Goal: Information Seeking & Learning: Learn about a topic

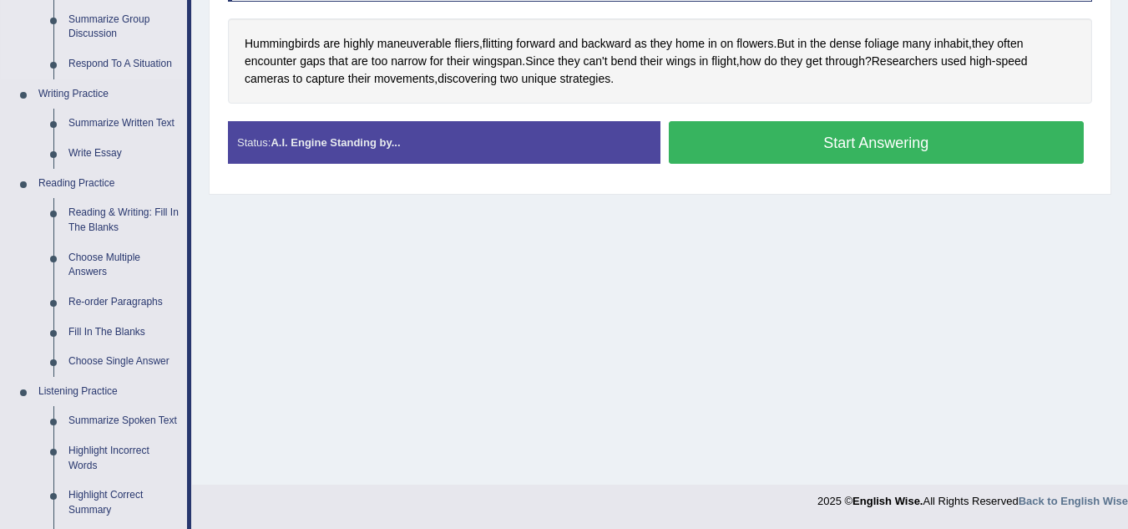
scroll to position [352, 0]
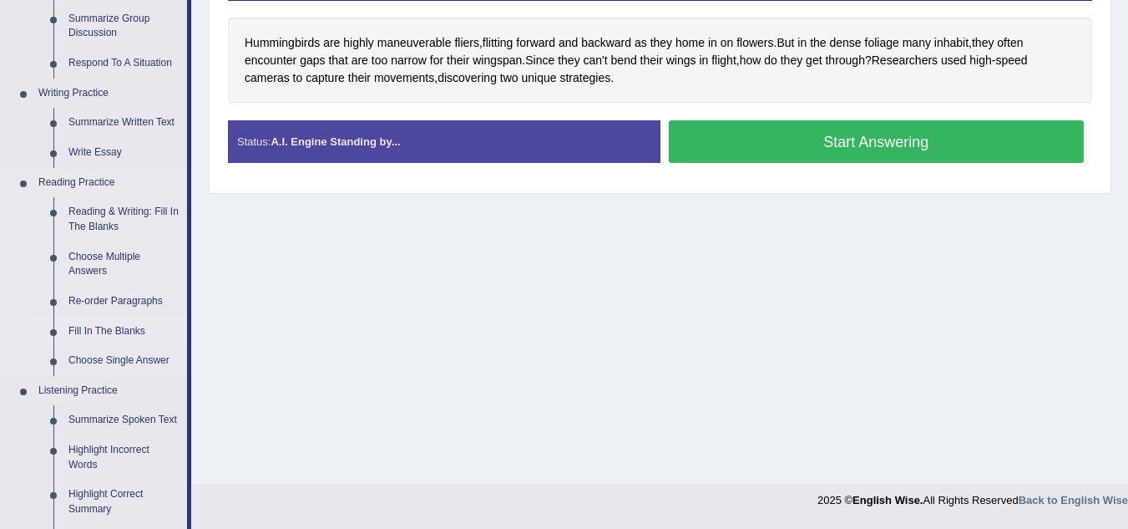
click at [132, 324] on link "Fill In The Blanks" at bounding box center [124, 332] width 126 height 30
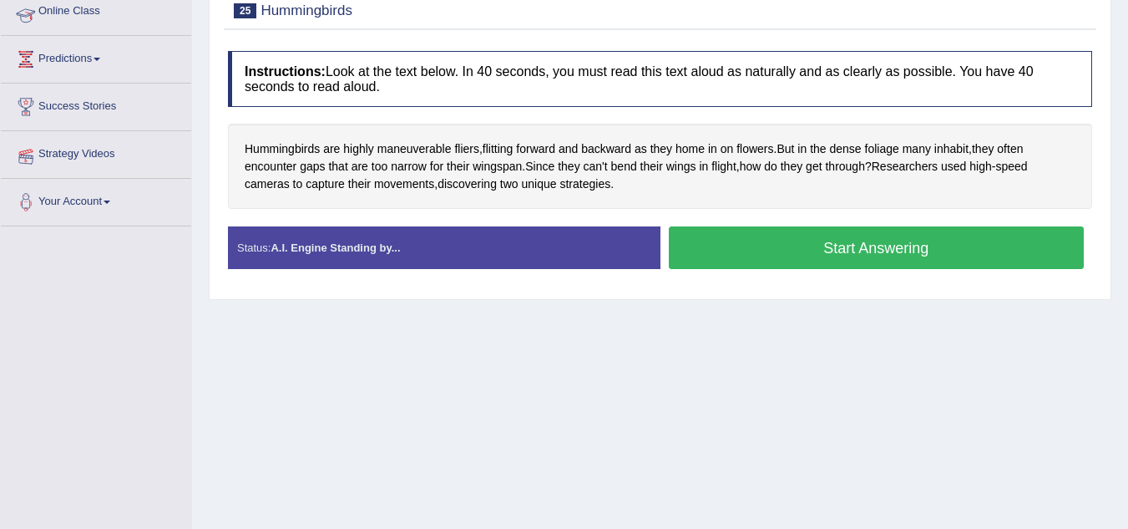
scroll to position [256, 0]
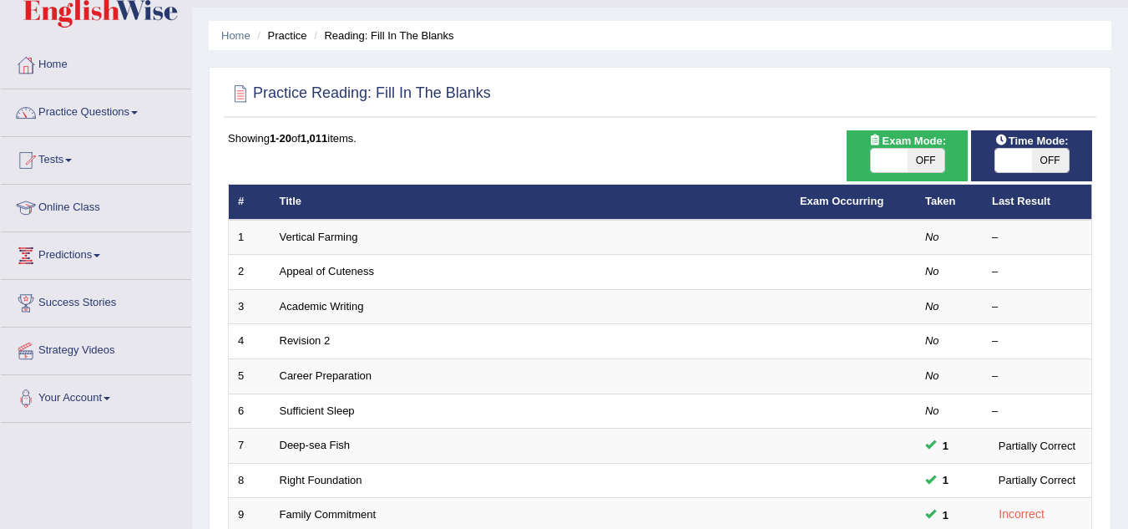
scroll to position [42, 0]
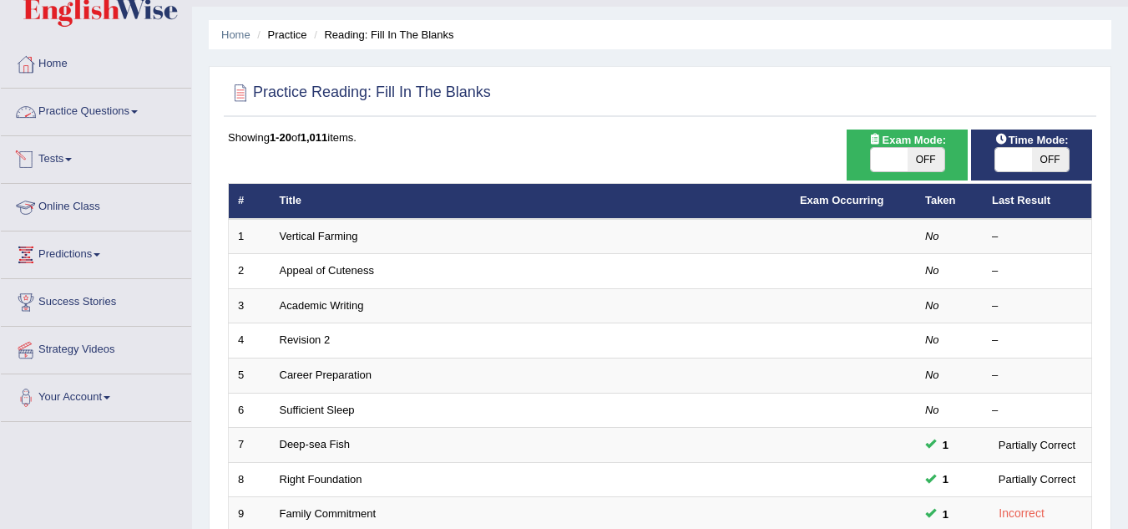
click at [117, 100] on link "Practice Questions" at bounding box center [96, 110] width 190 height 42
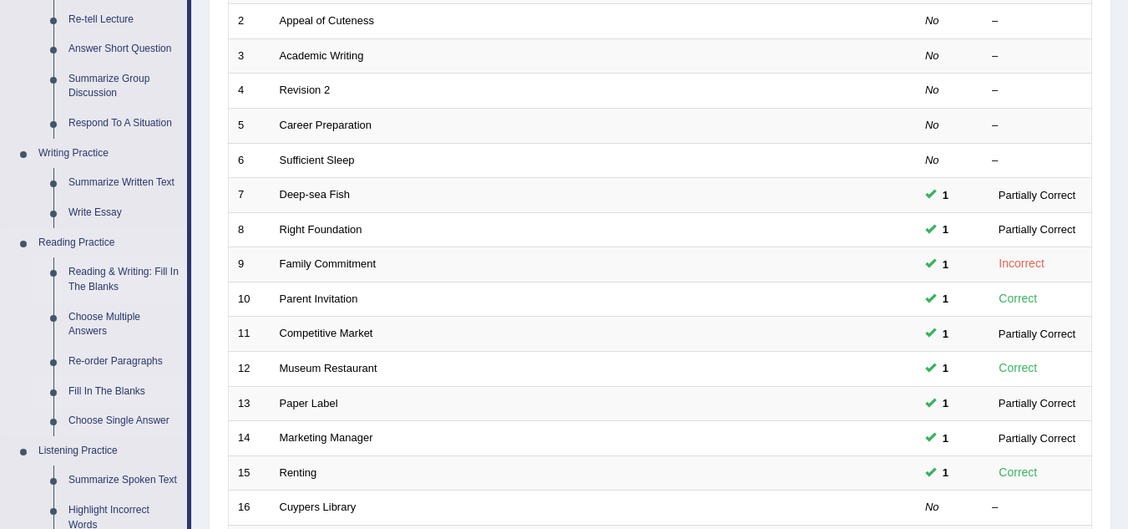
scroll to position [294, 0]
click at [93, 271] on link "Reading & Writing: Fill In The Blanks" at bounding box center [124, 277] width 126 height 44
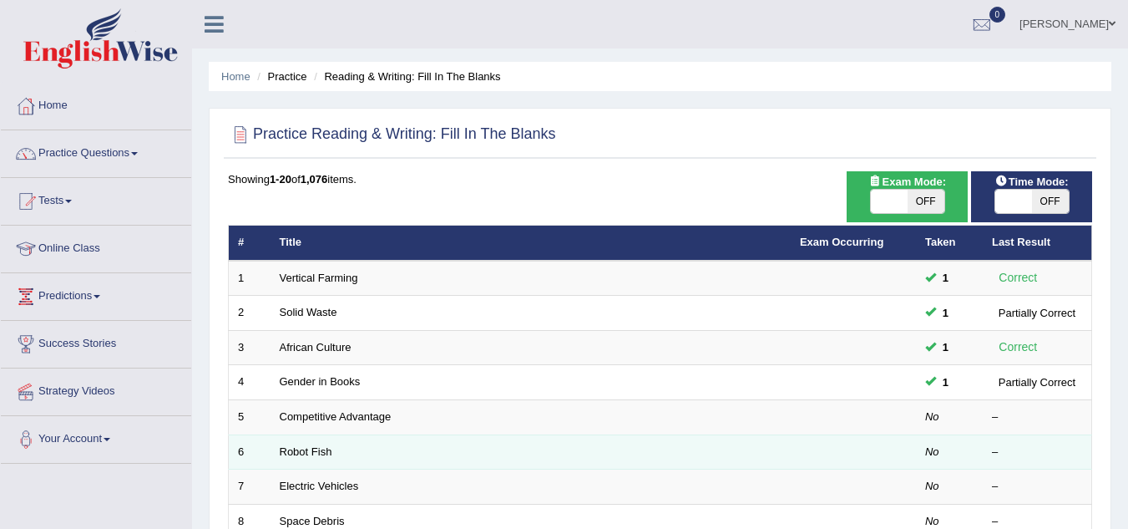
click at [341, 449] on td "Robot Fish" at bounding box center [531, 451] width 520 height 35
click at [323, 454] on link "Robot Fish" at bounding box center [306, 451] width 53 height 13
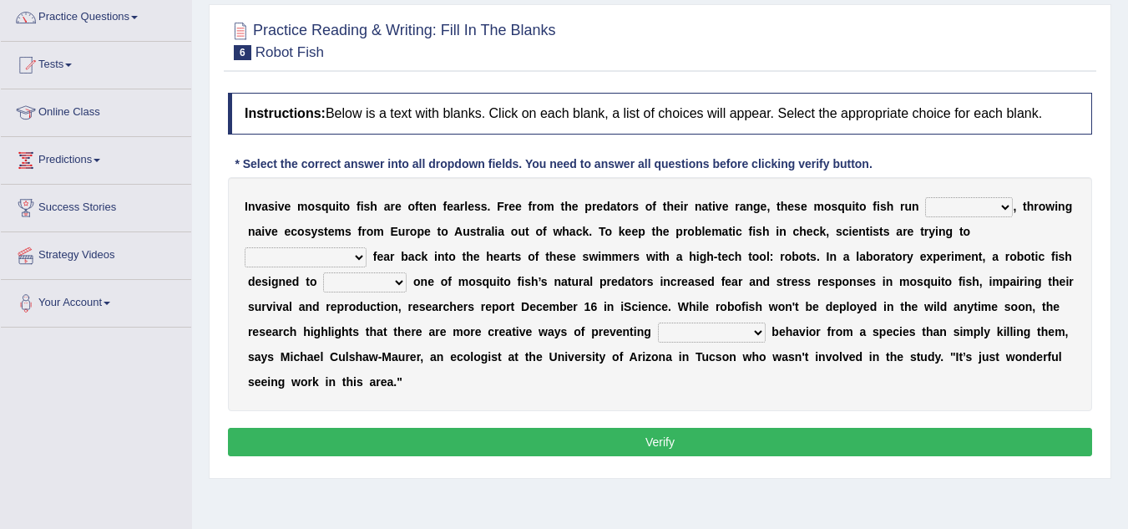
scroll to position [137, 0]
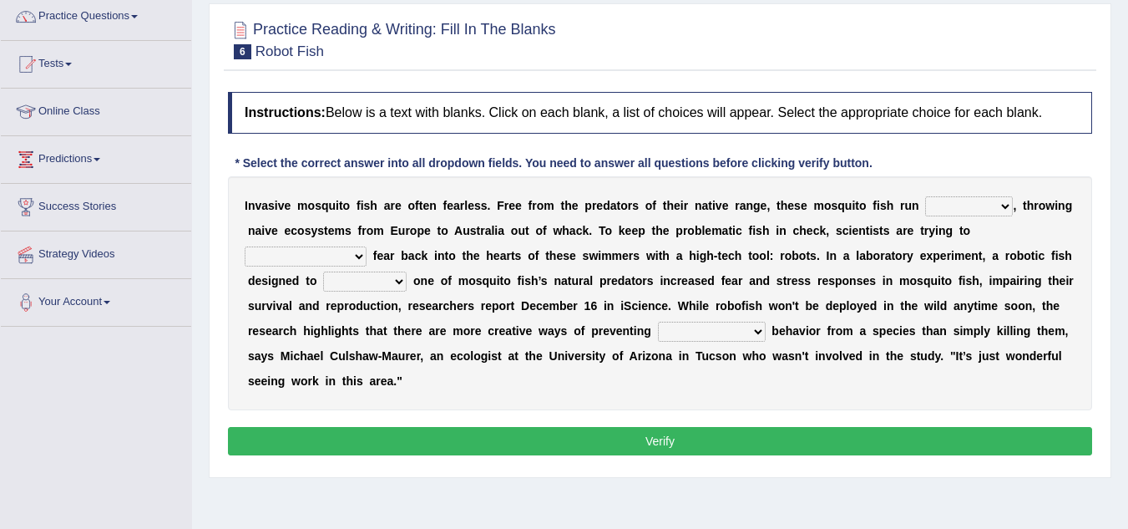
click at [323, 282] on select "bequest mimic battle conquest" at bounding box center [365, 281] width 84 height 20
click at [220, 80] on div "Practice Reading & Writing: Fill In The Blanks 6 Robot Fish Instructions: Below…" at bounding box center [660, 240] width 903 height 474
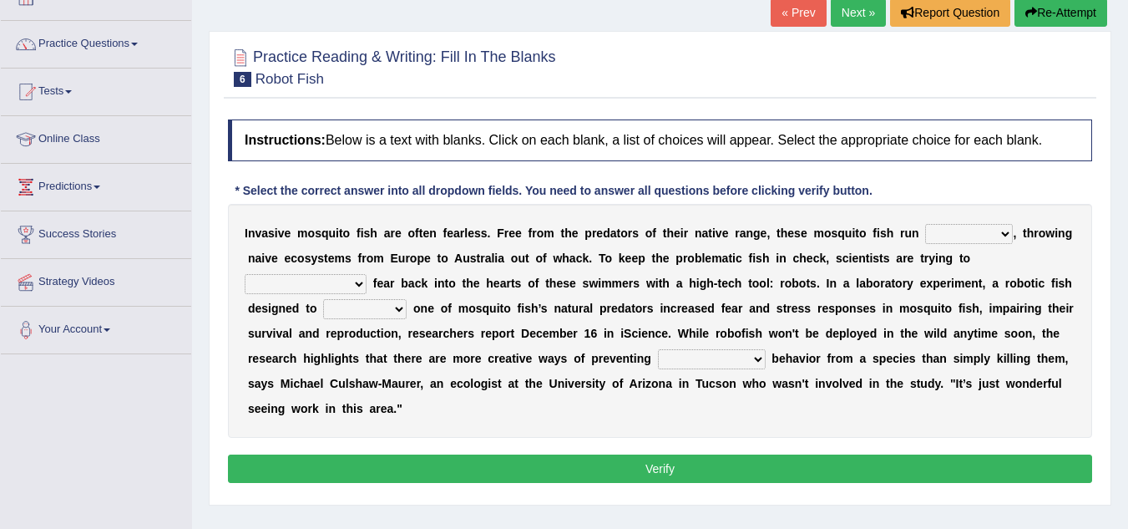
scroll to position [105, 0]
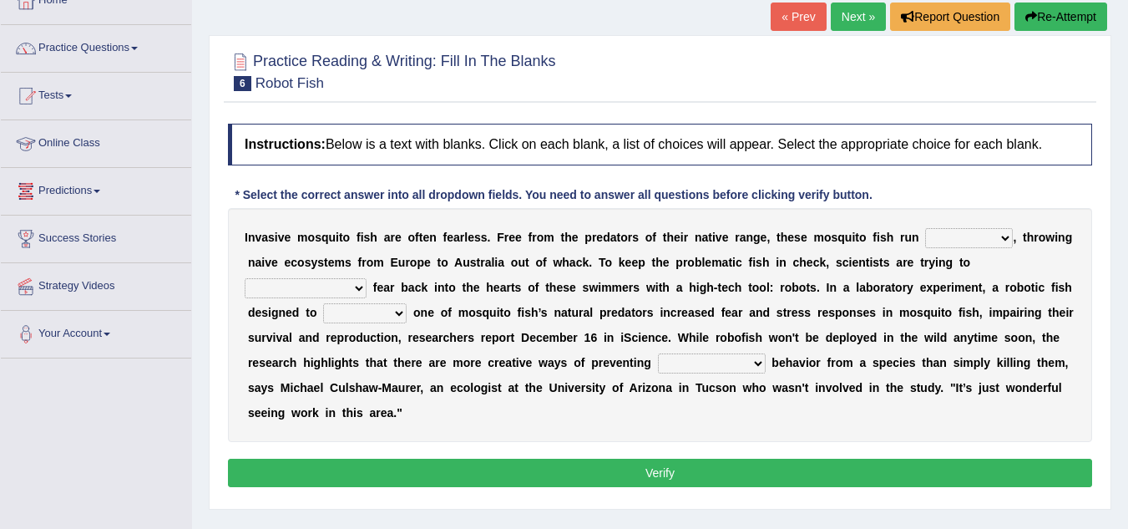
click at [83, 192] on link "Predictions" at bounding box center [96, 189] width 190 height 42
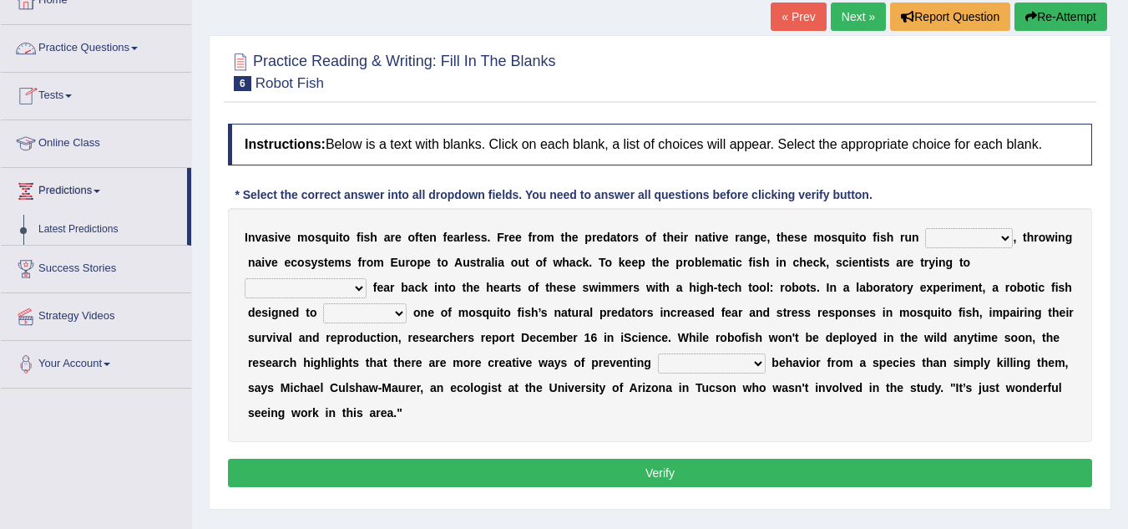
click at [104, 50] on link "Practice Questions" at bounding box center [96, 46] width 190 height 42
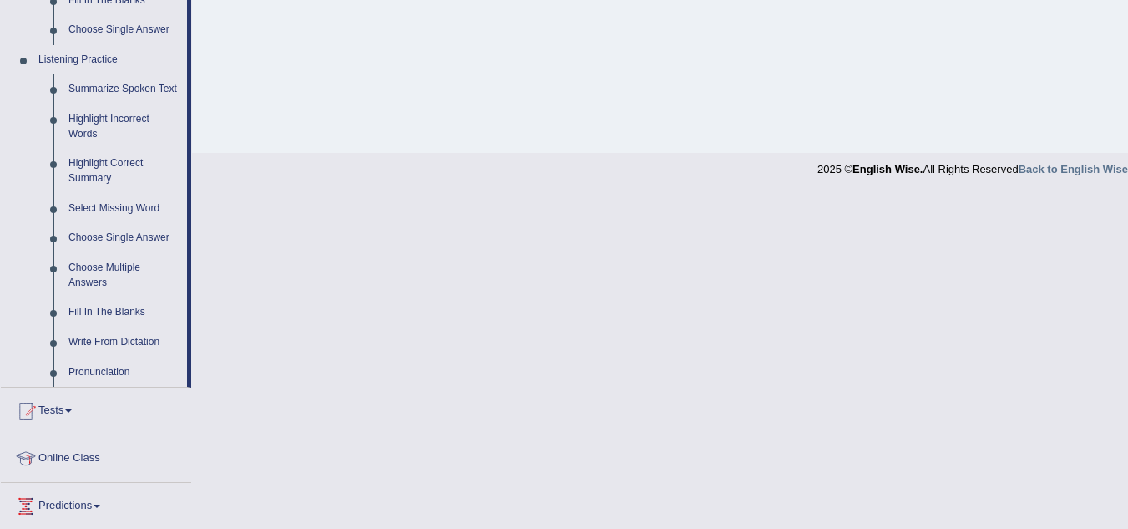
scroll to position [697, 0]
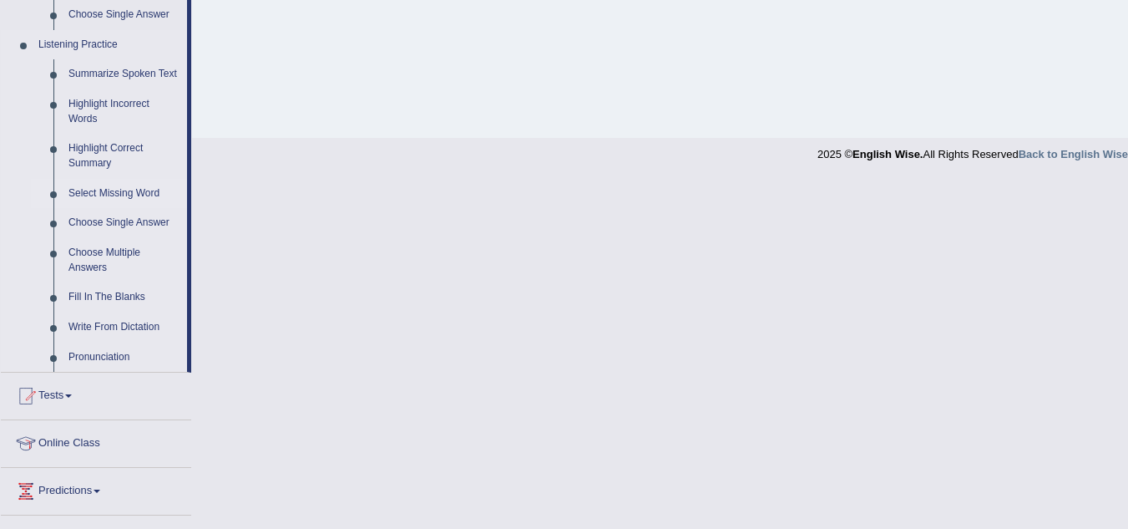
click at [103, 192] on link "Select Missing Word" at bounding box center [124, 194] width 126 height 30
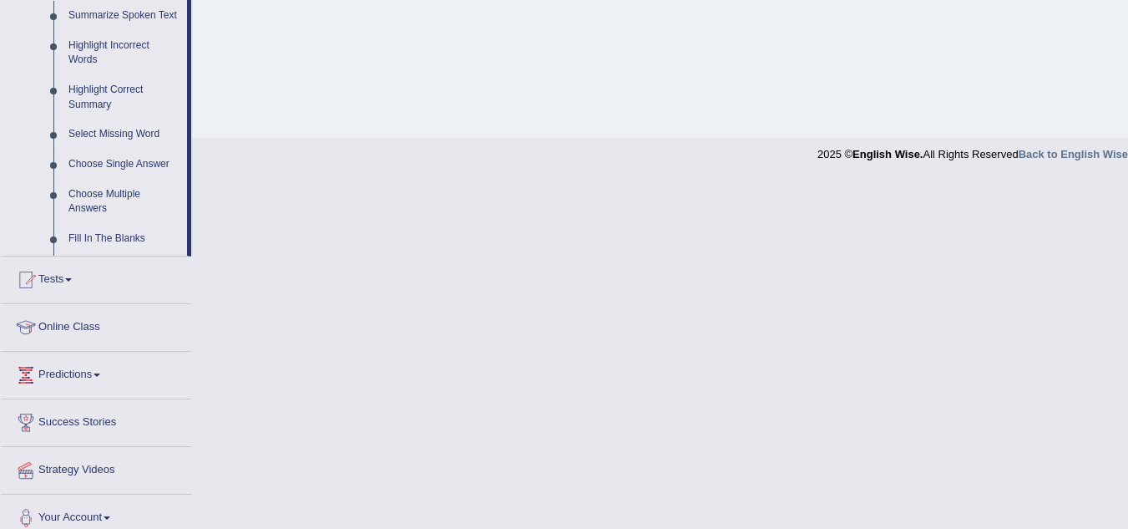
scroll to position [396, 0]
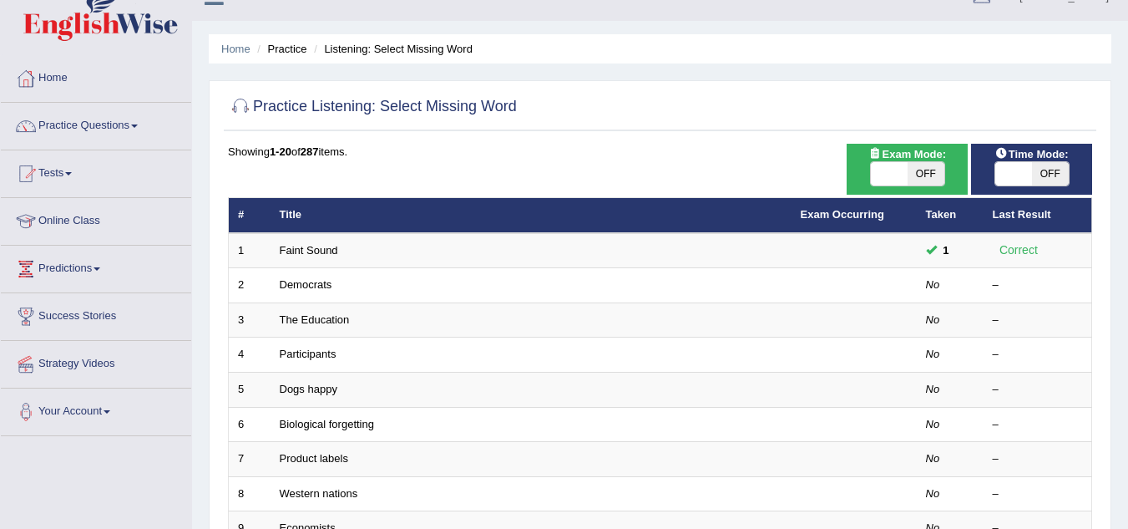
scroll to position [45, 0]
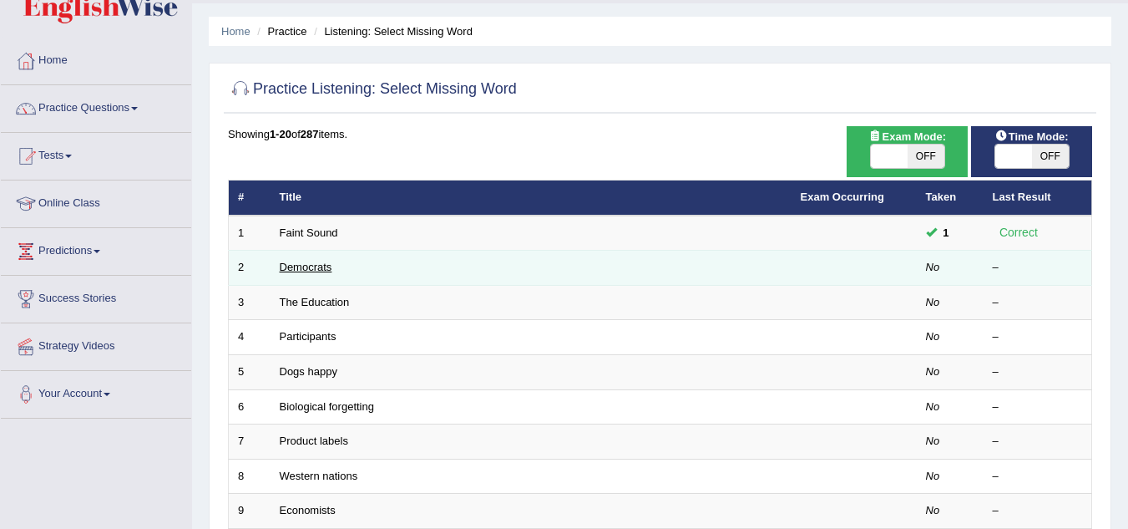
click at [302, 271] on link "Democrats" at bounding box center [306, 267] width 53 height 13
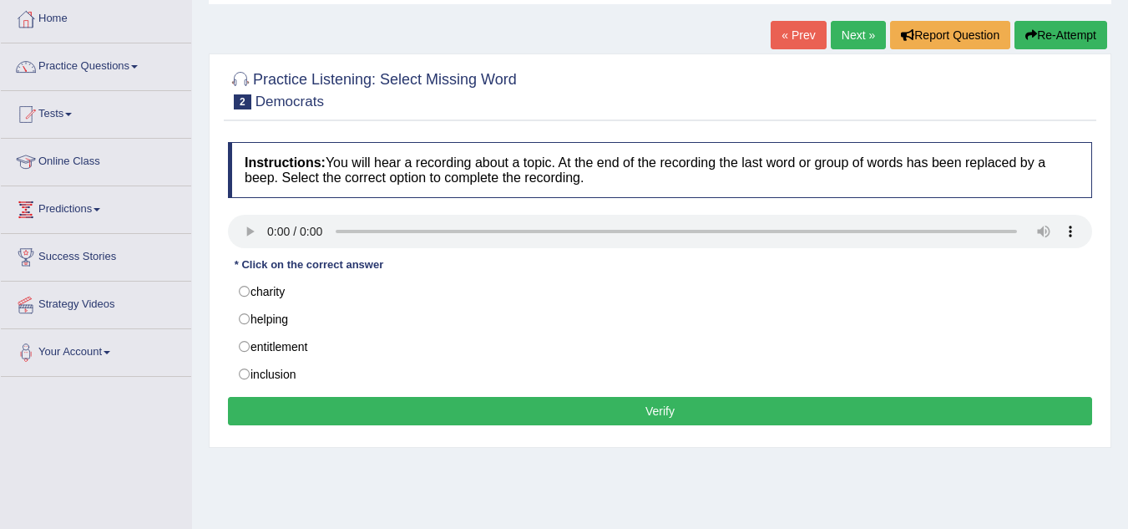
click at [329, 447] on div "Practice Listening: Select Missing Word 2 Democrats Instructions: You will hear…" at bounding box center [660, 250] width 903 height 394
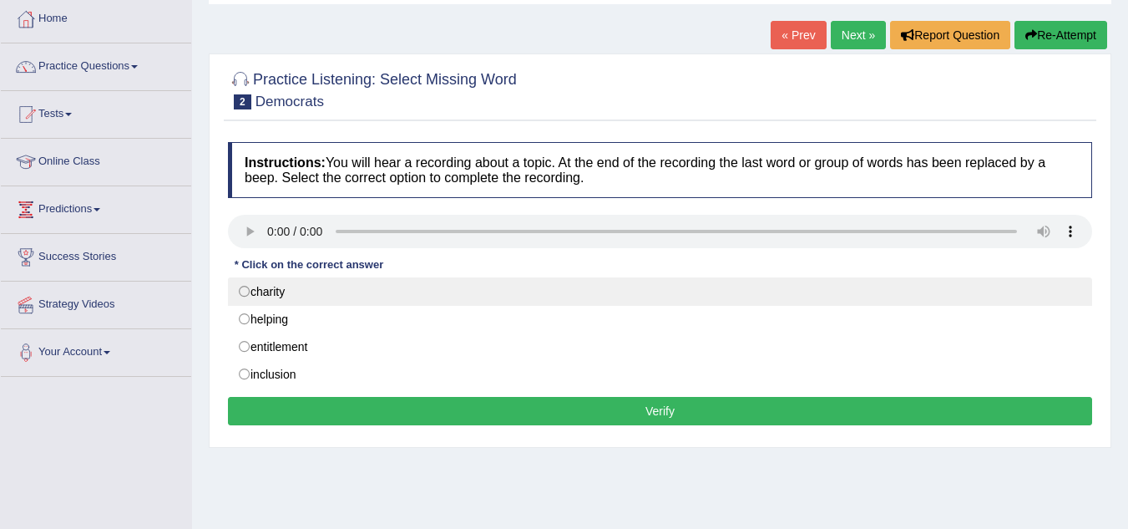
click at [253, 287] on label "charity" at bounding box center [660, 291] width 865 height 28
radio input "true"
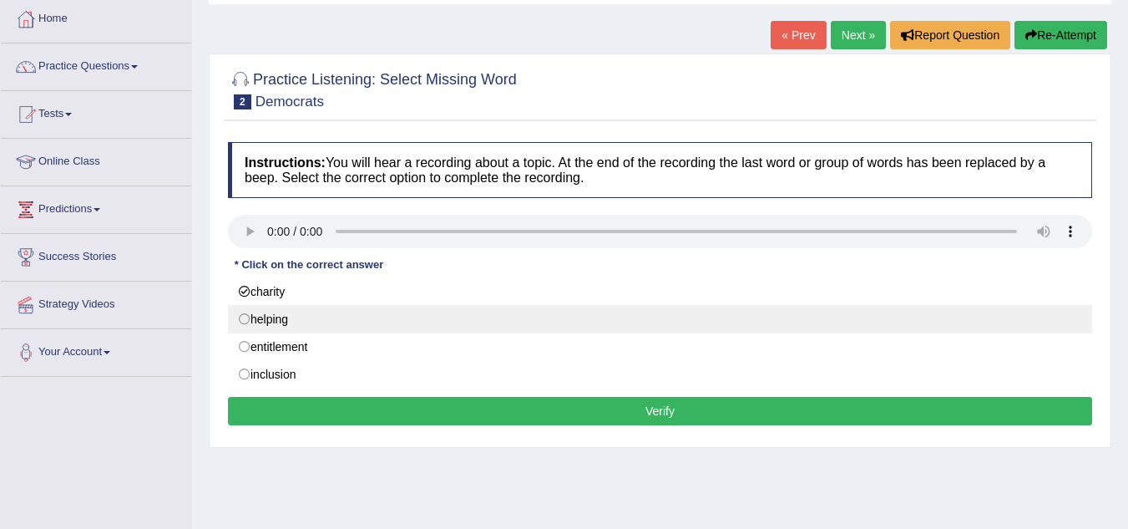
click at [251, 324] on label "helping" at bounding box center [660, 319] width 865 height 28
radio input "true"
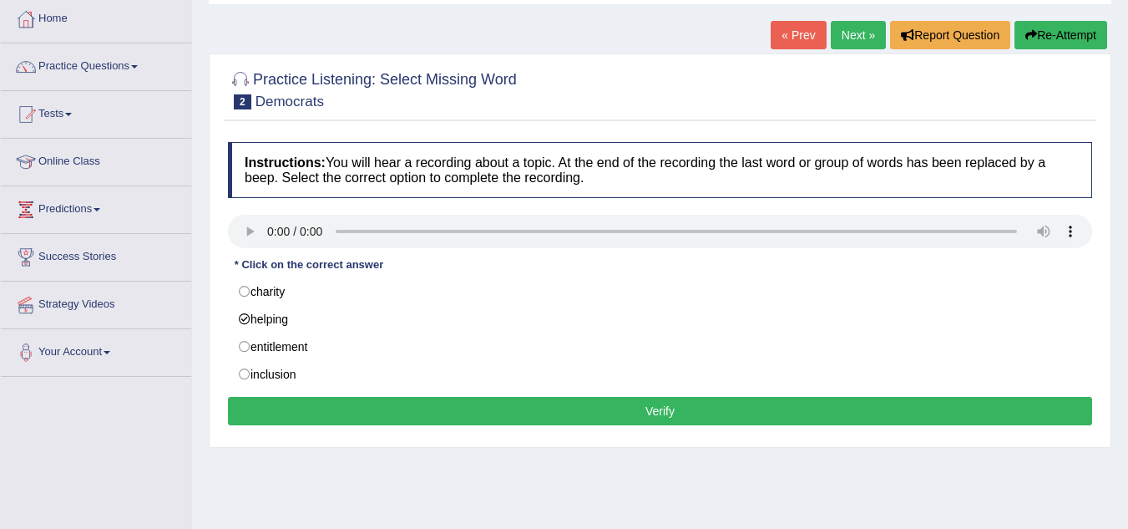
click at [471, 402] on button "Verify" at bounding box center [660, 411] width 865 height 28
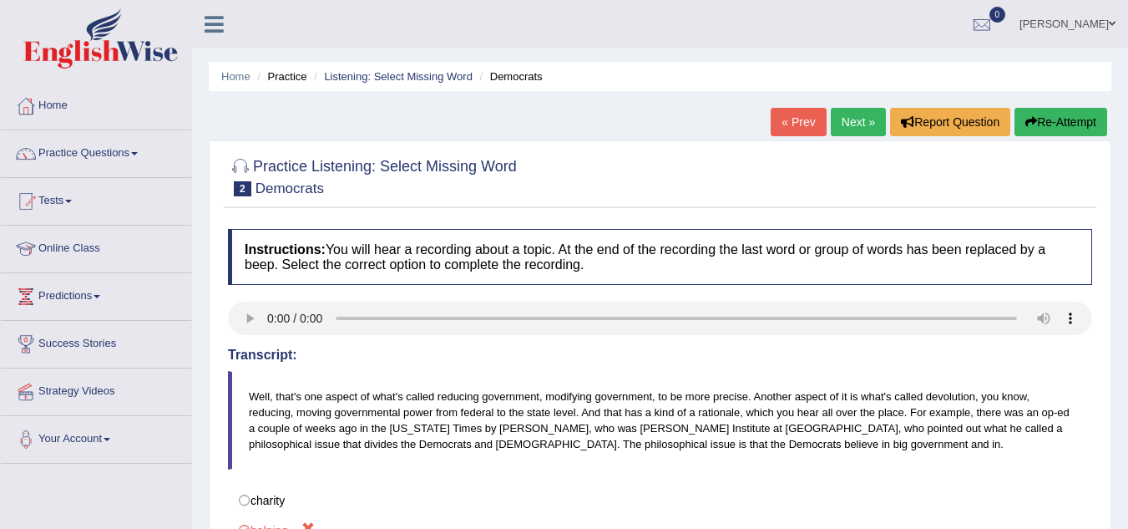
click at [862, 130] on link "Next »" at bounding box center [858, 122] width 55 height 28
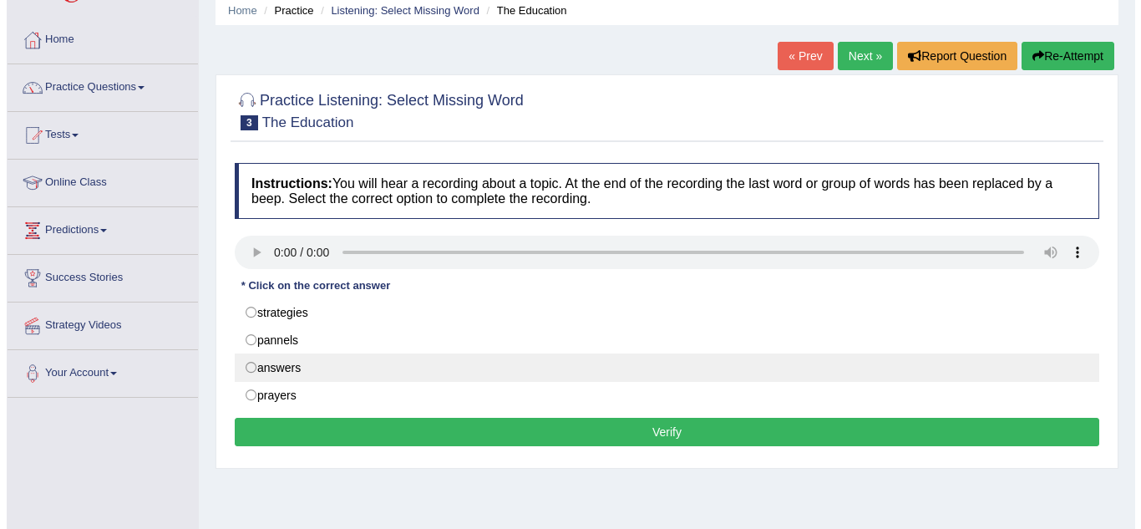
scroll to position [67, 0]
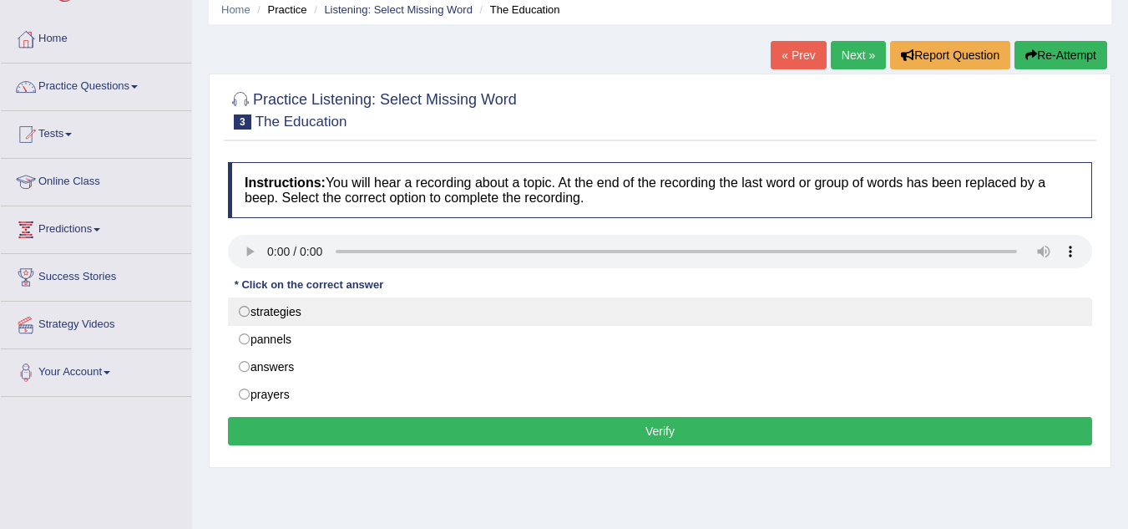
click at [250, 314] on label "strategies" at bounding box center [660, 311] width 865 height 28
radio input "true"
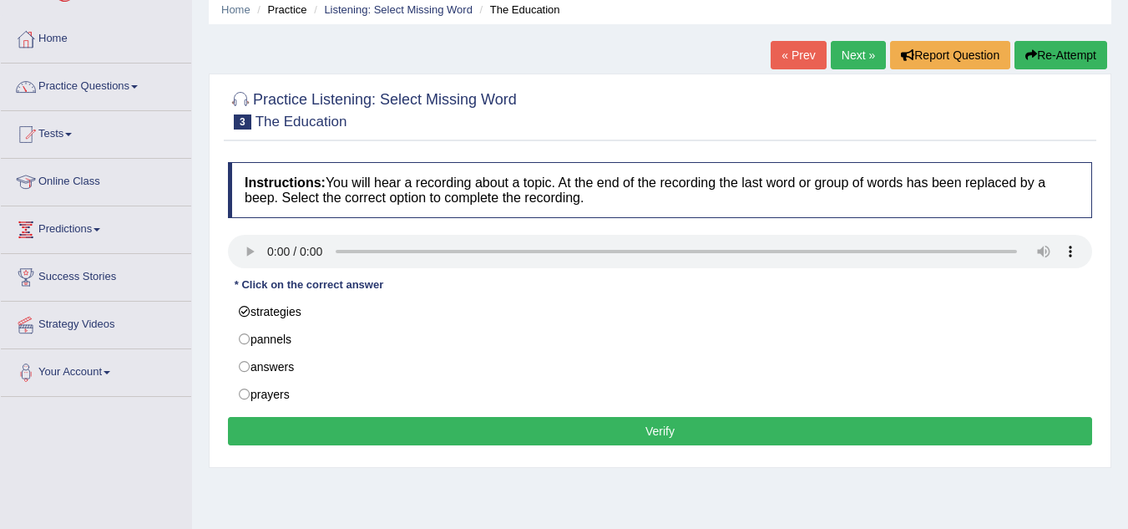
click at [419, 434] on button "Verify" at bounding box center [660, 431] width 865 height 28
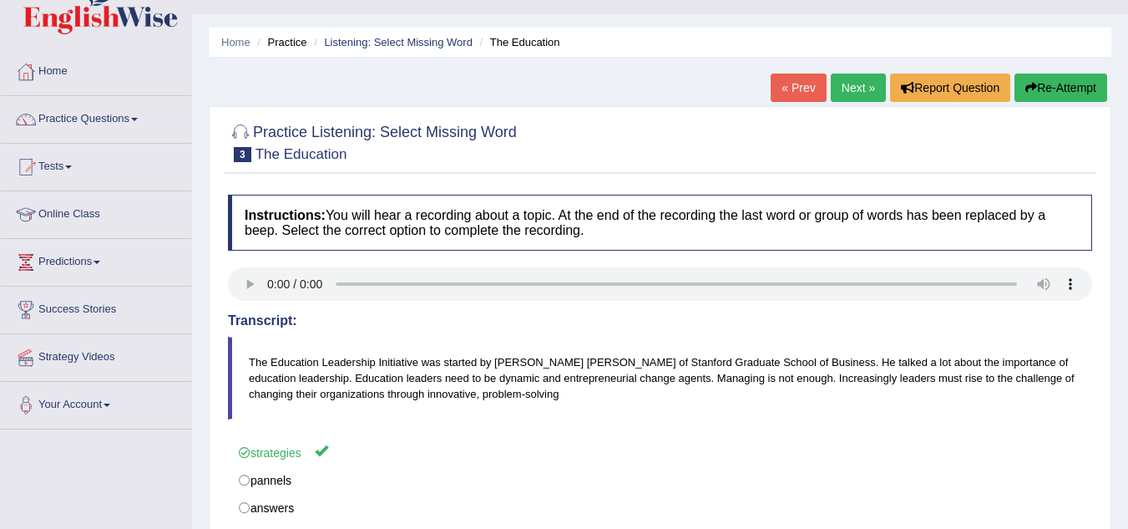
scroll to position [30, 0]
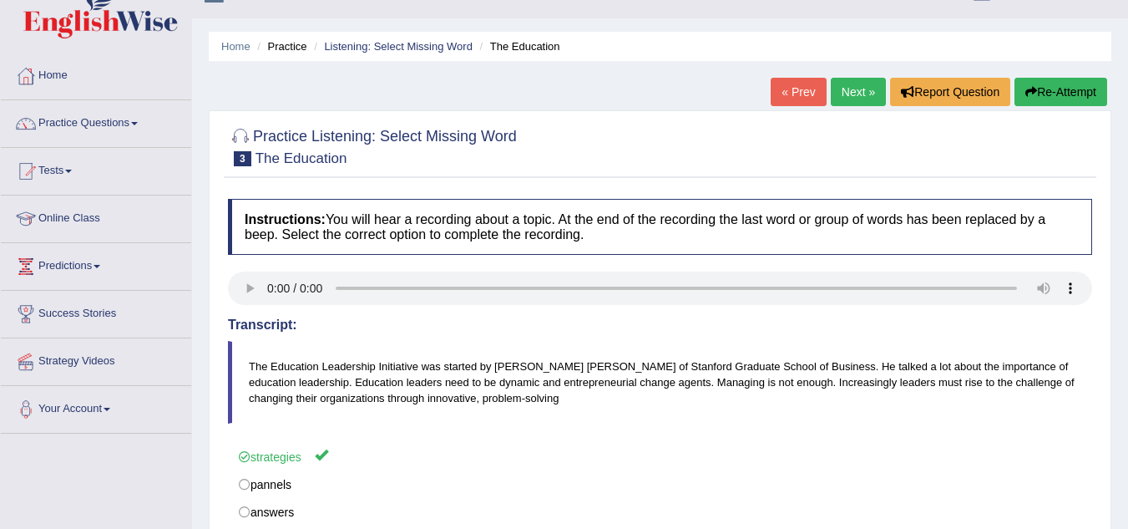
click at [847, 94] on link "Next »" at bounding box center [858, 92] width 55 height 28
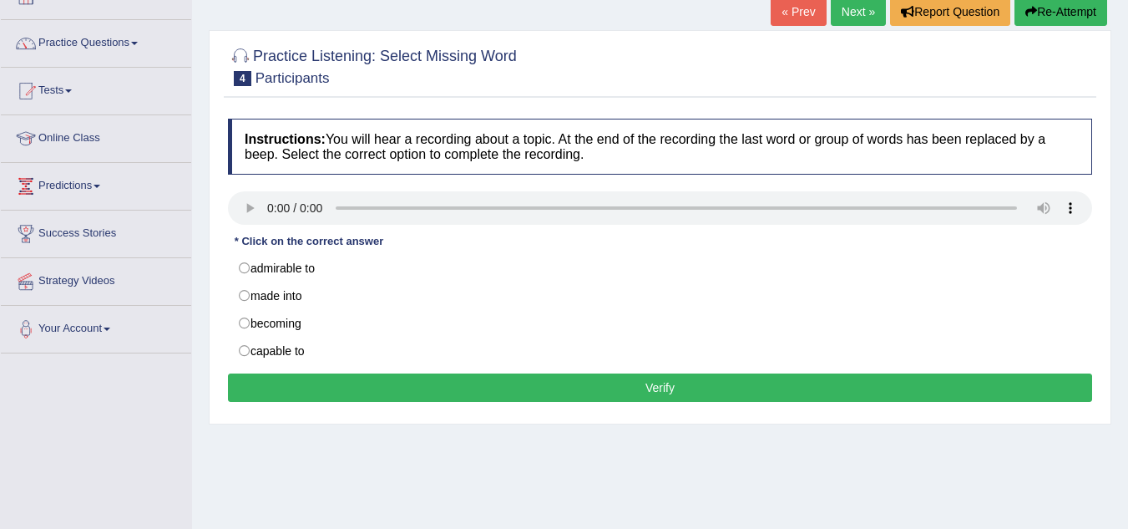
scroll to position [111, 0]
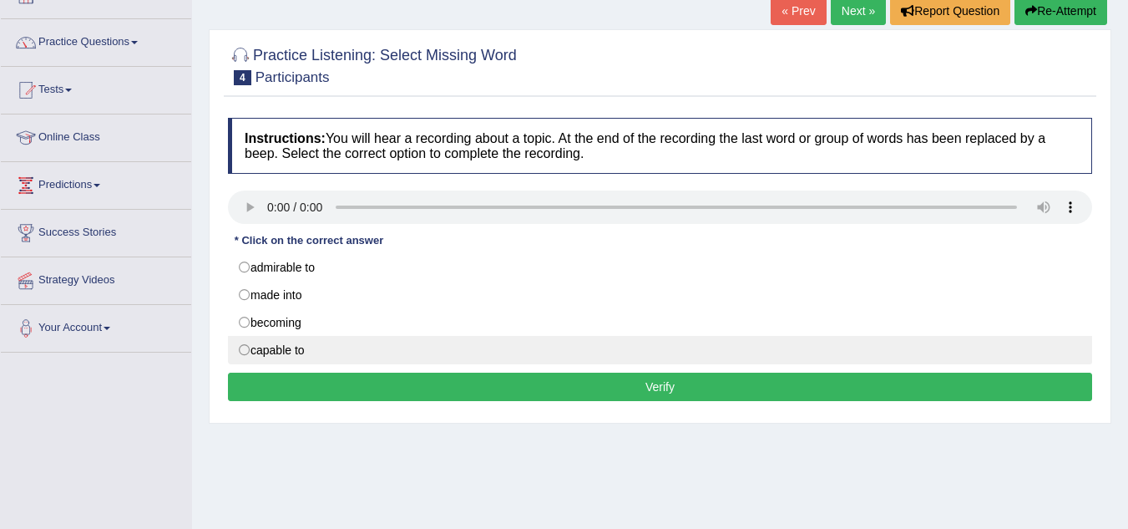
click at [250, 349] on label "capable to" at bounding box center [660, 350] width 865 height 28
radio input "true"
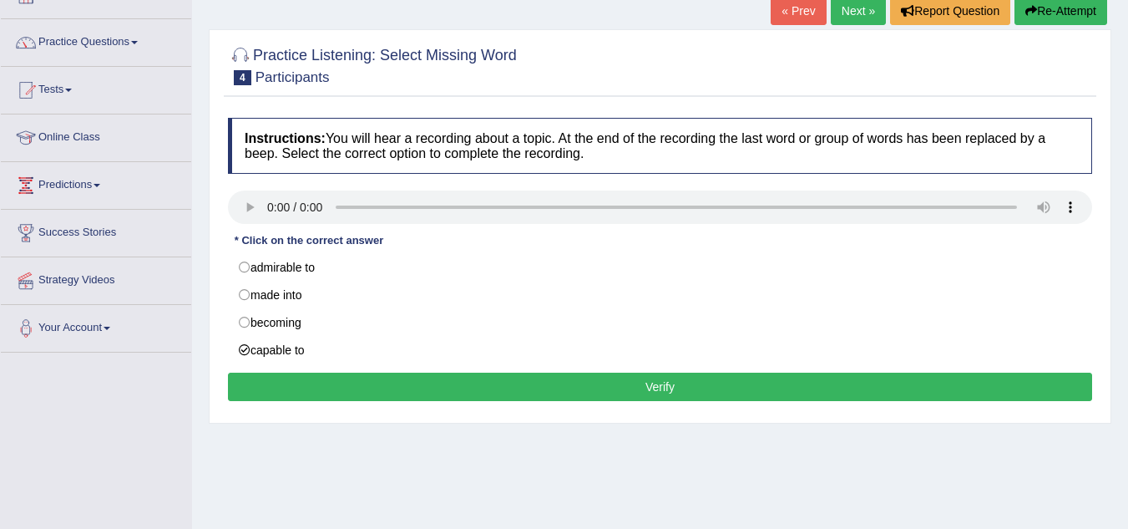
click at [402, 398] on button "Verify" at bounding box center [660, 387] width 865 height 28
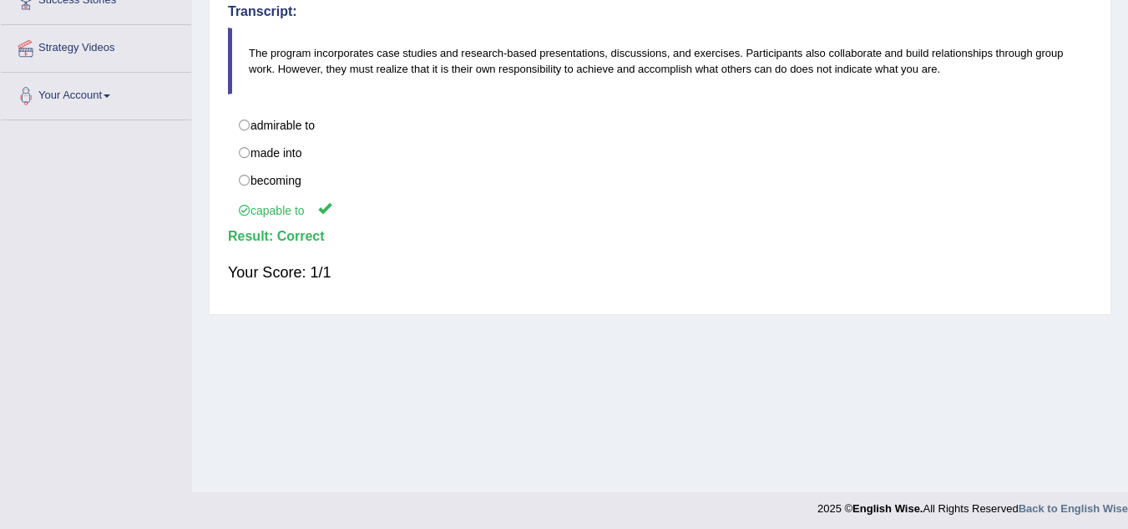
scroll to position [0, 0]
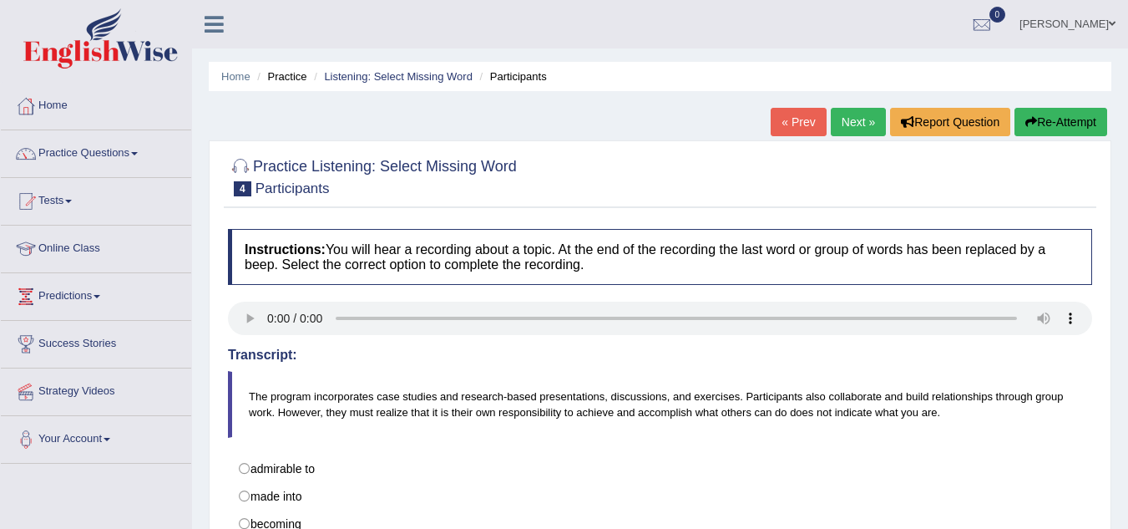
click at [860, 125] on link "Next »" at bounding box center [858, 122] width 55 height 28
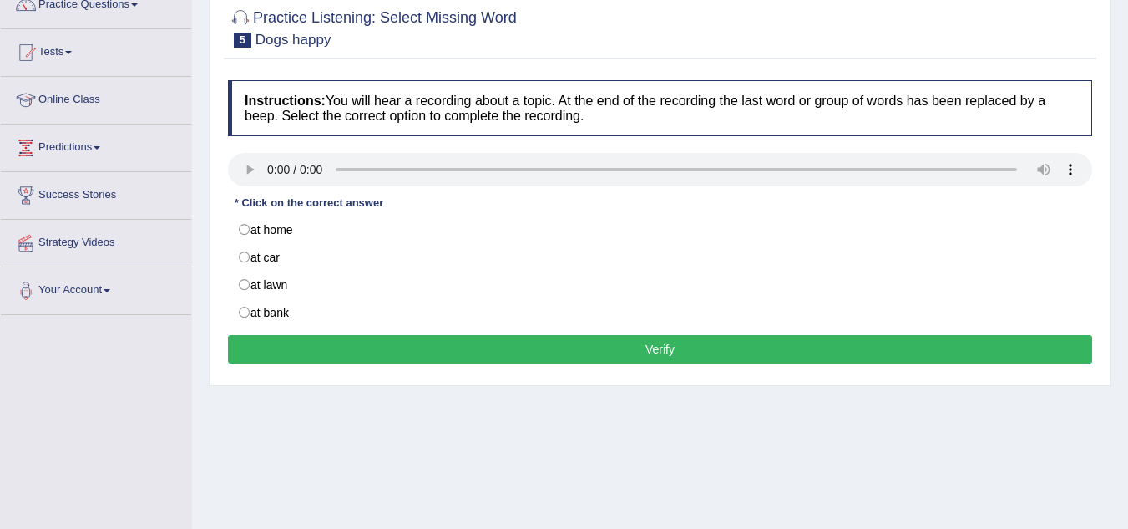
scroll to position [150, 0]
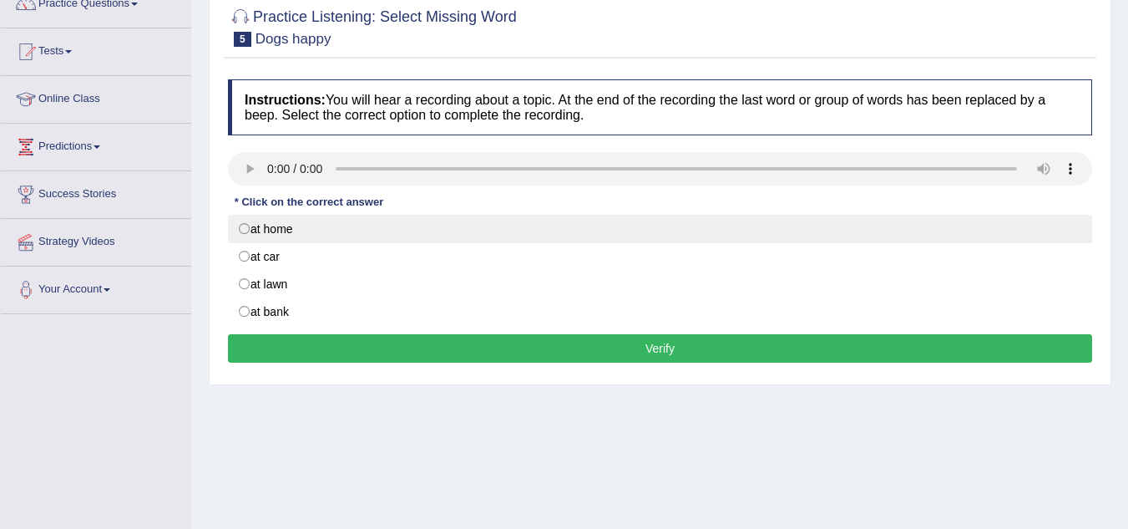
click at [253, 217] on label "at home" at bounding box center [660, 229] width 865 height 28
radio input "true"
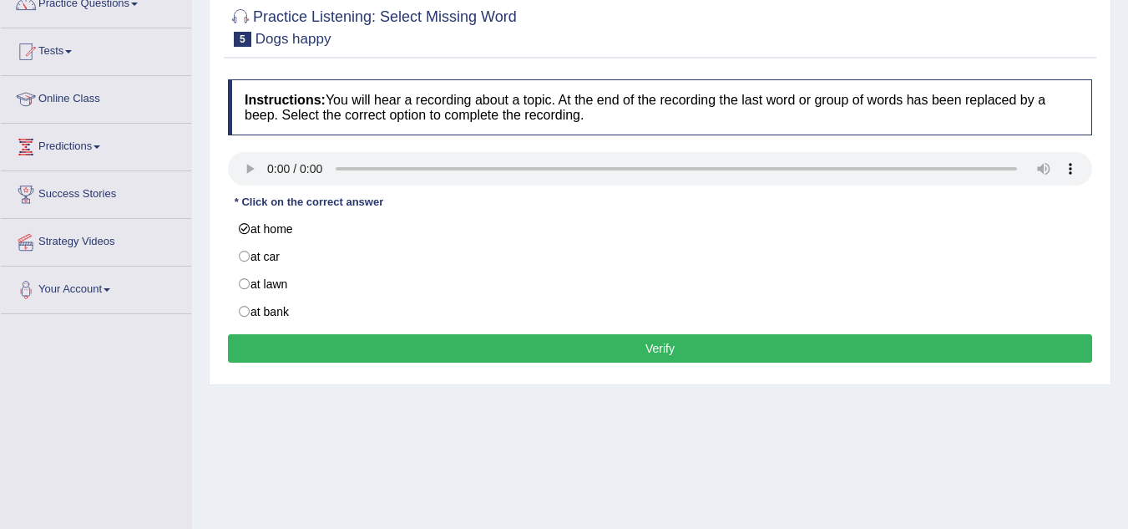
click at [454, 357] on button "Verify" at bounding box center [660, 348] width 865 height 28
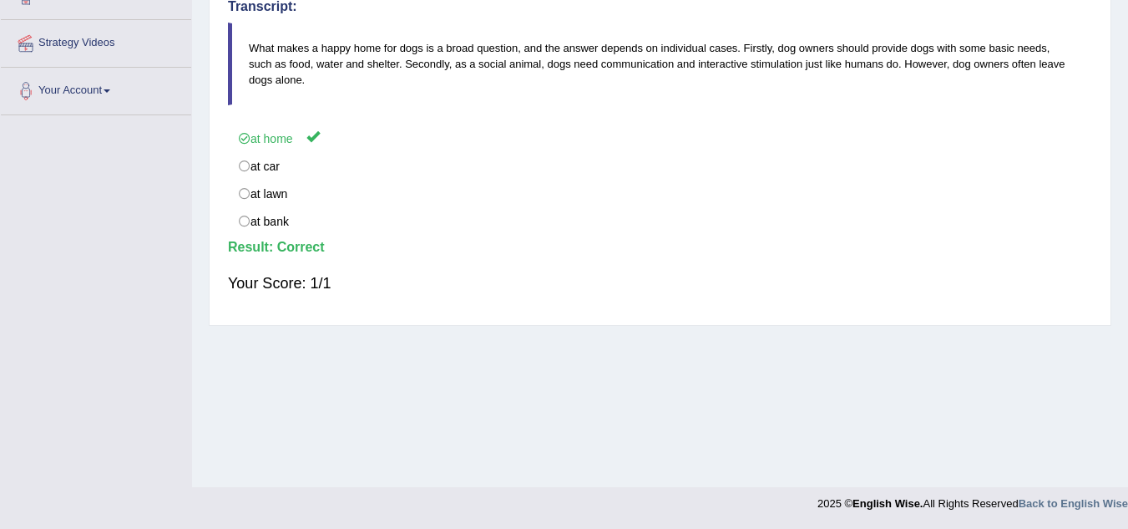
scroll to position [0, 0]
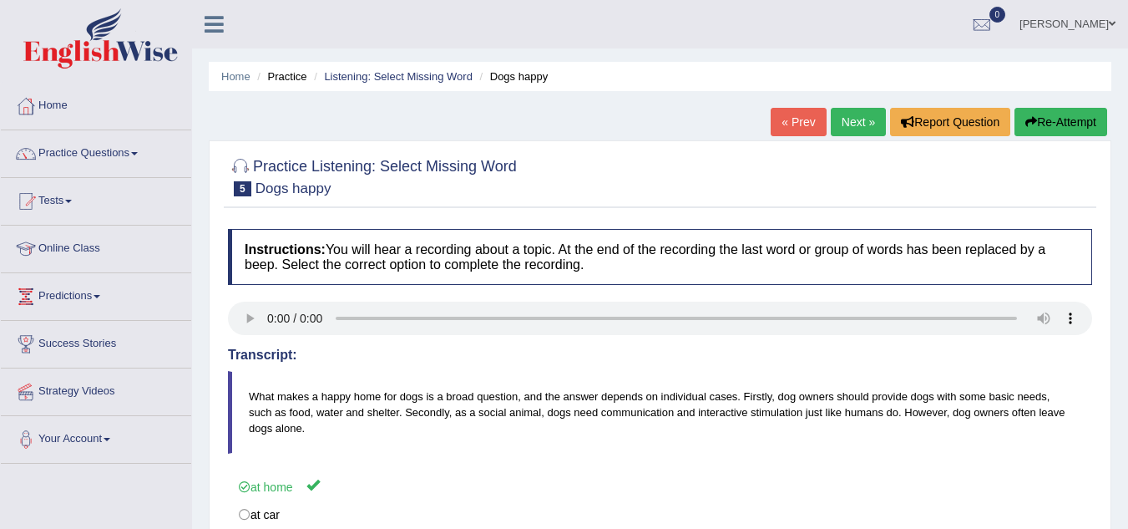
click at [845, 124] on link "Next »" at bounding box center [858, 122] width 55 height 28
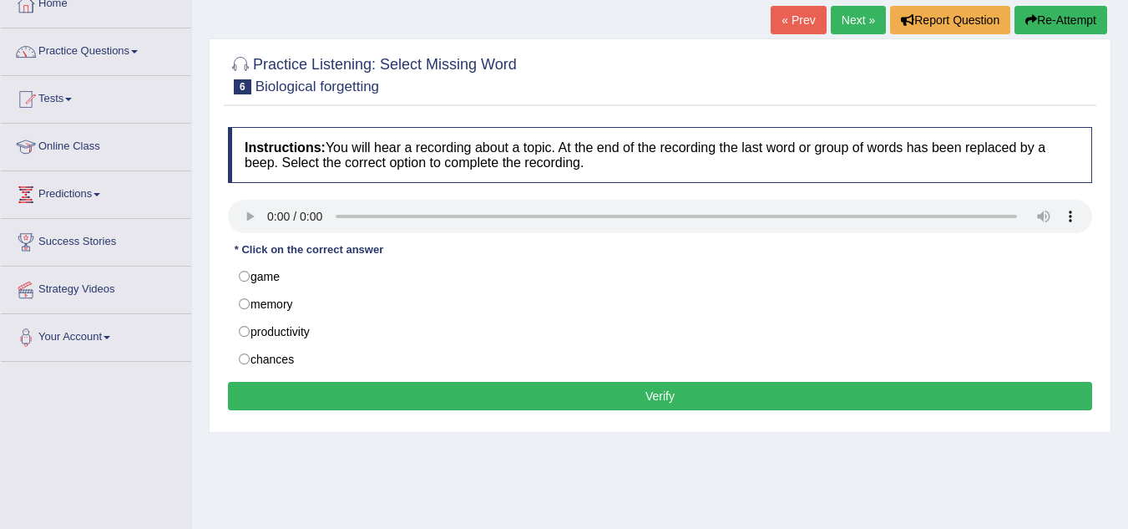
scroll to position [114, 0]
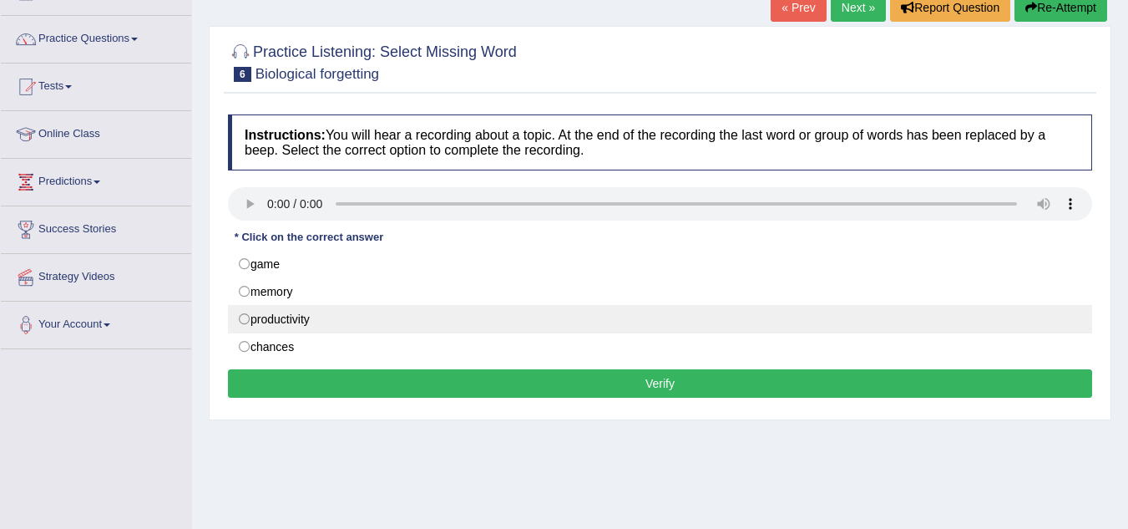
click at [286, 318] on label "productivity" at bounding box center [660, 319] width 865 height 28
radio input "true"
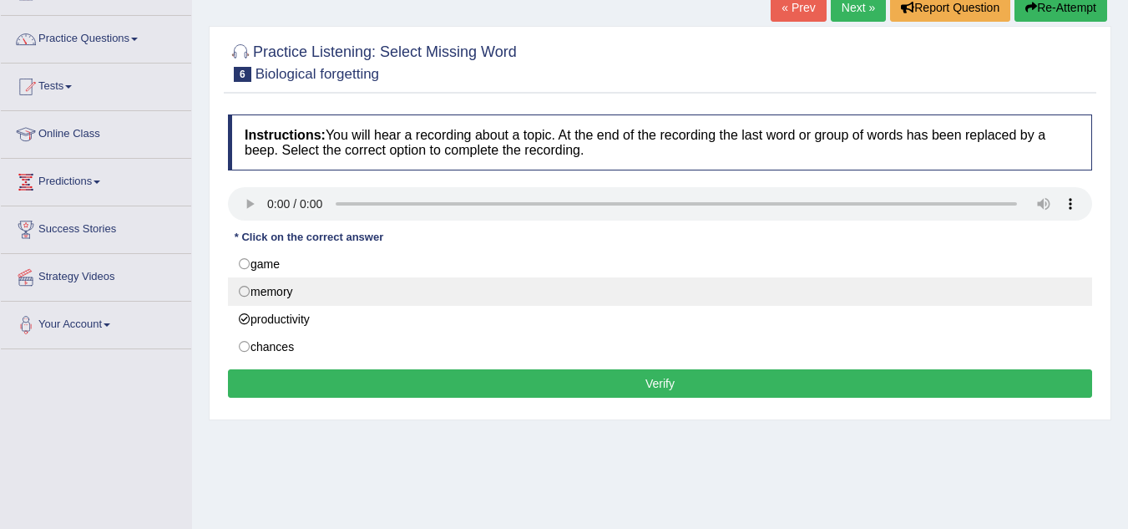
click at [276, 300] on label "memory" at bounding box center [660, 291] width 865 height 28
radio input "true"
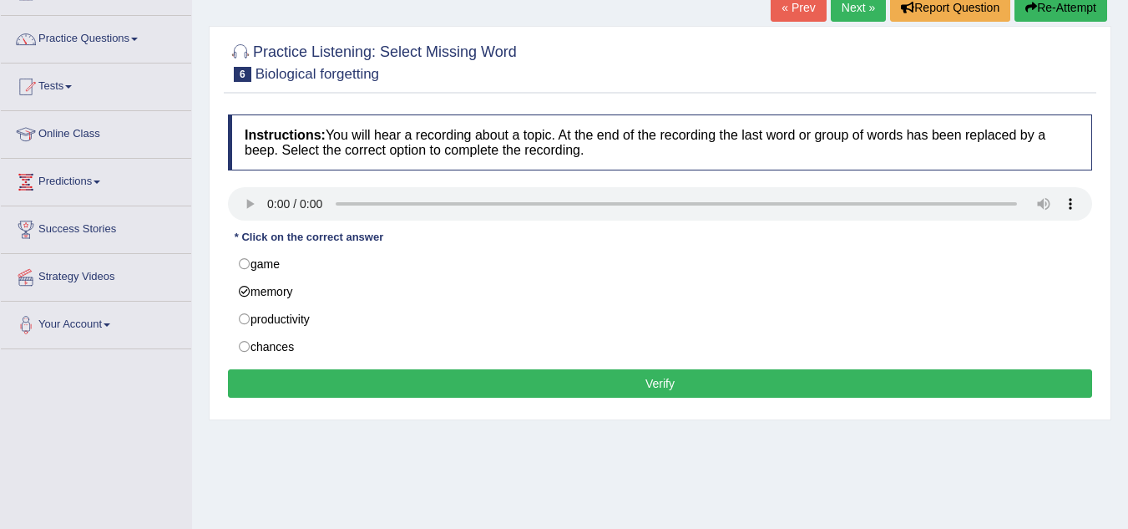
click at [417, 381] on button "Verify" at bounding box center [660, 383] width 865 height 28
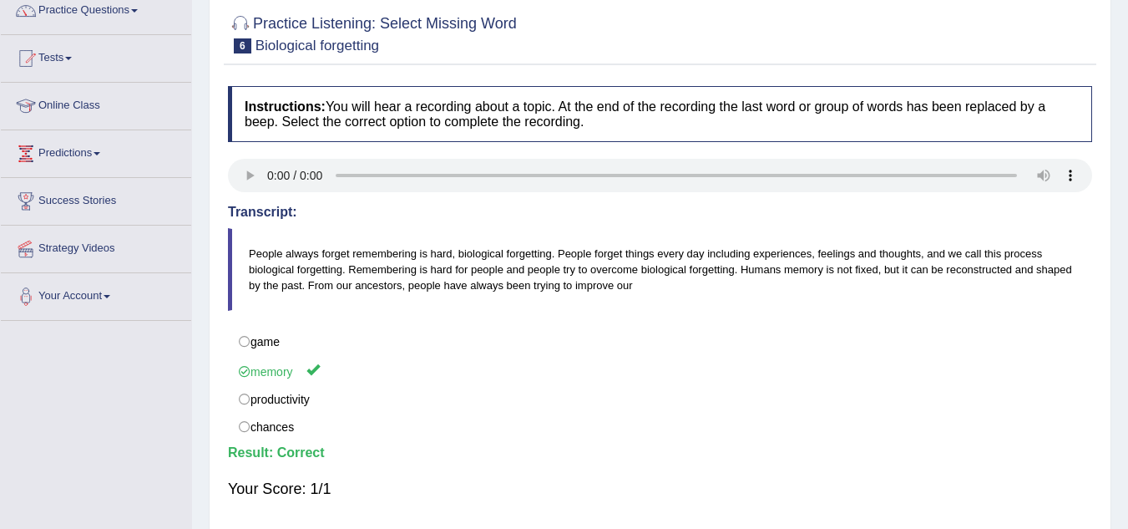
scroll to position [0, 0]
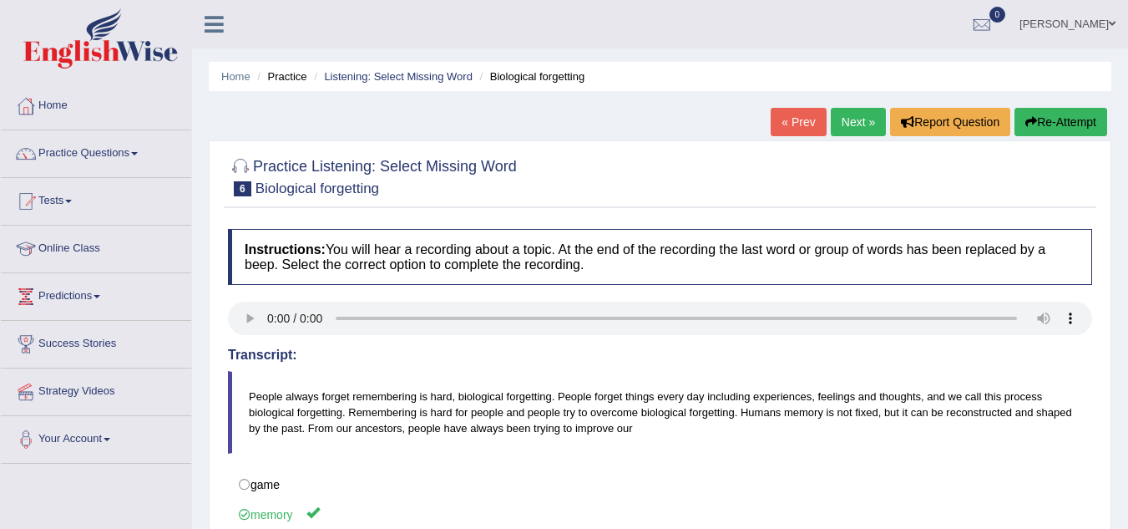
click at [846, 125] on link "Next »" at bounding box center [858, 122] width 55 height 28
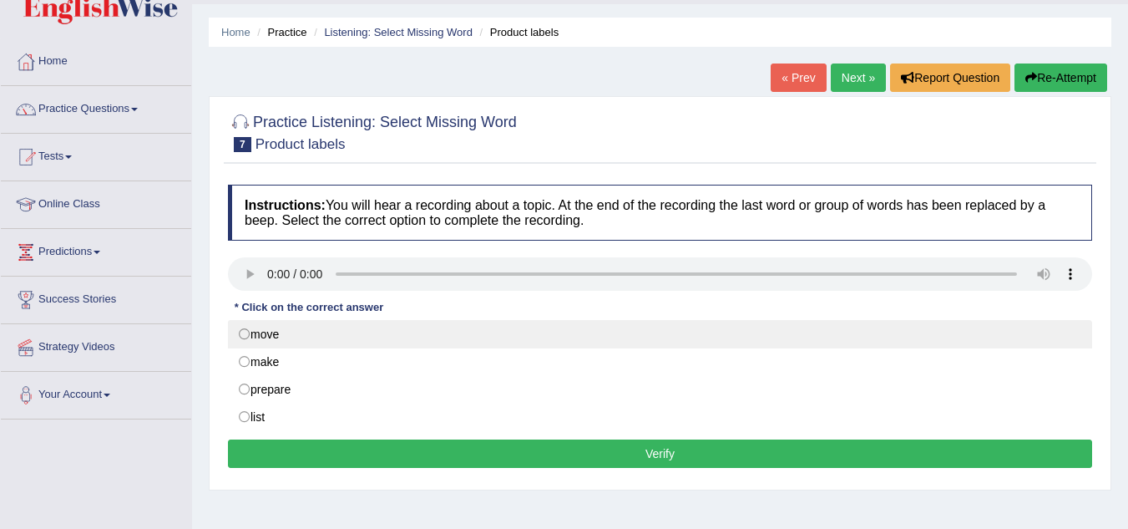
click at [500, 329] on label "move" at bounding box center [660, 334] width 865 height 28
radio input "true"
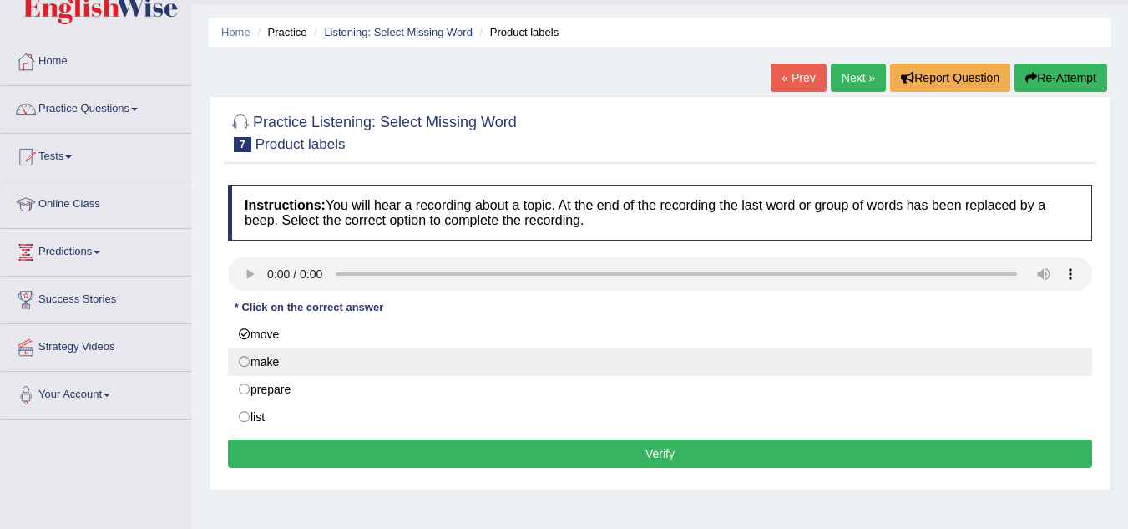
click at [508, 364] on label "make" at bounding box center [660, 361] width 865 height 28
radio input "true"
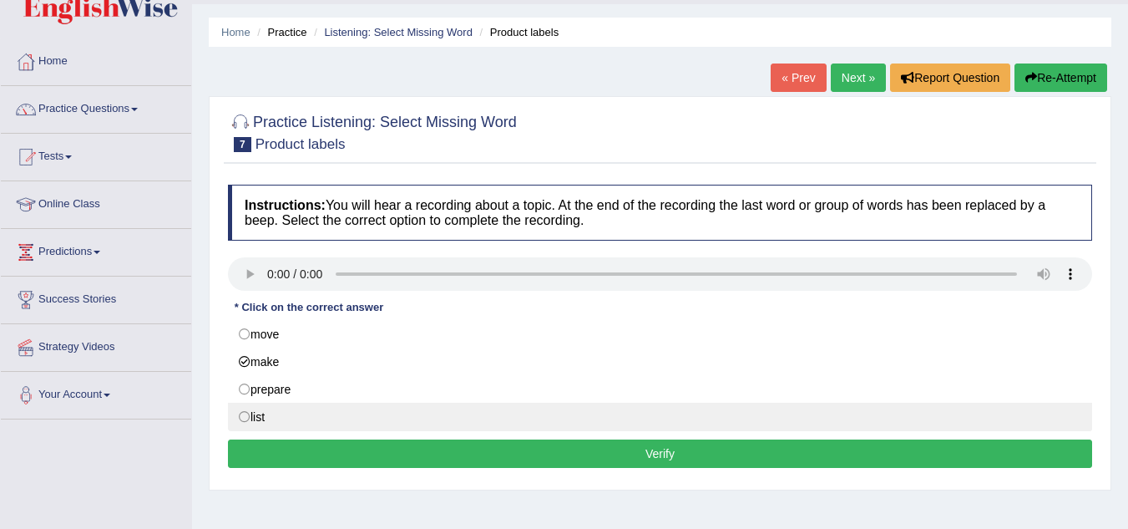
click at [525, 406] on label "list" at bounding box center [660, 417] width 865 height 28
radio input "true"
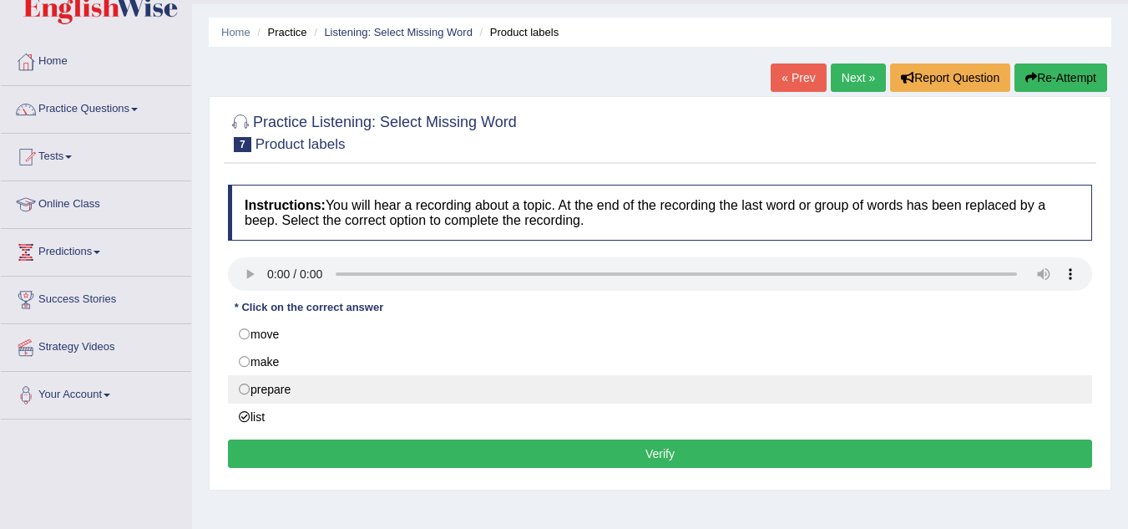
click at [519, 392] on label "prepare" at bounding box center [660, 389] width 865 height 28
radio input "true"
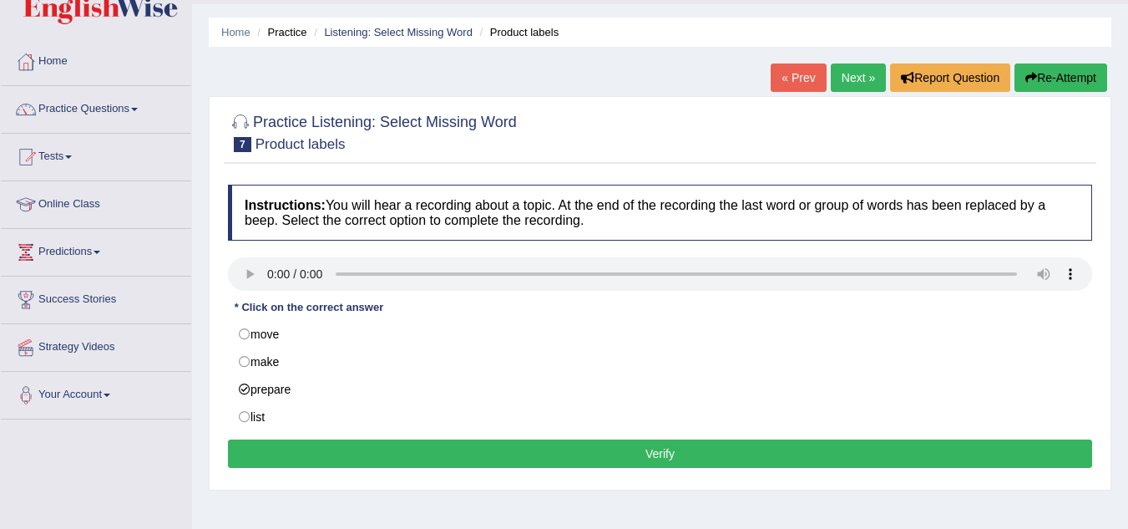
click at [534, 444] on button "Verify" at bounding box center [660, 453] width 865 height 28
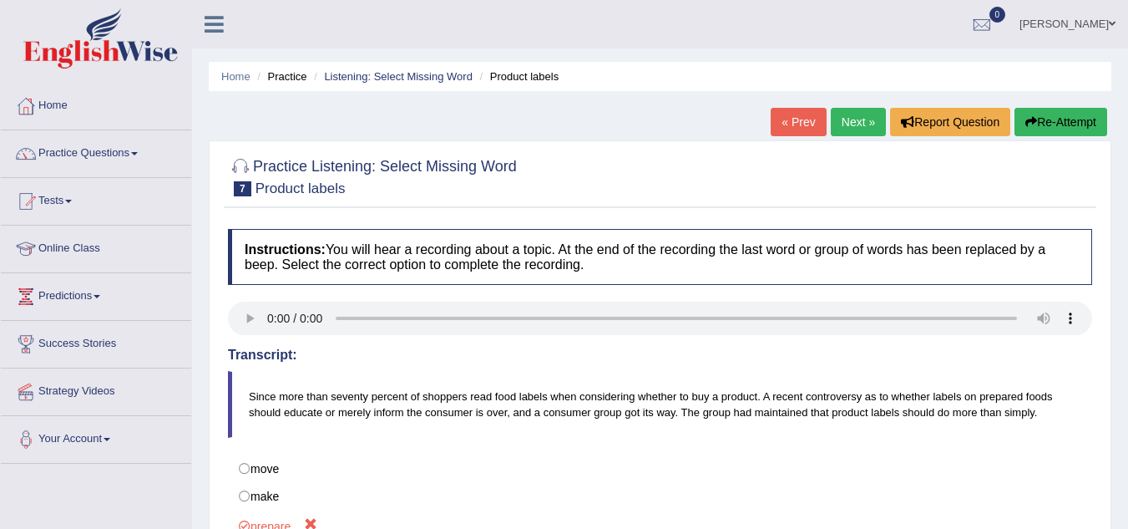
click at [854, 135] on link "Next »" at bounding box center [858, 122] width 55 height 28
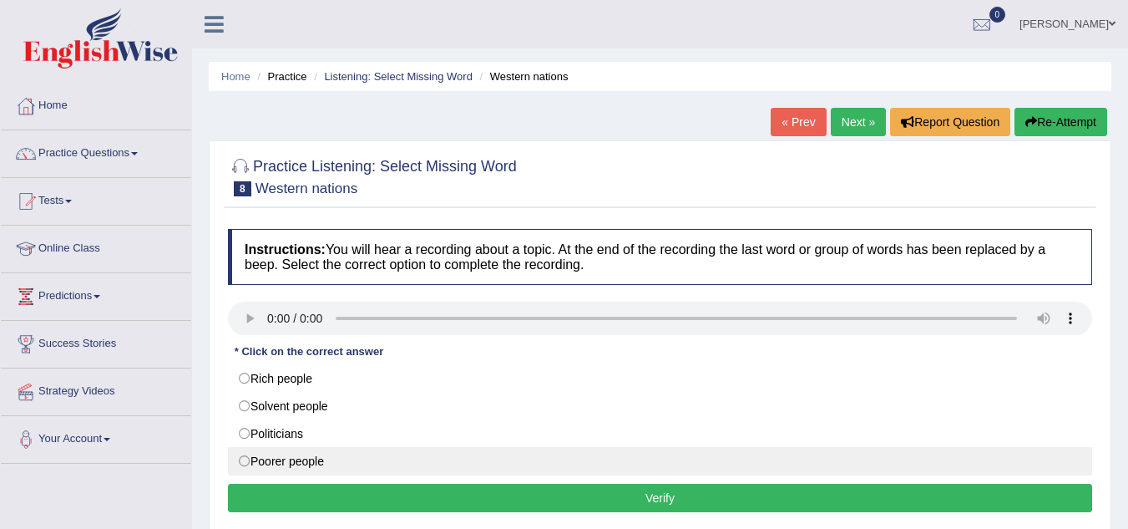
click at [352, 466] on label "Poorer people" at bounding box center [660, 461] width 865 height 28
radio input "true"
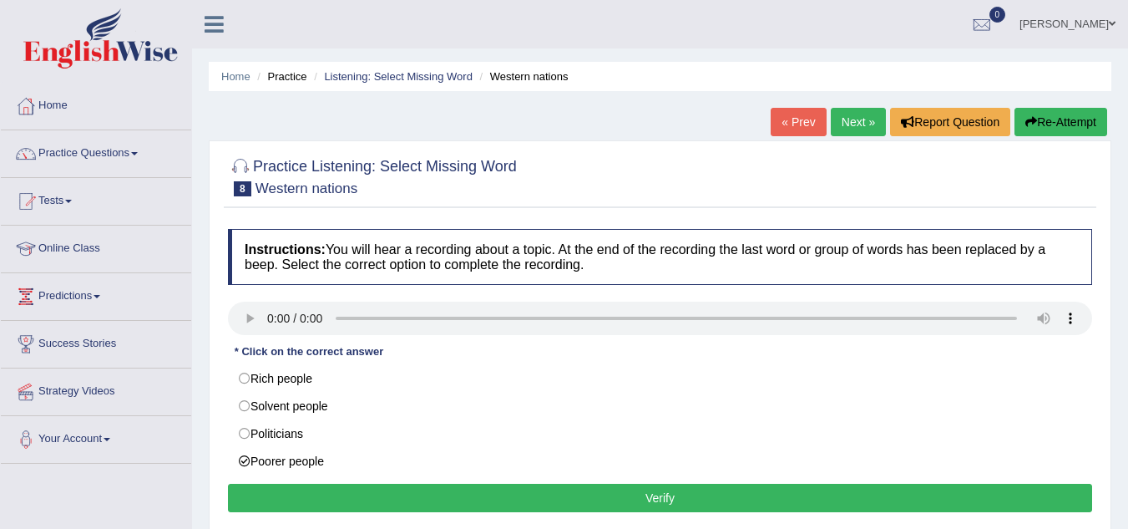
click at [470, 500] on button "Verify" at bounding box center [660, 498] width 865 height 28
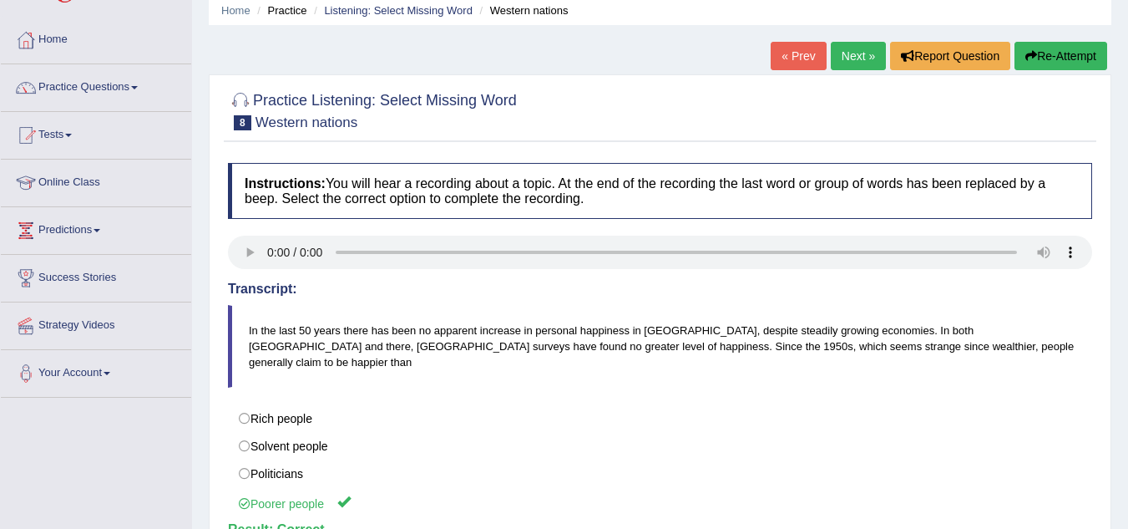
scroll to position [63, 0]
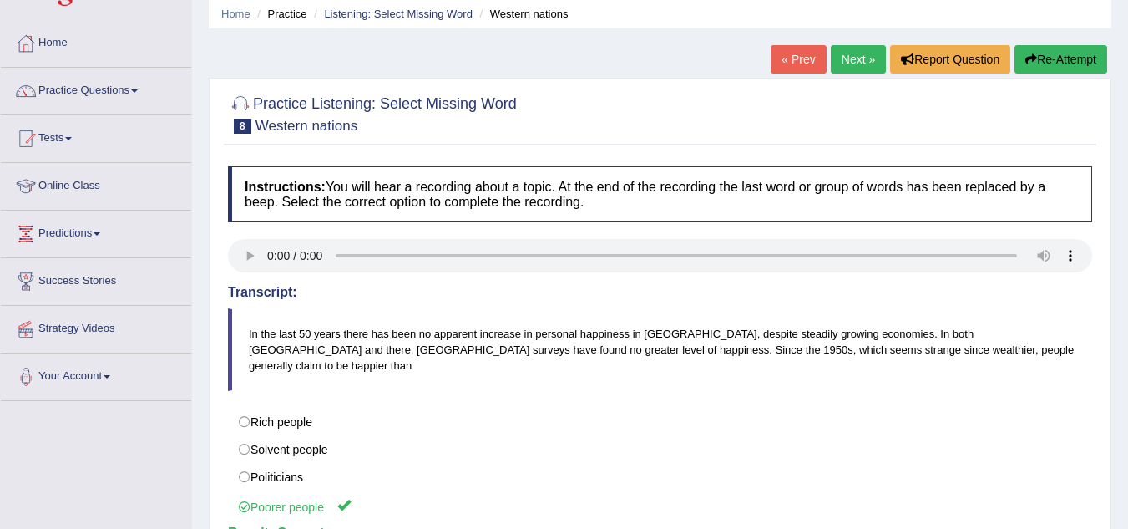
click at [837, 52] on link "Next »" at bounding box center [858, 59] width 55 height 28
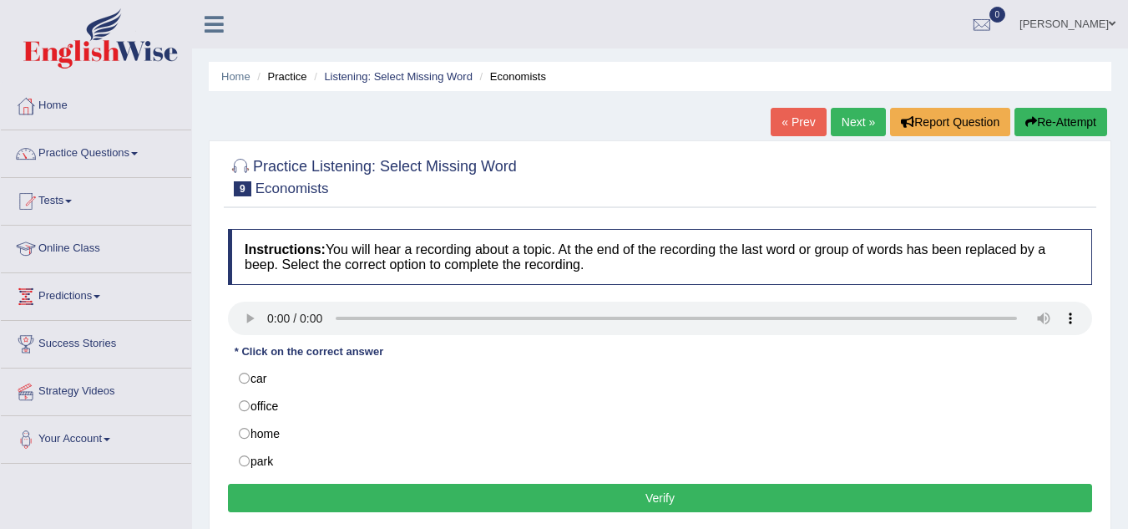
click at [850, 134] on link "Next »" at bounding box center [858, 122] width 55 height 28
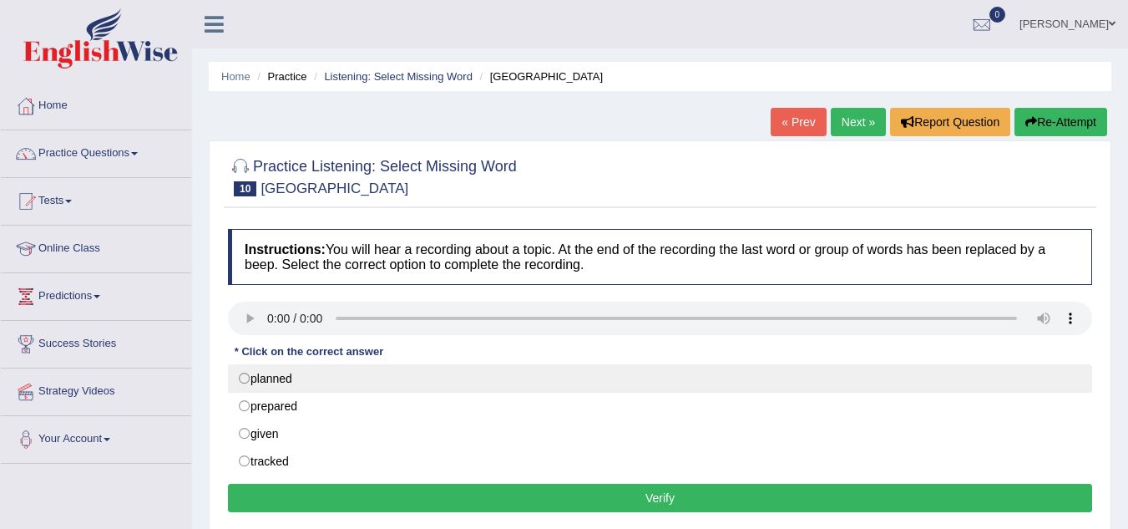
click at [245, 387] on label "planned" at bounding box center [660, 378] width 865 height 28
radio input "true"
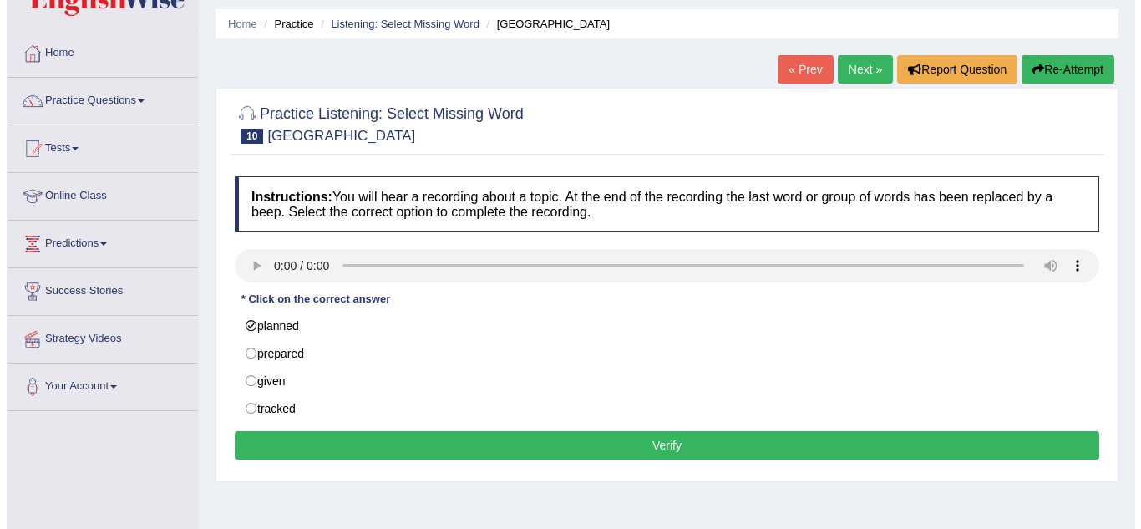
scroll to position [54, 0]
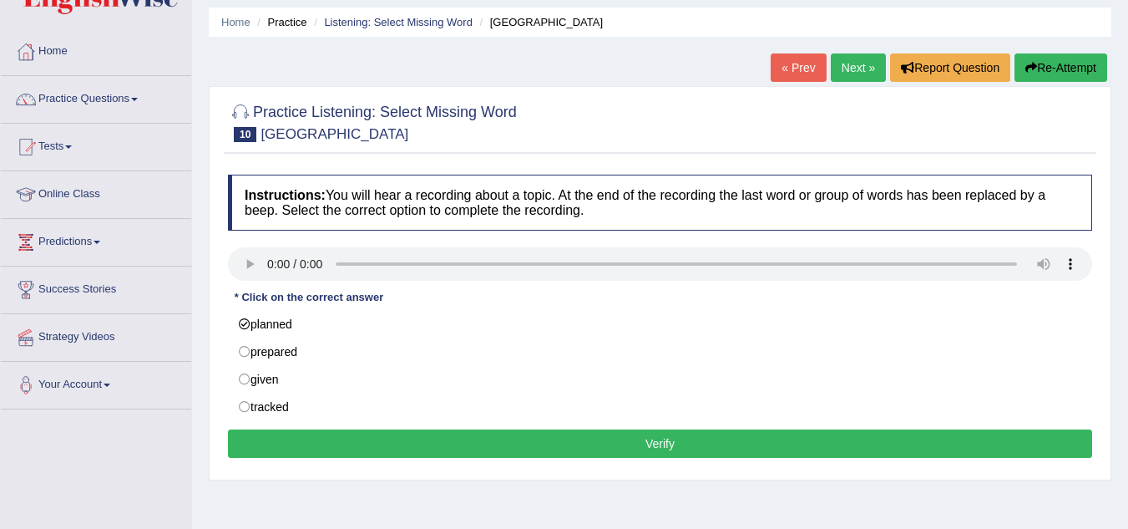
click at [435, 441] on button "Verify" at bounding box center [660, 443] width 865 height 28
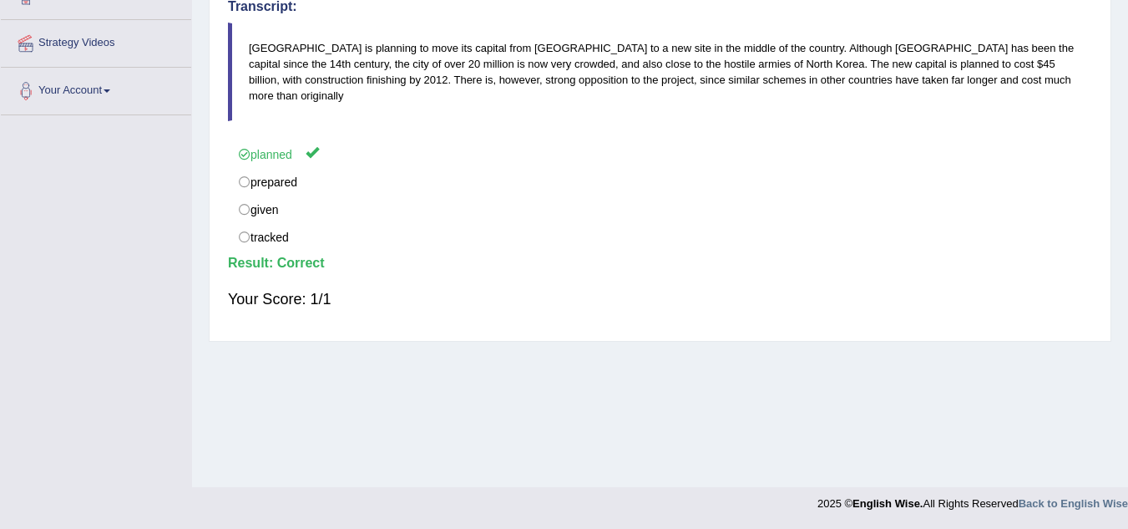
scroll to position [0, 0]
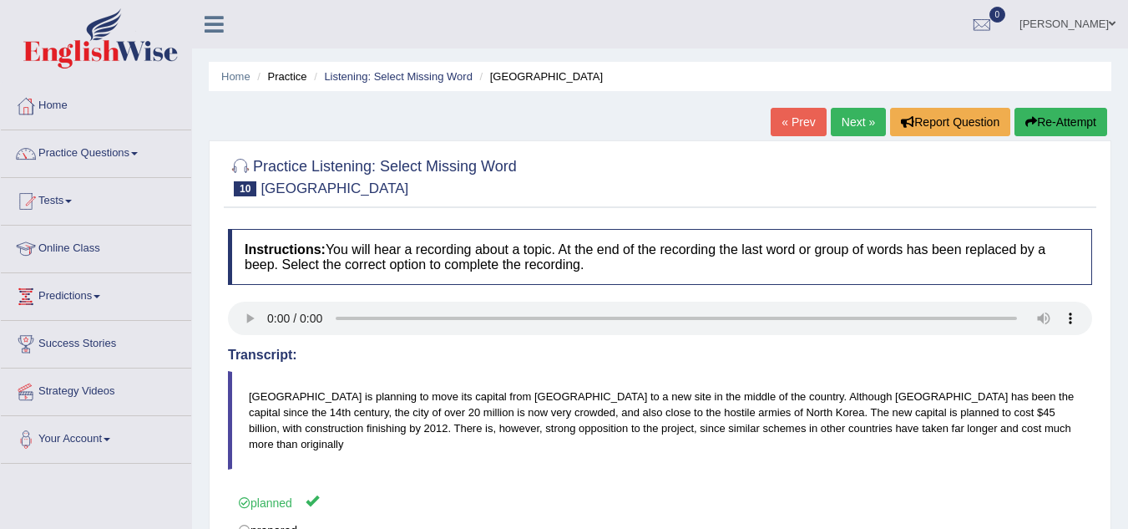
click at [859, 132] on link "Next »" at bounding box center [858, 122] width 55 height 28
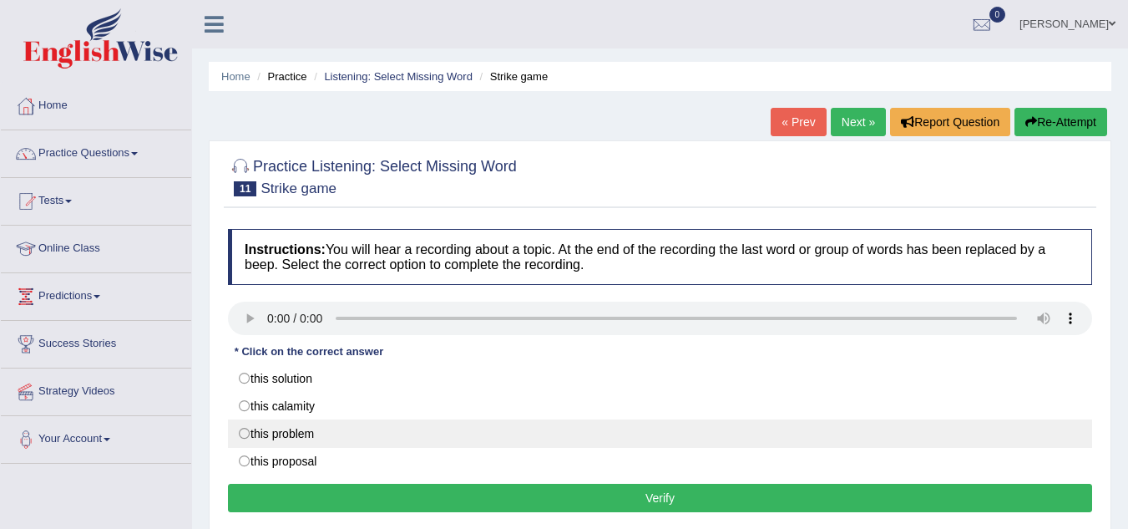
click at [335, 438] on label "this problem" at bounding box center [660, 433] width 865 height 28
radio input "true"
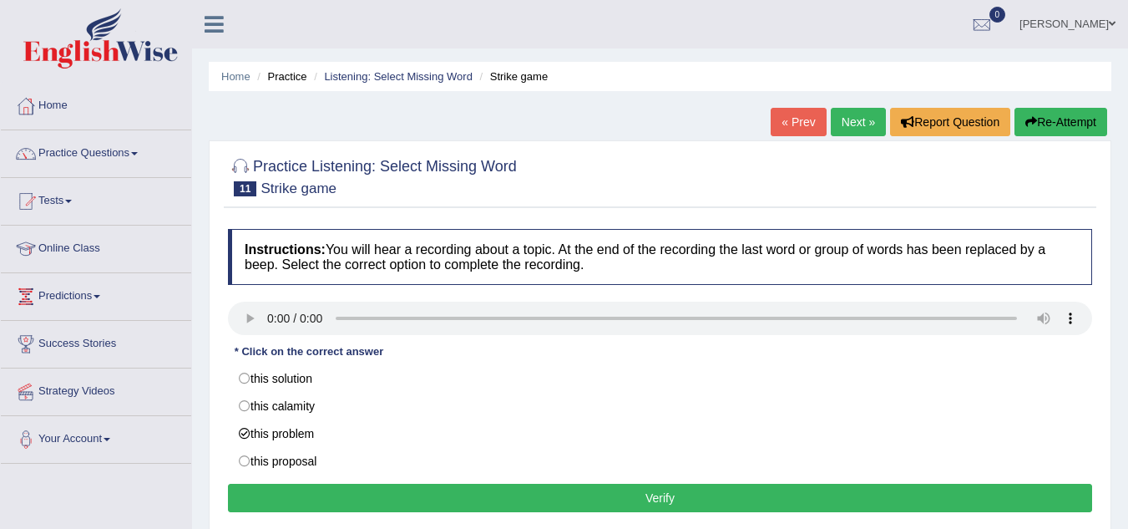
click at [489, 505] on button "Verify" at bounding box center [660, 498] width 865 height 28
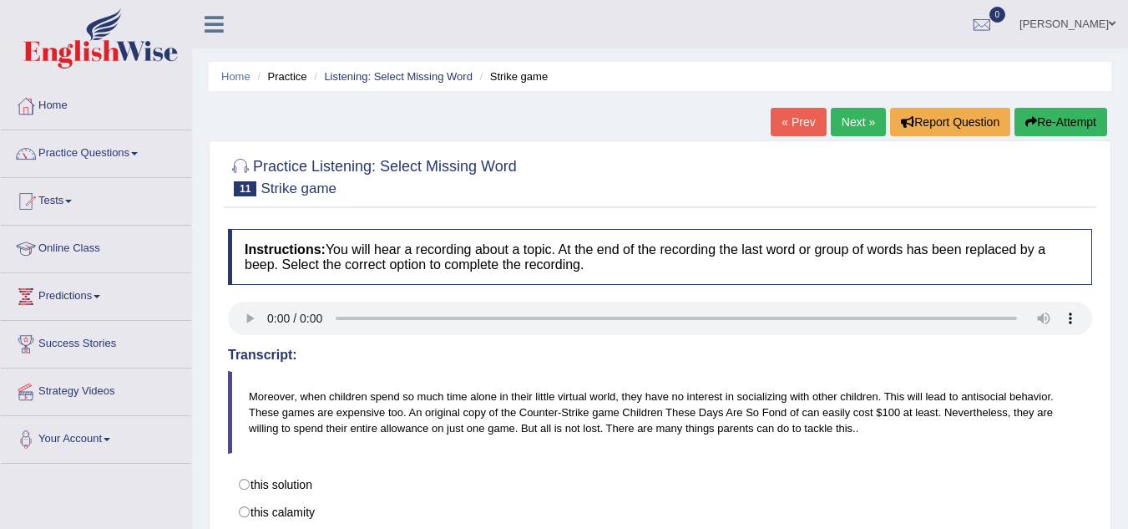
click at [851, 124] on link "Next »" at bounding box center [858, 122] width 55 height 28
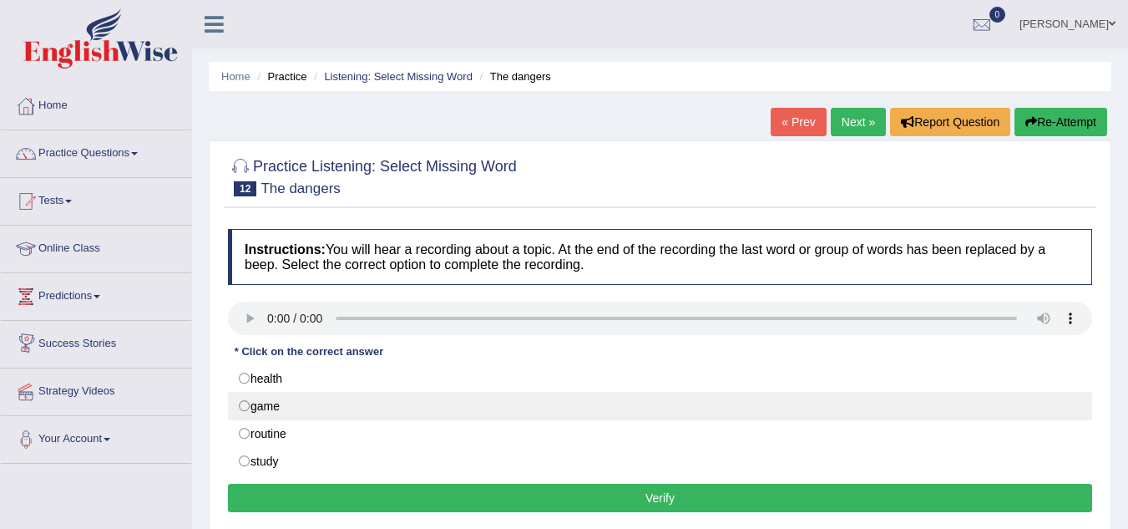
click at [246, 412] on label "game" at bounding box center [660, 406] width 865 height 28
radio input "true"
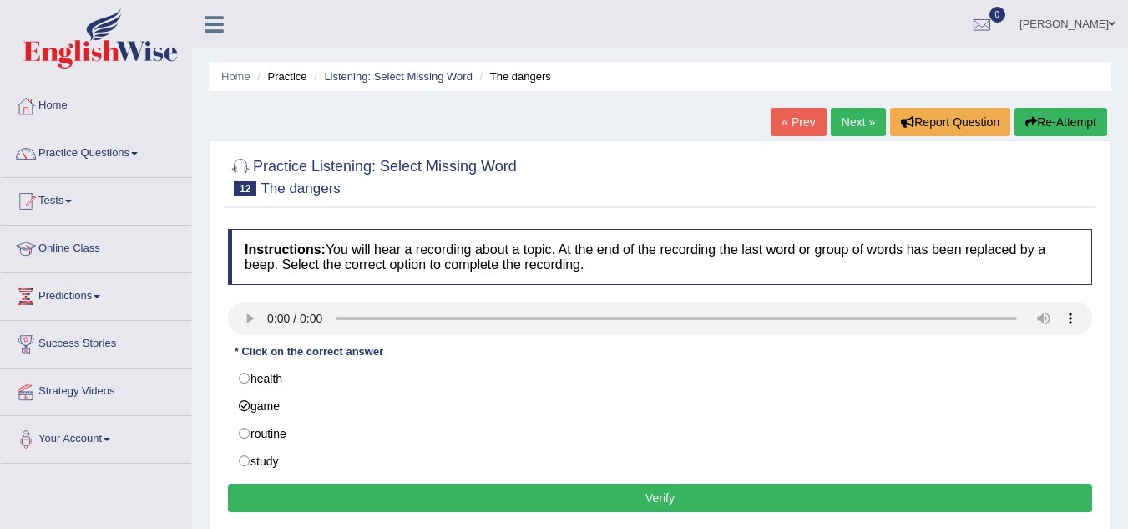
click at [525, 495] on button "Verify" at bounding box center [660, 498] width 865 height 28
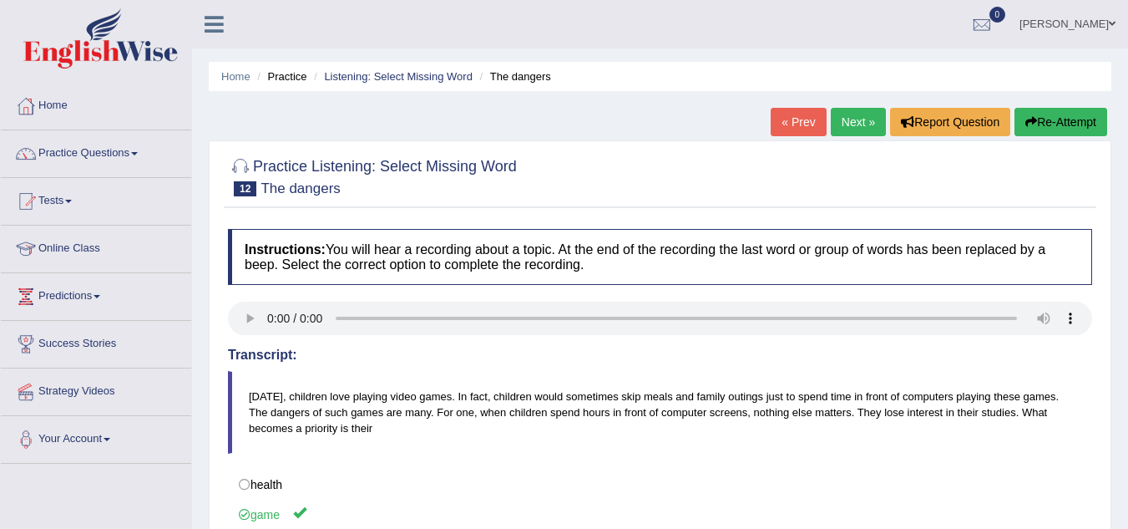
click at [867, 114] on link "Next »" at bounding box center [858, 122] width 55 height 28
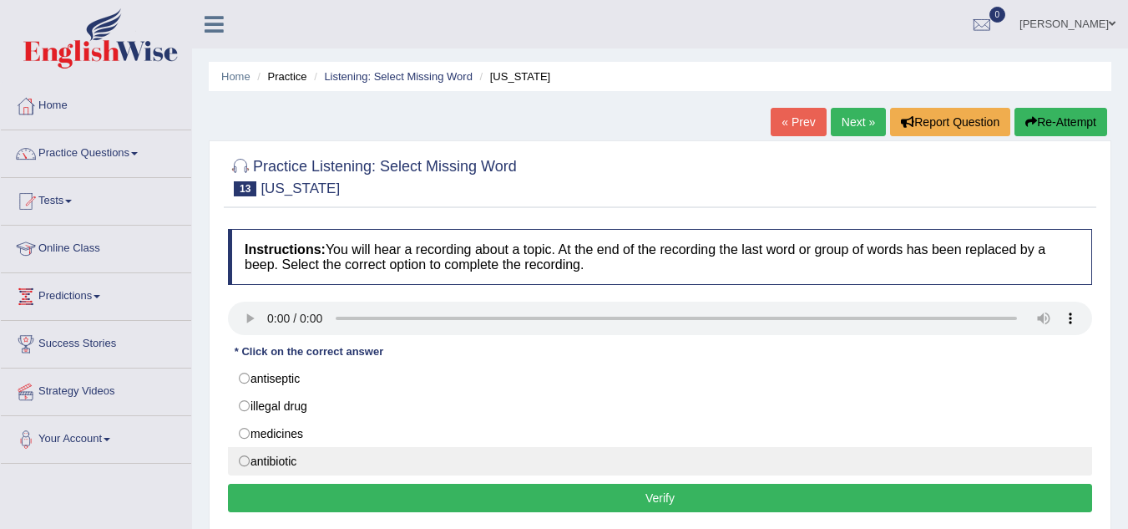
click at [291, 474] on label "antibiotic" at bounding box center [660, 461] width 865 height 28
radio input "true"
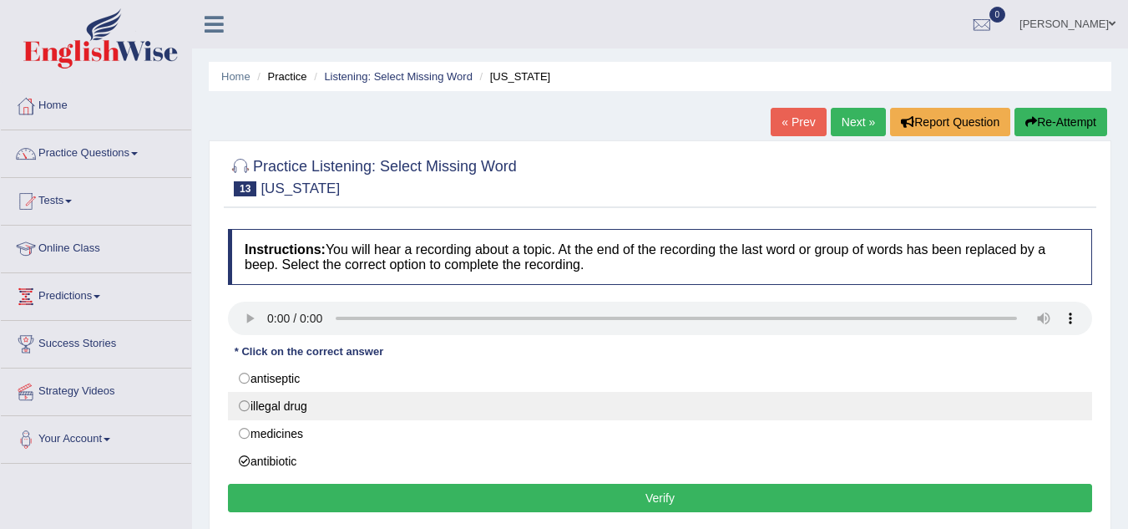
click at [269, 404] on label "illegal drug" at bounding box center [660, 406] width 865 height 28
radio input "true"
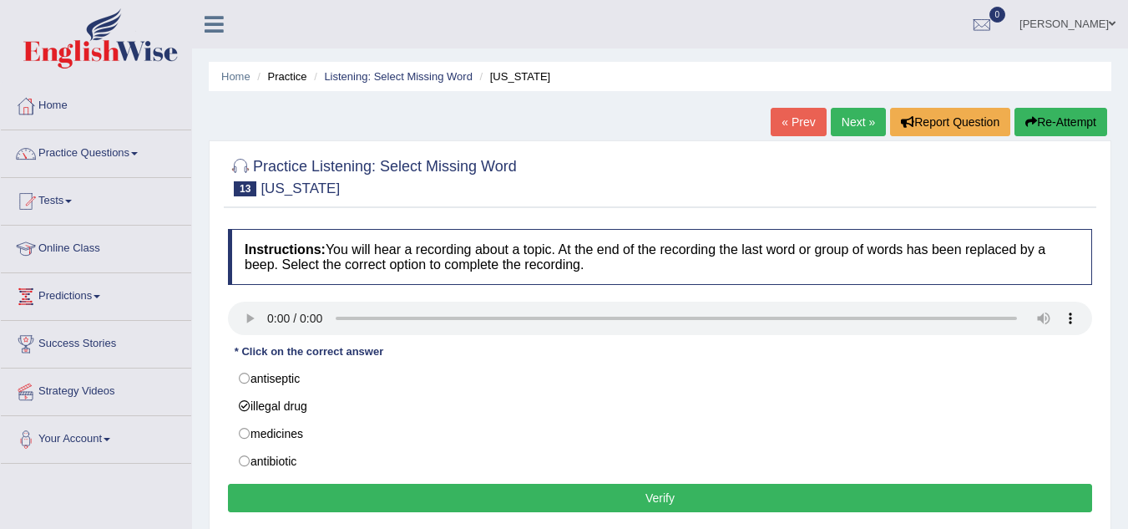
click at [487, 489] on button "Verify" at bounding box center [660, 498] width 865 height 28
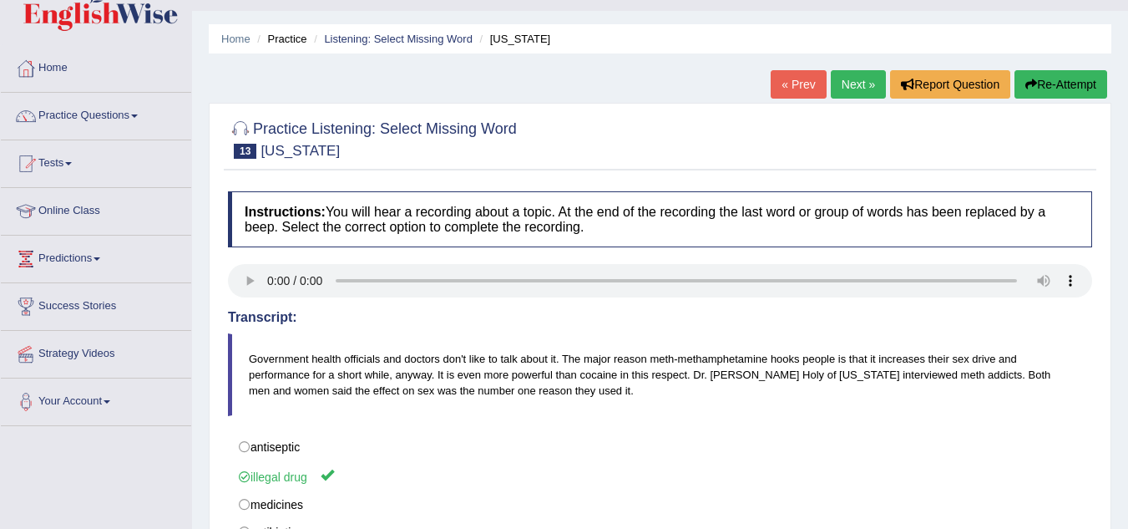
scroll to position [37, 0]
click at [846, 88] on link "Next »" at bounding box center [858, 85] width 55 height 28
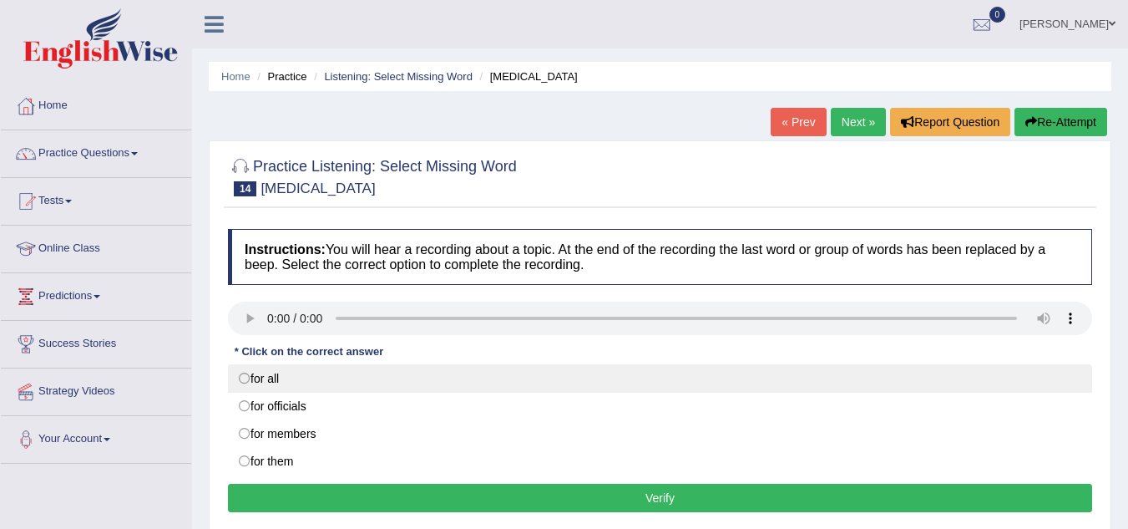
click at [248, 378] on label "for all" at bounding box center [660, 378] width 865 height 28
radio input "true"
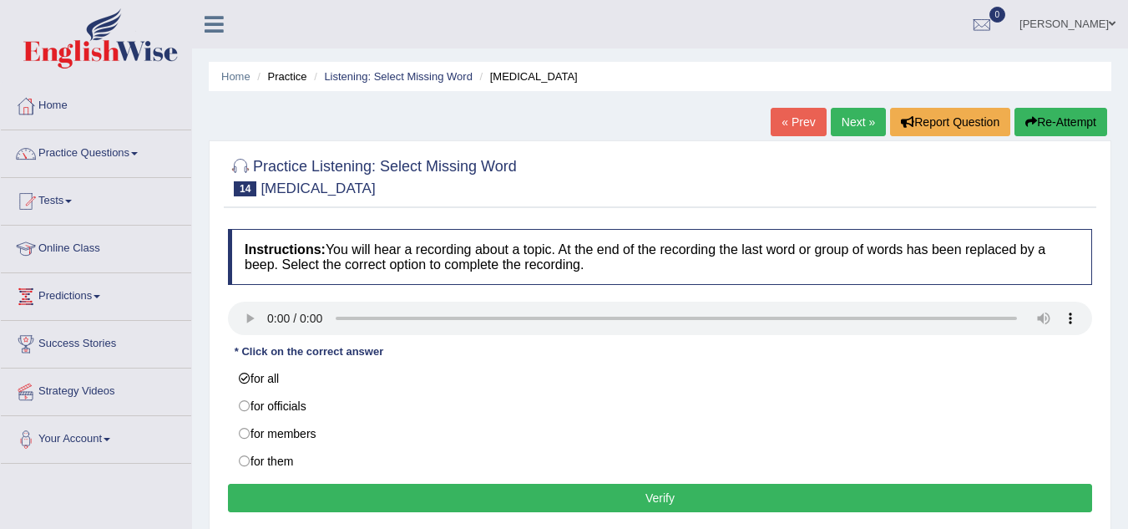
click at [561, 493] on button "Verify" at bounding box center [660, 498] width 865 height 28
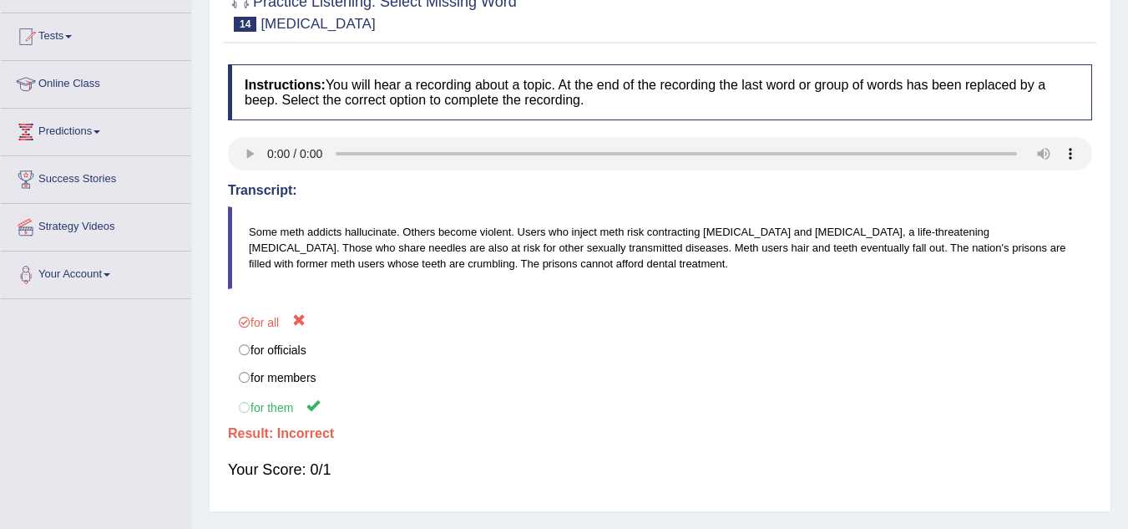
scroll to position [165, 0]
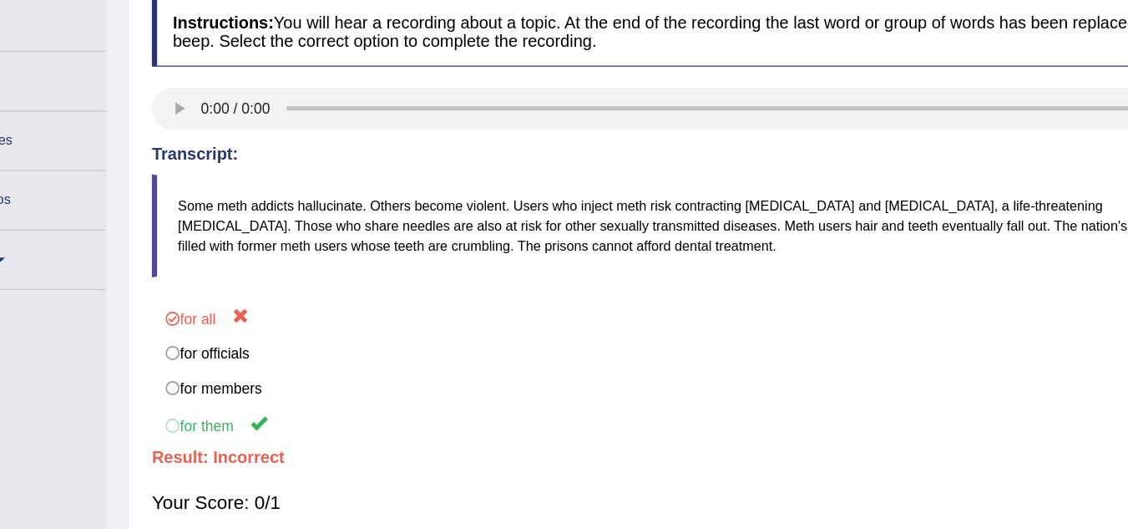
drag, startPoint x: 352, startPoint y: 258, endPoint x: 442, endPoint y: 266, distance: 90.5
click at [442, 266] on blockquote "Some meth addicts hallucinate. Others become violent. Users who inject meth ris…" at bounding box center [660, 246] width 865 height 83
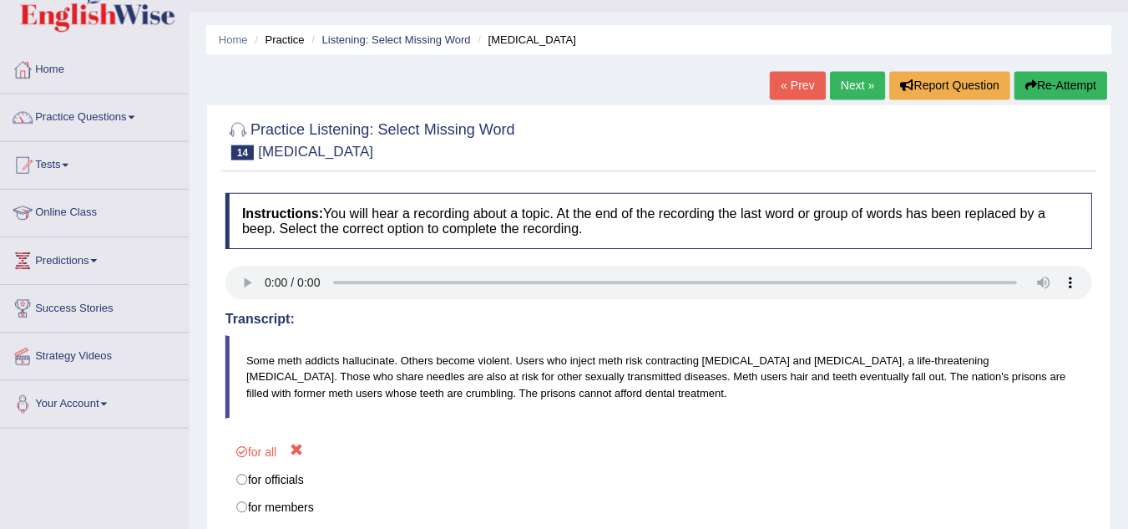
scroll to position [35, 0]
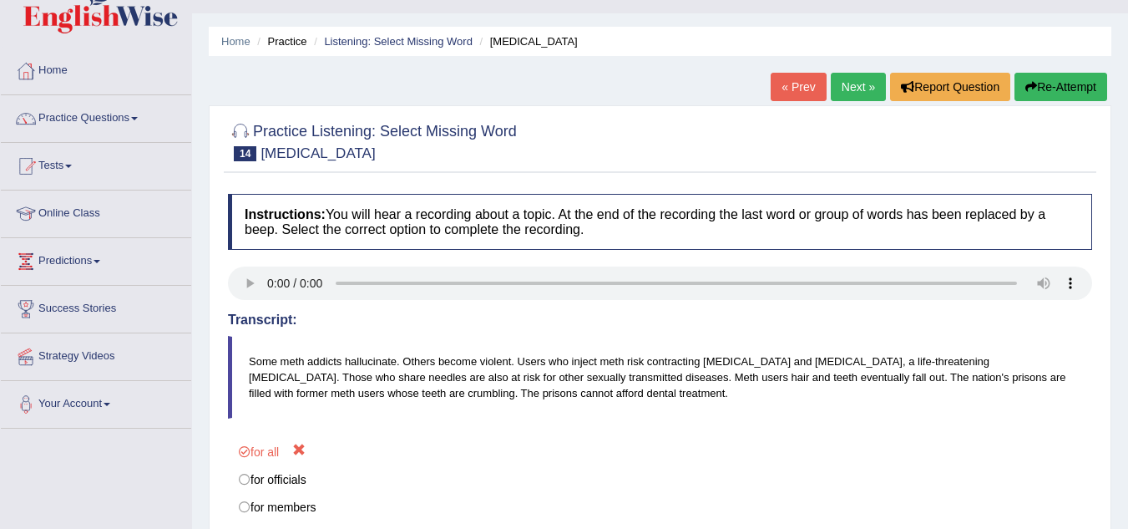
click at [856, 81] on link "Next »" at bounding box center [858, 87] width 55 height 28
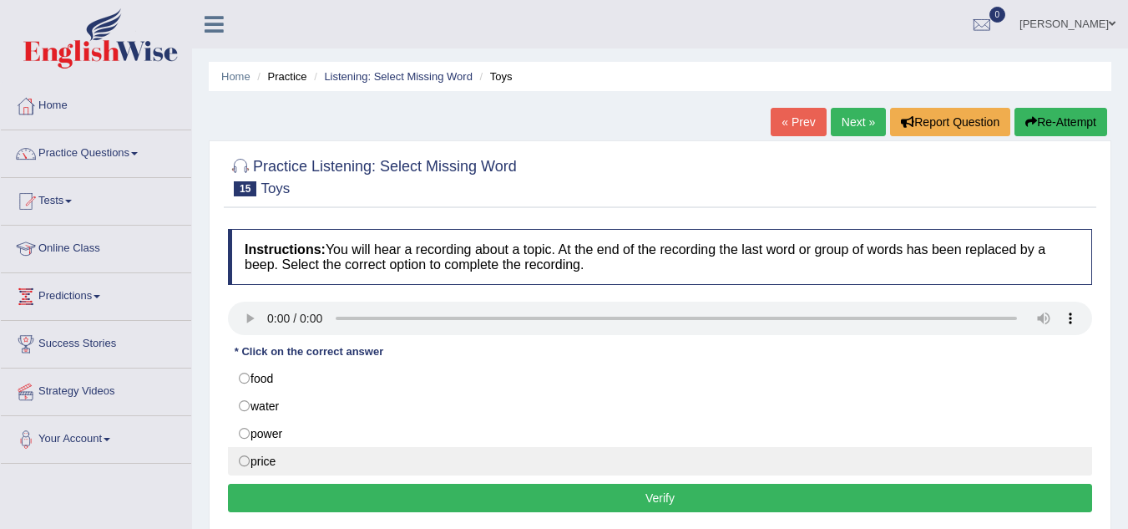
click at [248, 466] on label "price" at bounding box center [660, 461] width 865 height 28
radio input "true"
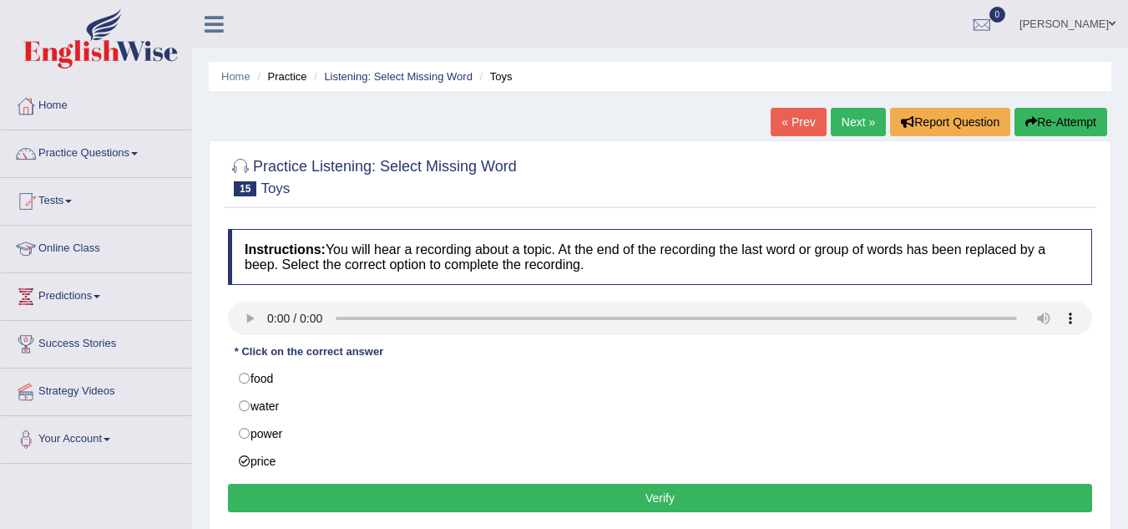
click at [482, 498] on button "Verify" at bounding box center [660, 498] width 865 height 28
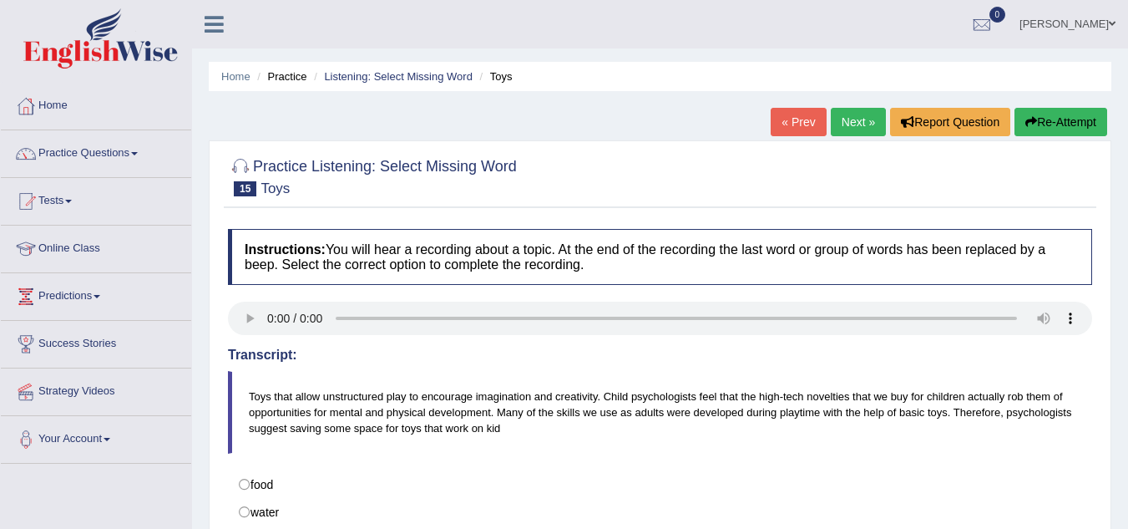
click at [856, 131] on link "Next »" at bounding box center [858, 122] width 55 height 28
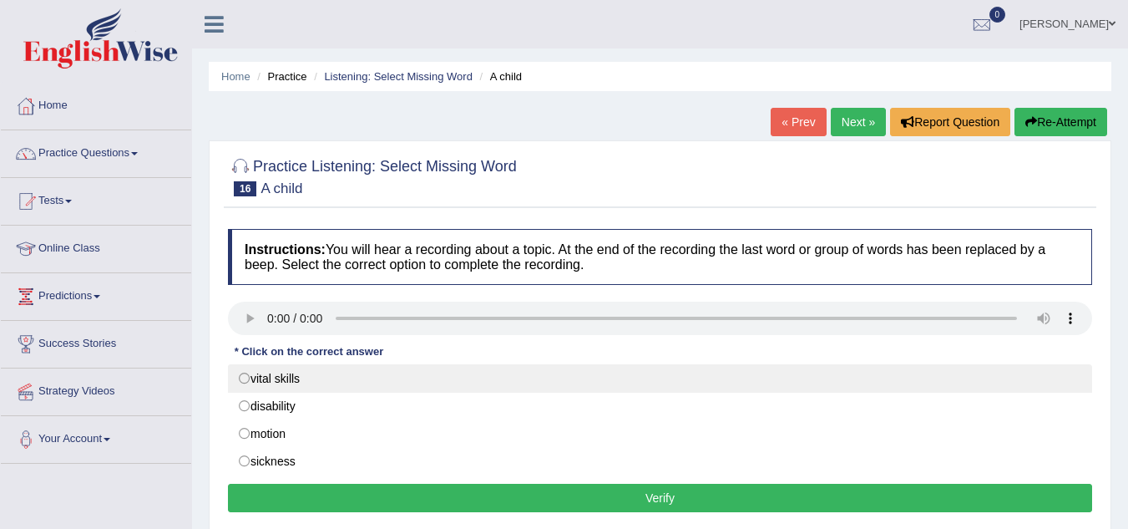
click at [268, 378] on label "vital skills" at bounding box center [660, 378] width 865 height 28
radio input "true"
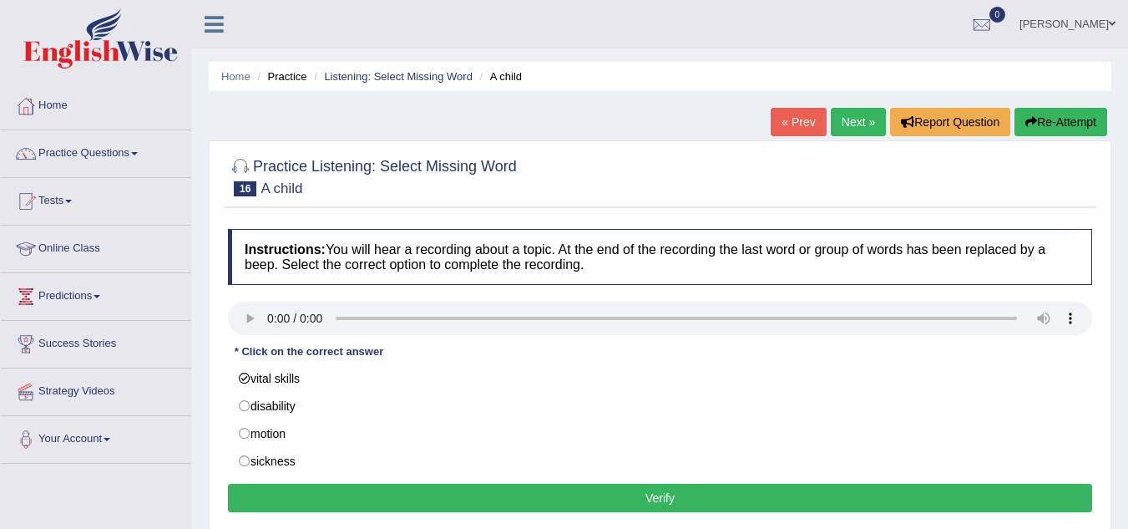
click at [368, 500] on button "Verify" at bounding box center [660, 498] width 865 height 28
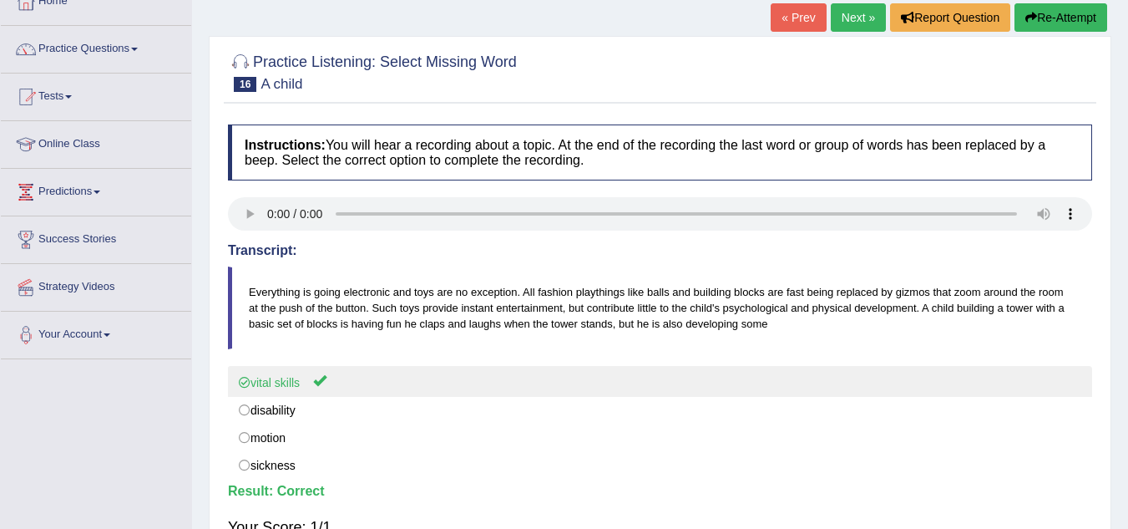
scroll to position [100, 0]
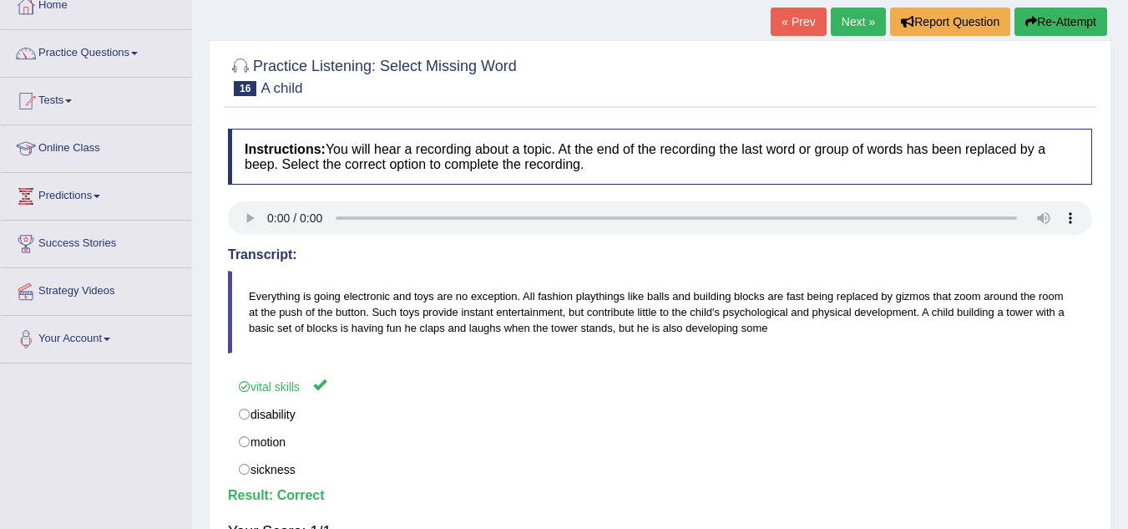
click at [856, 17] on link "Next »" at bounding box center [858, 22] width 55 height 28
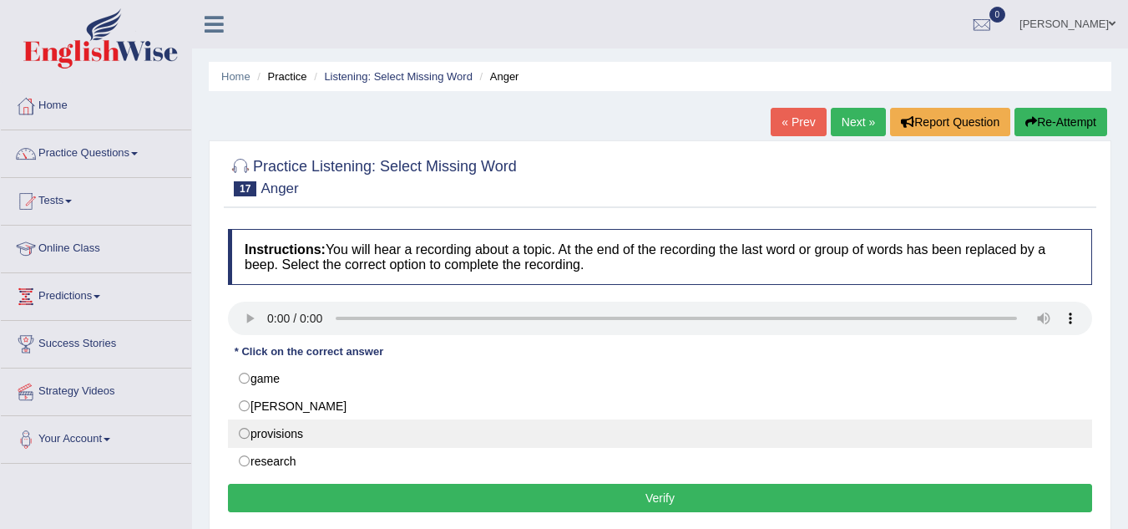
click at [306, 434] on label "provisions" at bounding box center [660, 433] width 865 height 28
radio input "true"
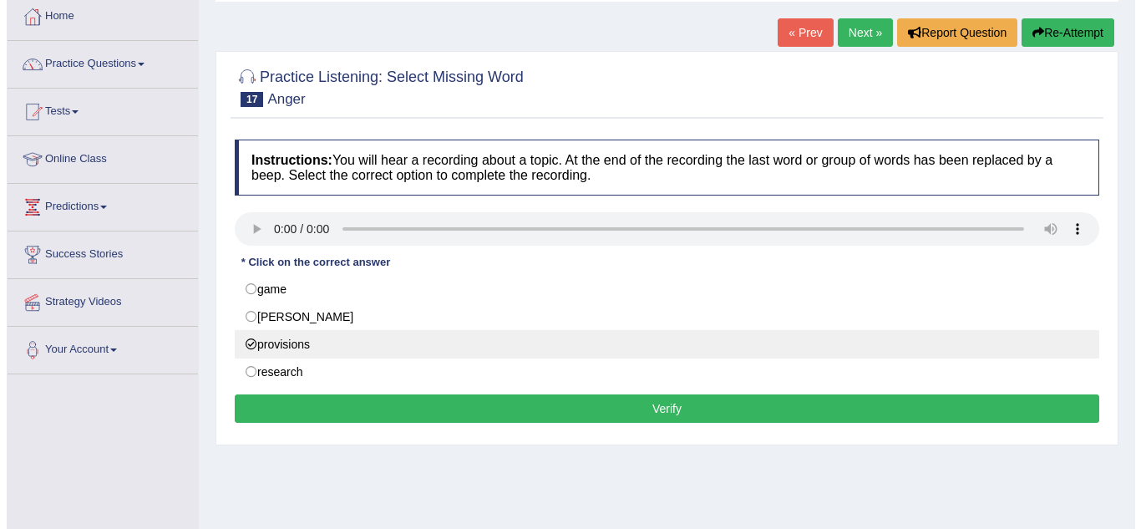
scroll to position [90, 0]
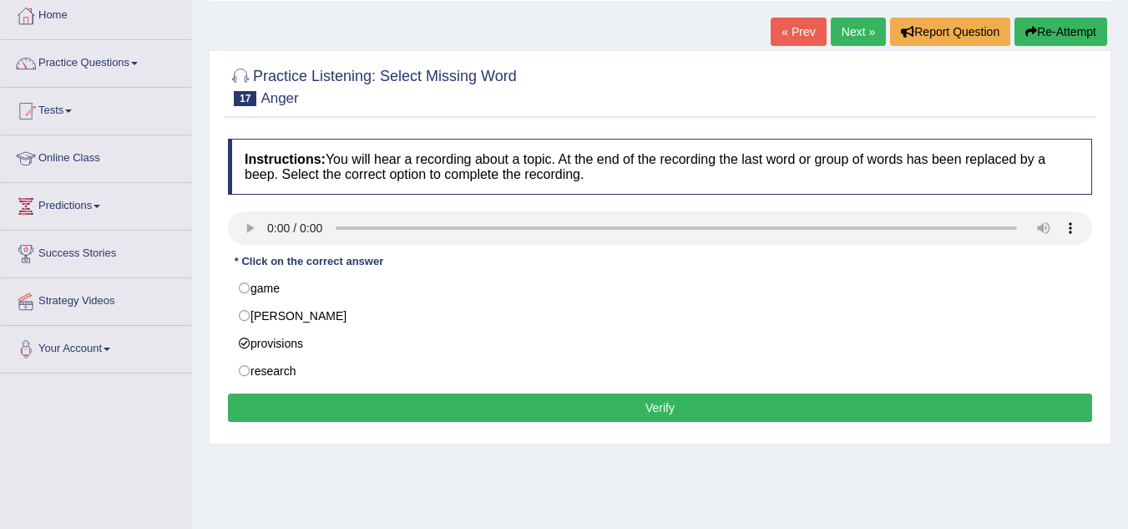
click at [522, 401] on button "Verify" at bounding box center [660, 407] width 865 height 28
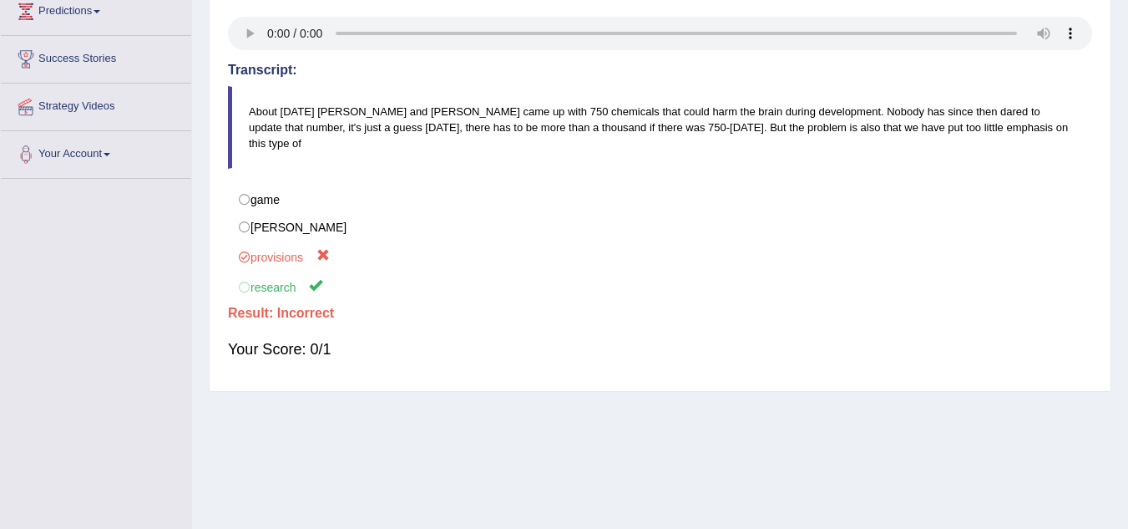
scroll to position [301, 0]
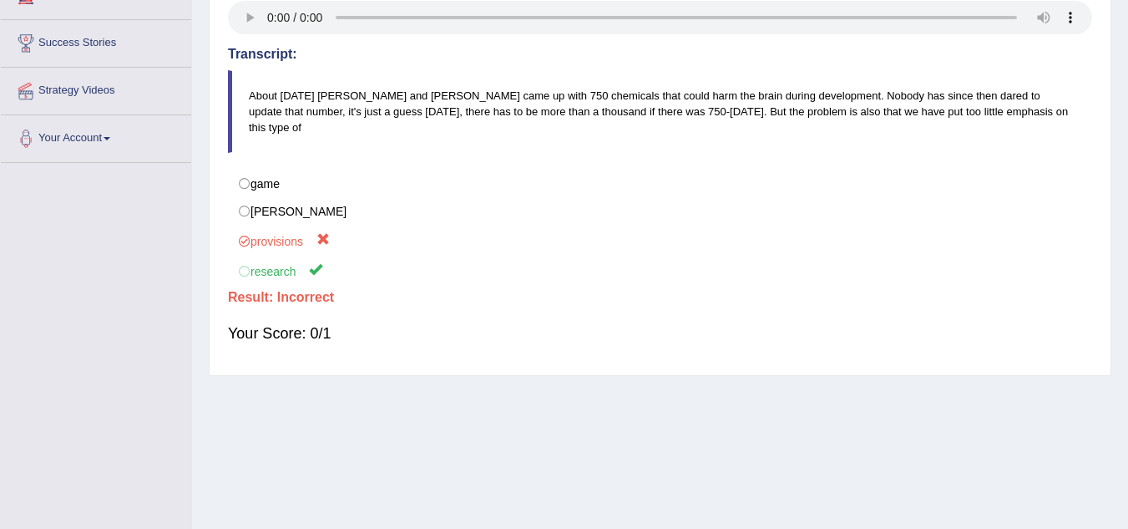
click at [1004, 123] on blockquote "About [DATE] [PERSON_NAME] and [PERSON_NAME] came up with 750 chemicals that co…" at bounding box center [660, 111] width 865 height 83
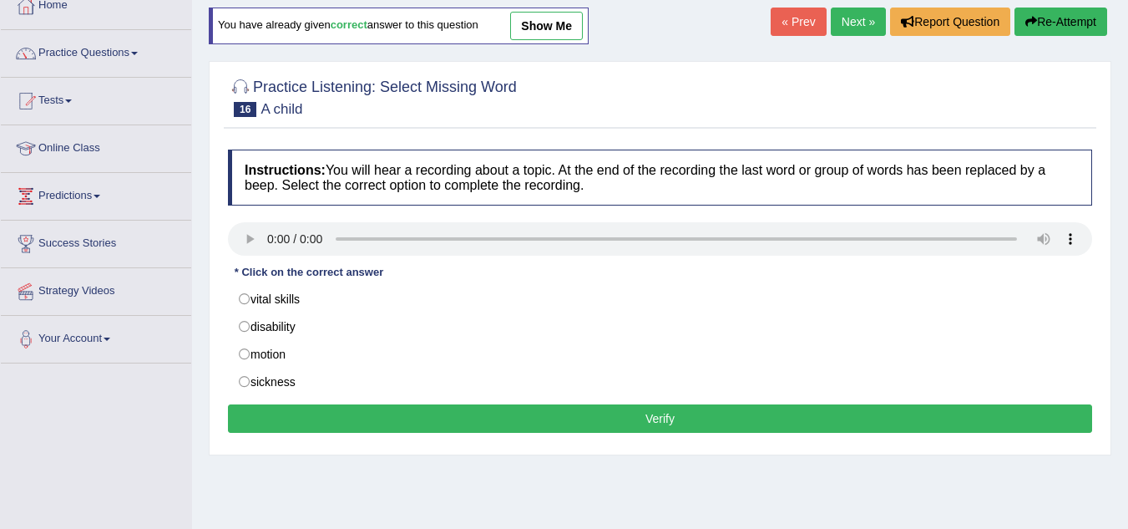
click at [794, 40] on div "« Prev Next » Report Question Re-Attempt" at bounding box center [941, 24] width 341 height 33
click at [794, 30] on link "« Prev" at bounding box center [798, 22] width 55 height 28
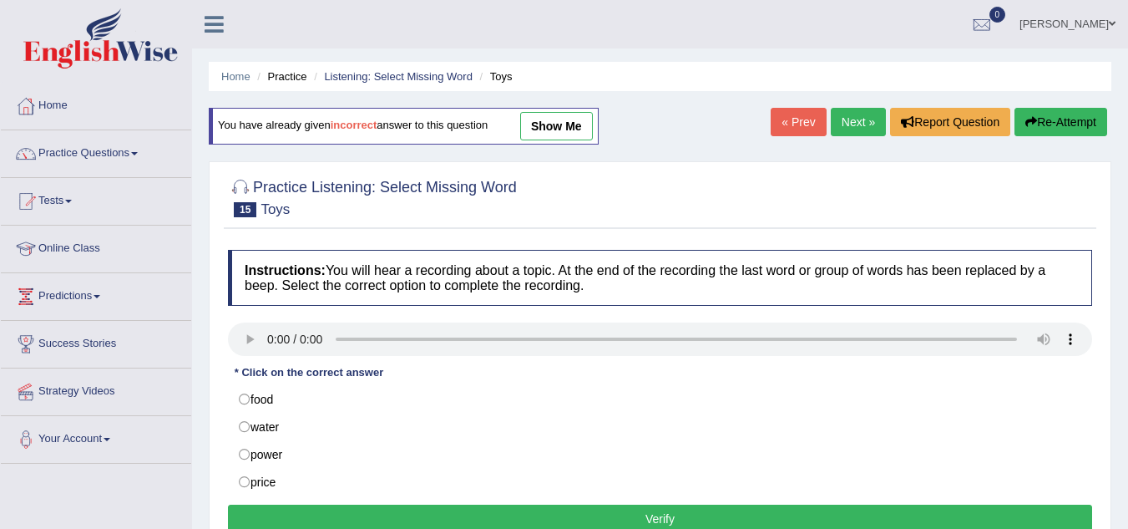
click at [864, 118] on link "Next »" at bounding box center [858, 122] width 55 height 28
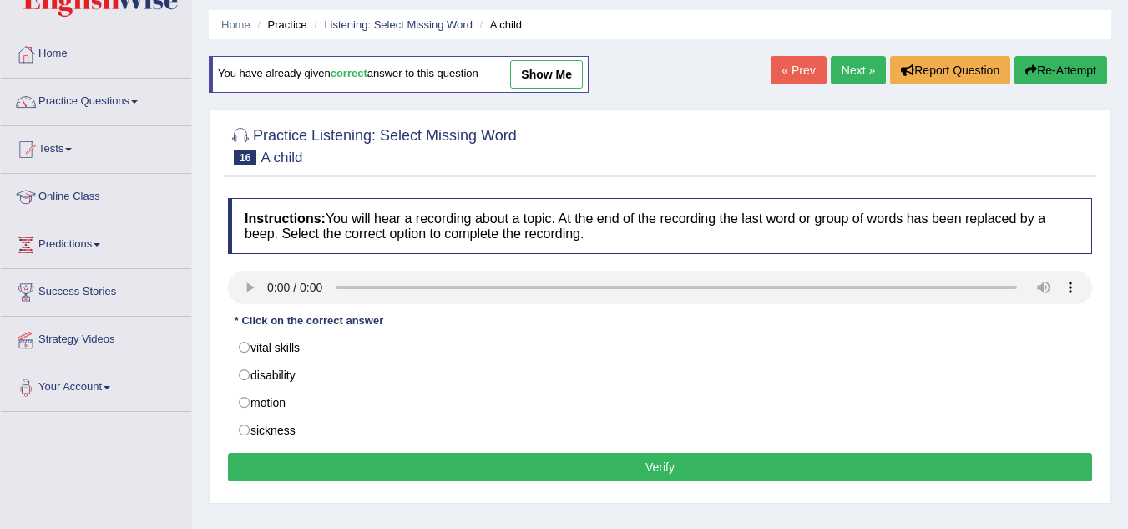
scroll to position [55, 0]
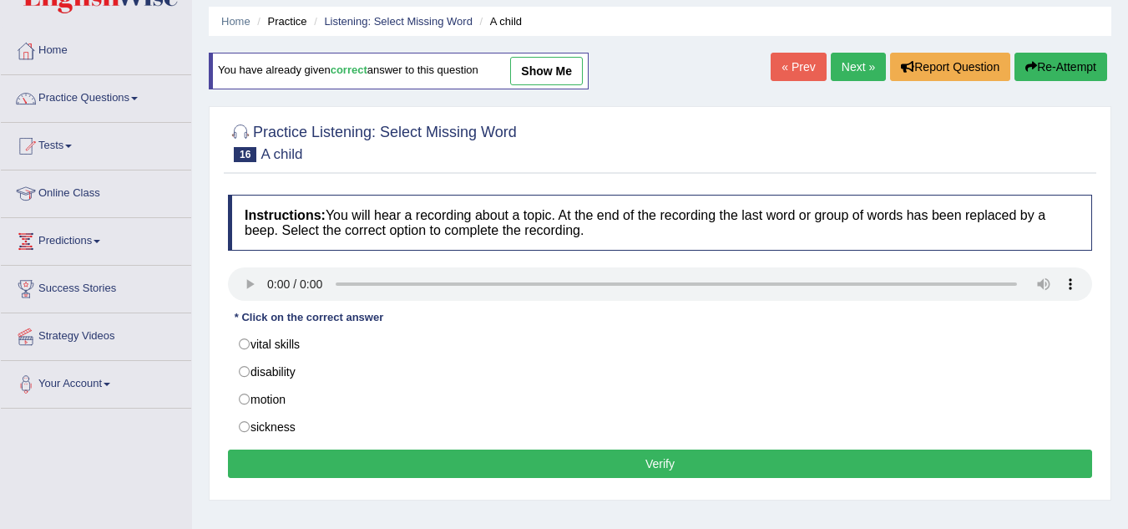
click at [853, 59] on link "Next »" at bounding box center [858, 67] width 55 height 28
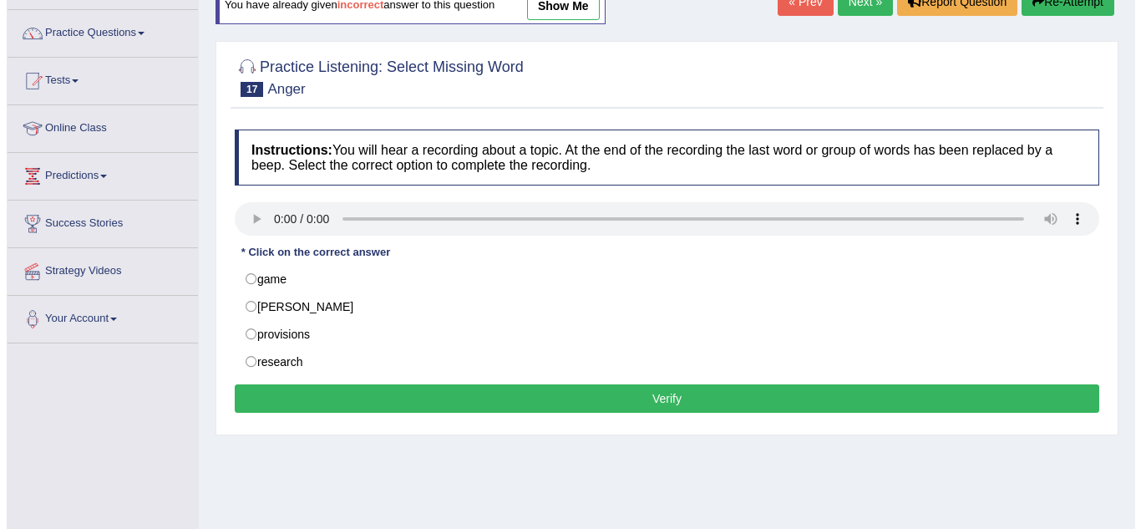
scroll to position [122, 0]
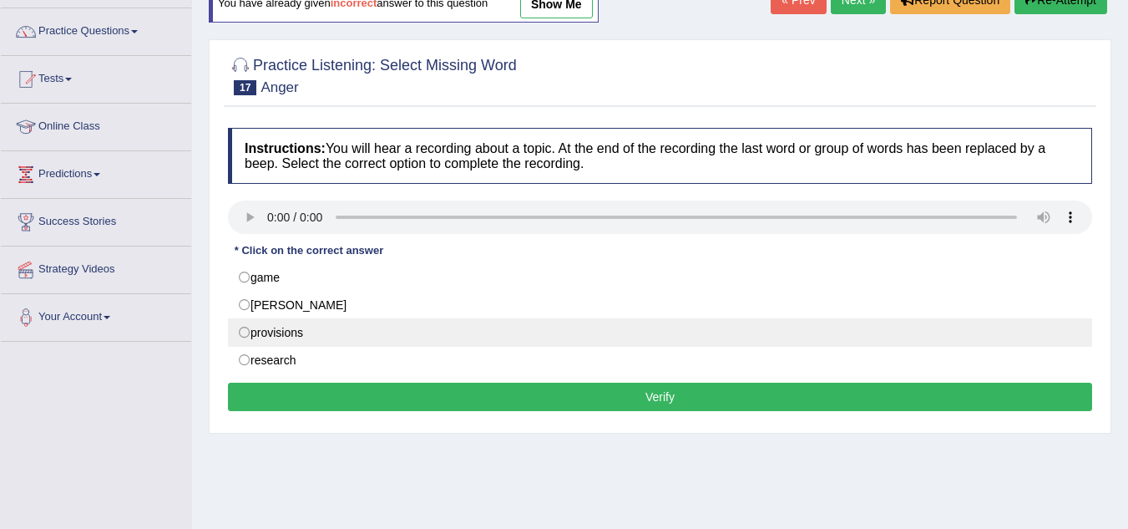
click at [284, 327] on label "provisions" at bounding box center [660, 332] width 865 height 28
radio input "true"
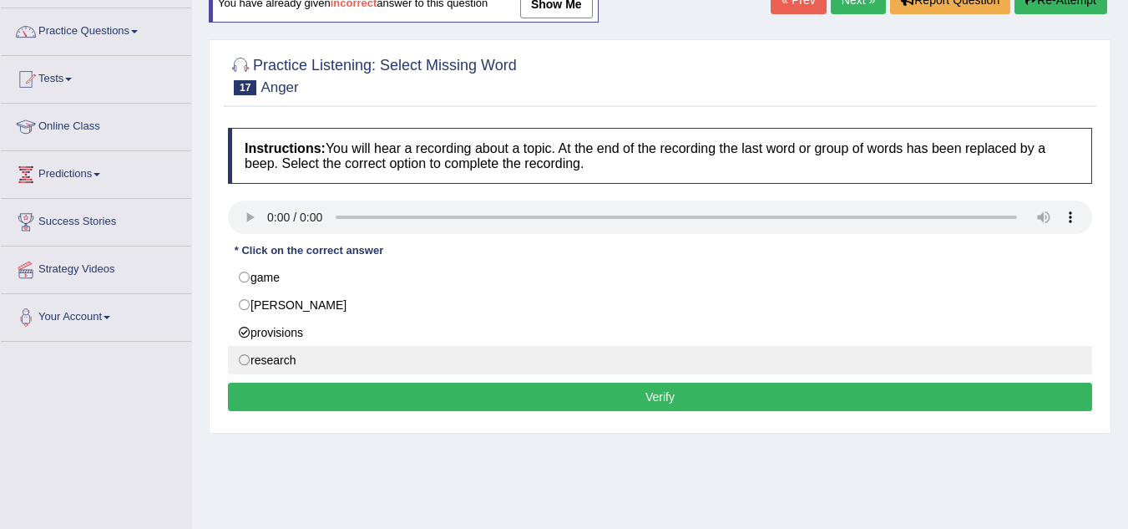
click at [284, 354] on label "research" at bounding box center [660, 360] width 865 height 28
radio input "true"
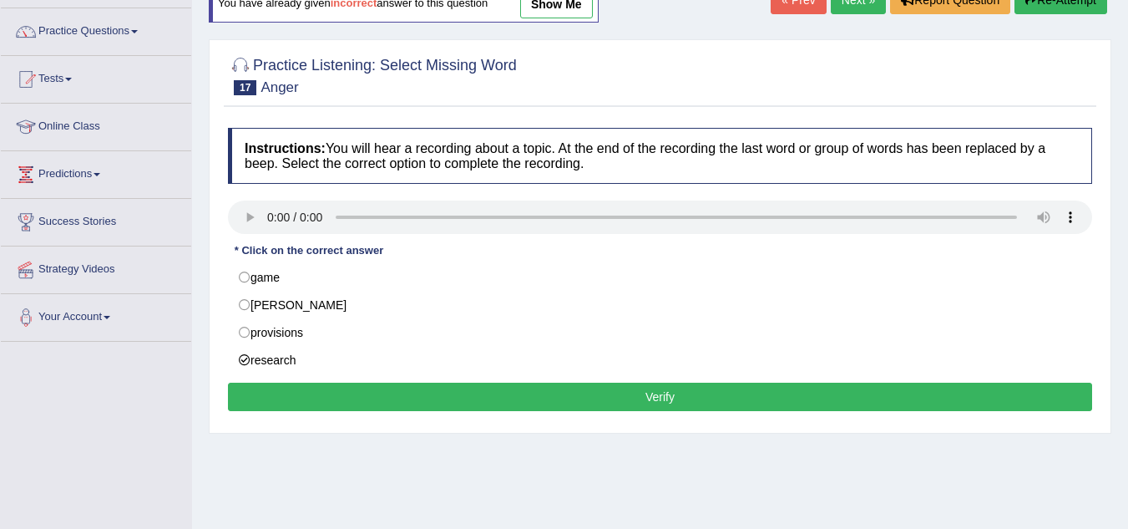
click at [520, 393] on button "Verify" at bounding box center [660, 397] width 865 height 28
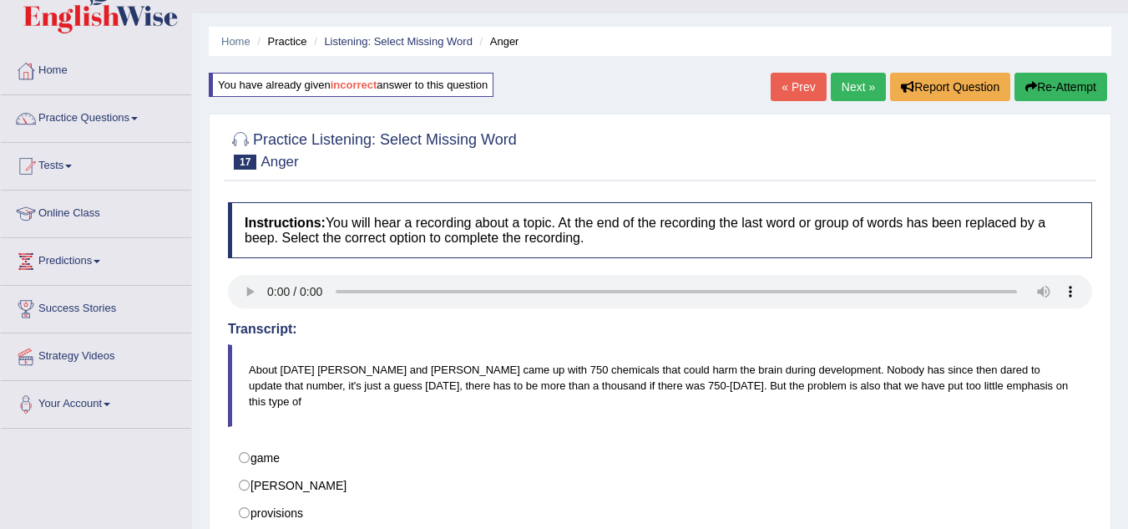
scroll to position [0, 0]
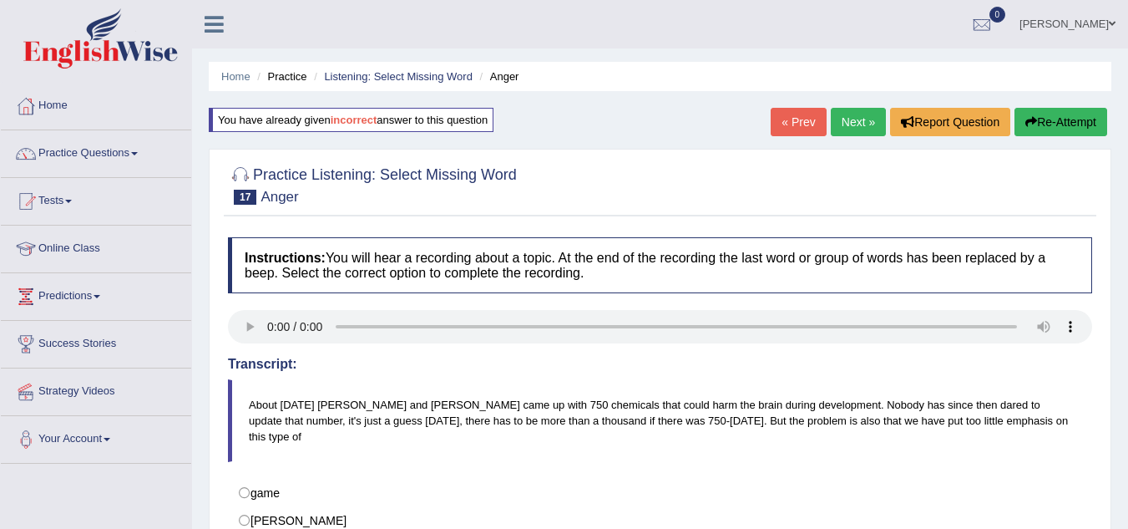
click at [851, 115] on link "Next »" at bounding box center [858, 122] width 55 height 28
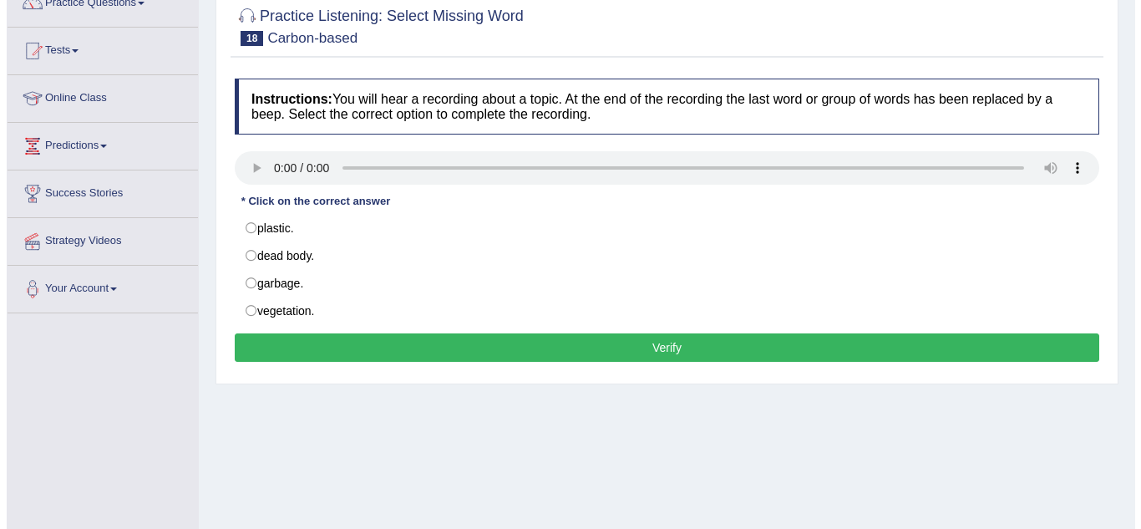
scroll to position [151, 0]
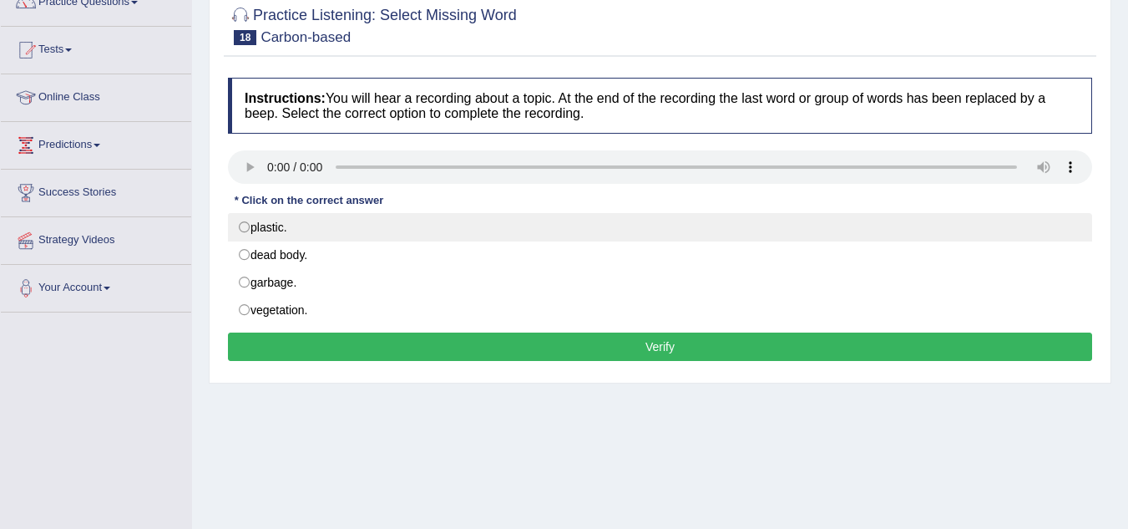
click at [313, 236] on label "plastic." at bounding box center [660, 227] width 865 height 28
radio input "true"
click at [325, 235] on label "plastic." at bounding box center [660, 227] width 865 height 28
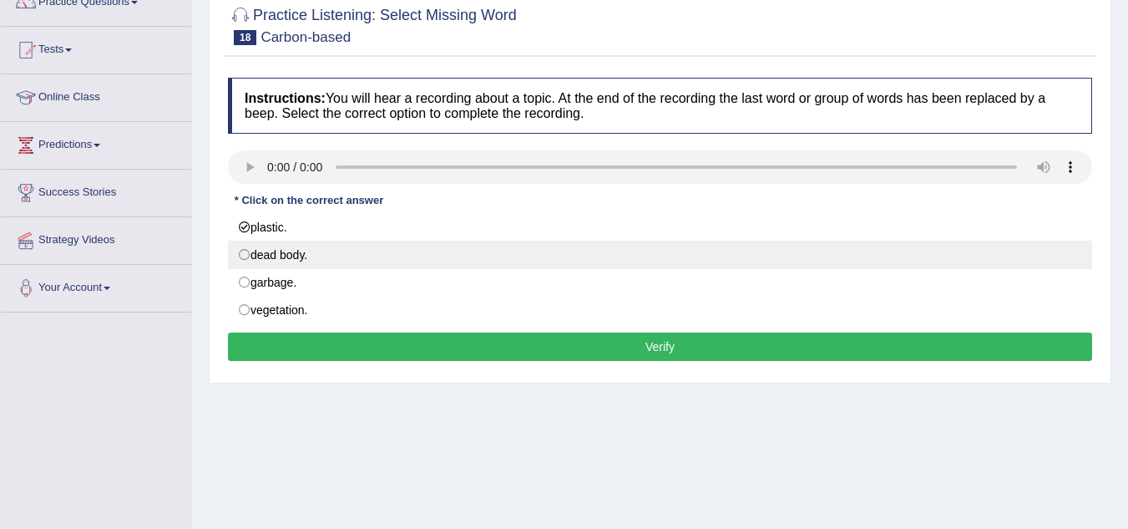
click at [318, 256] on label "dead body." at bounding box center [660, 255] width 865 height 28
radio input "true"
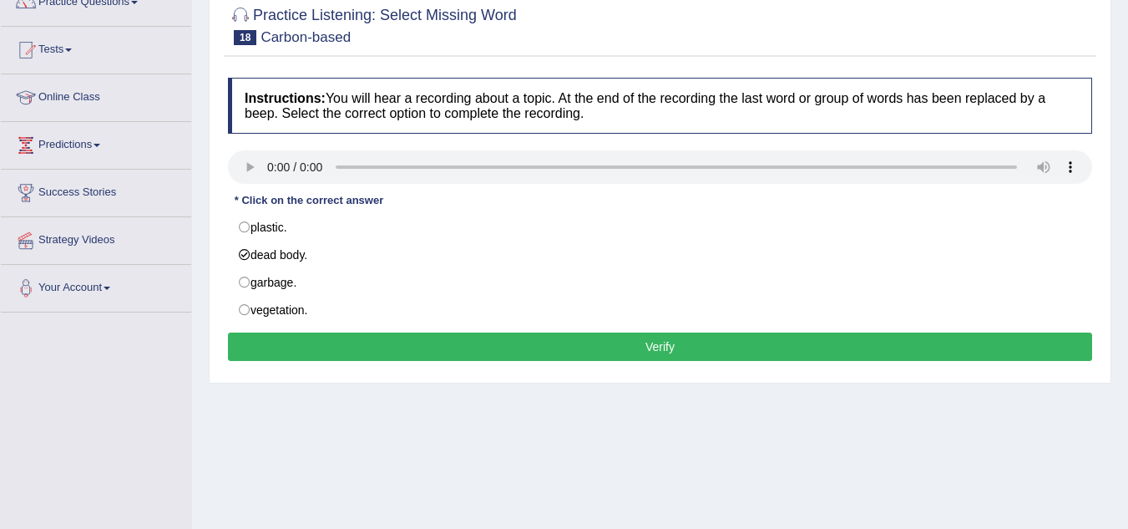
click at [513, 351] on button "Verify" at bounding box center [660, 346] width 865 height 28
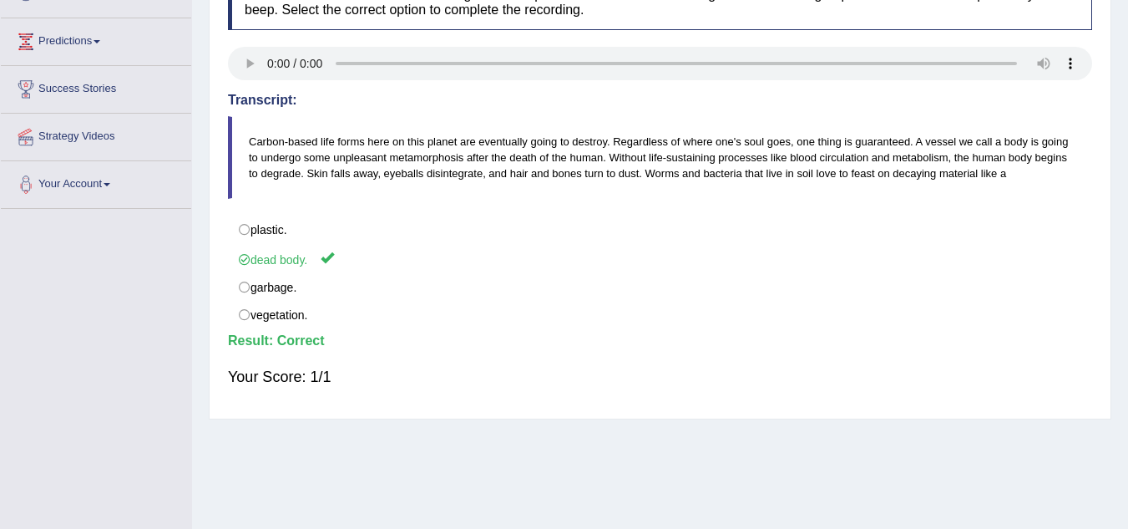
scroll to position [254, 0]
drag, startPoint x: 647, startPoint y: 167, endPoint x: 1058, endPoint y: 195, distance: 411.9
click at [1058, 195] on blockquote "Carbon-based life forms here on this planet are eventually going to destroy. Re…" at bounding box center [660, 158] width 865 height 83
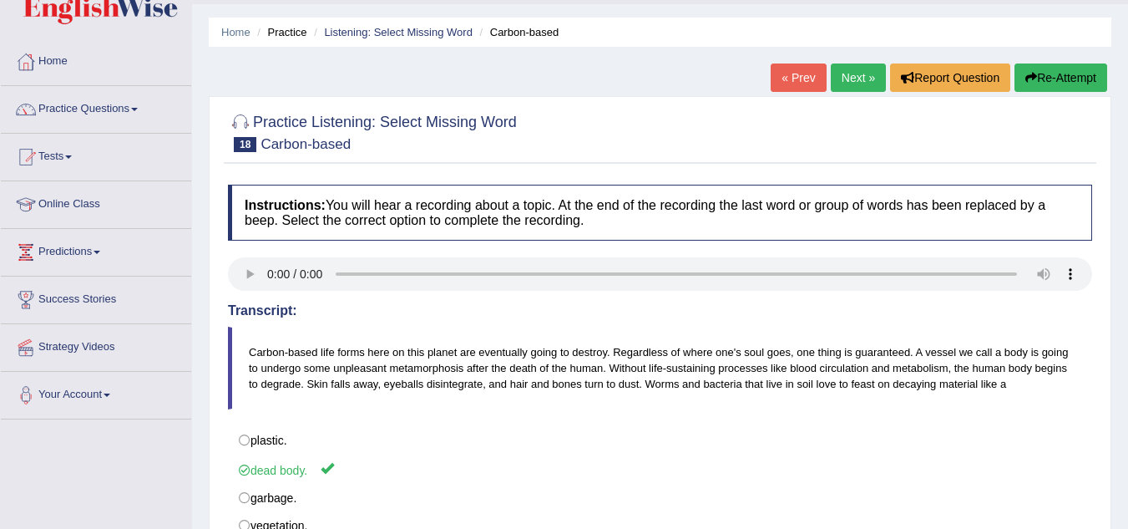
scroll to position [43, 0]
click at [856, 69] on link "Next »" at bounding box center [858, 78] width 55 height 28
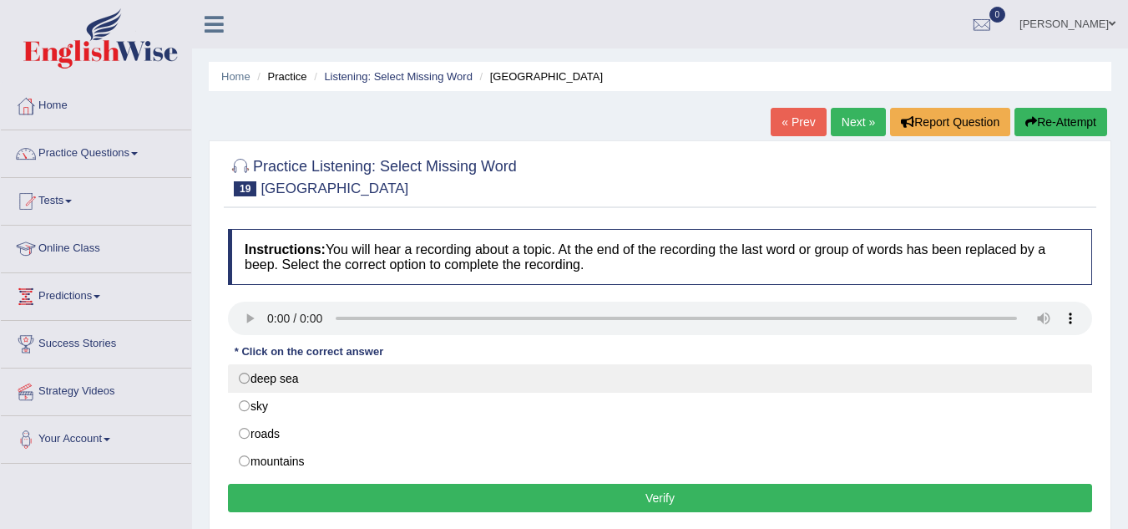
click at [294, 380] on label "deep sea" at bounding box center [660, 378] width 865 height 28
radio input "true"
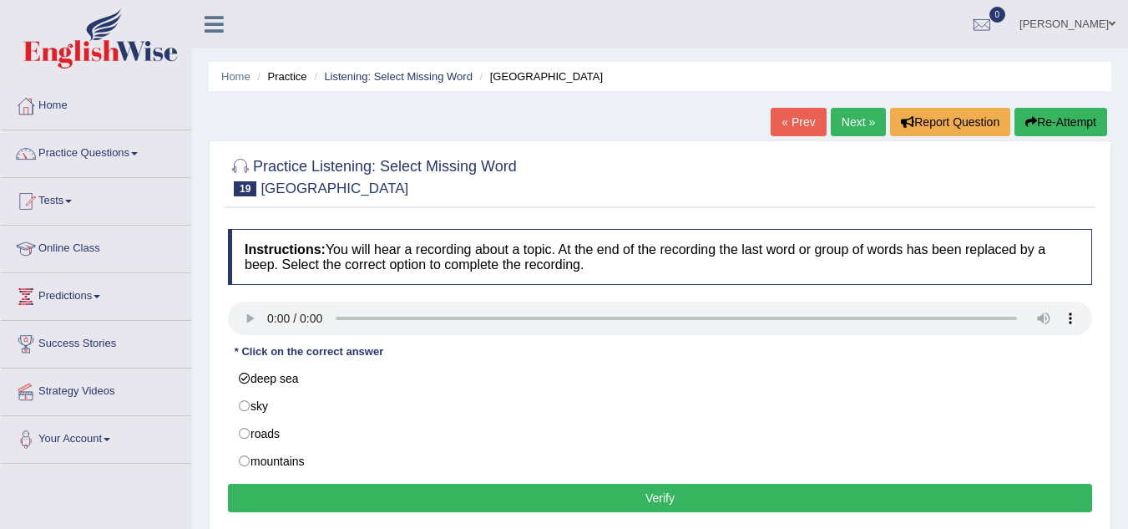
click at [340, 497] on button "Verify" at bounding box center [660, 498] width 865 height 28
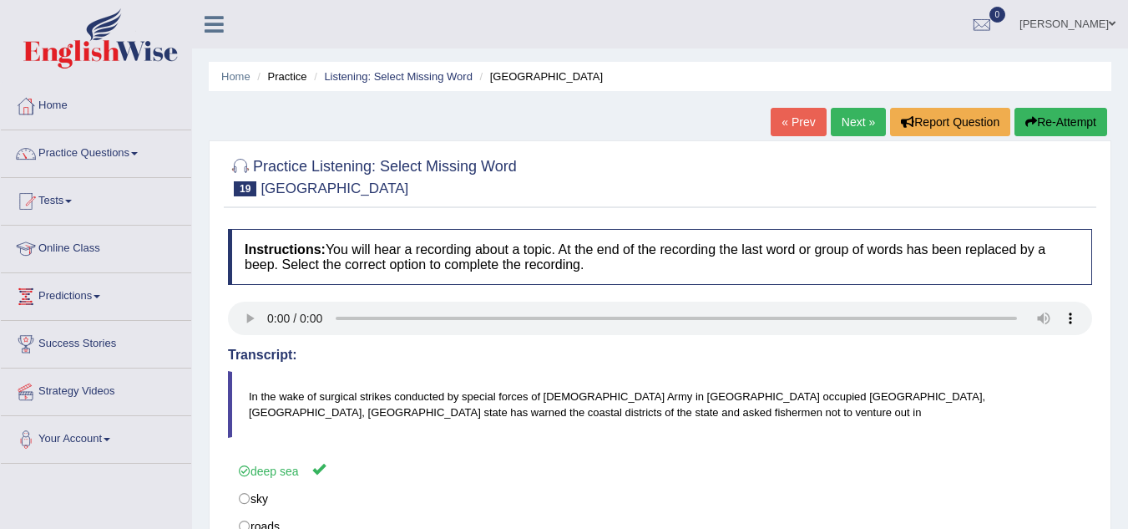
click at [867, 121] on link "Next »" at bounding box center [858, 122] width 55 height 28
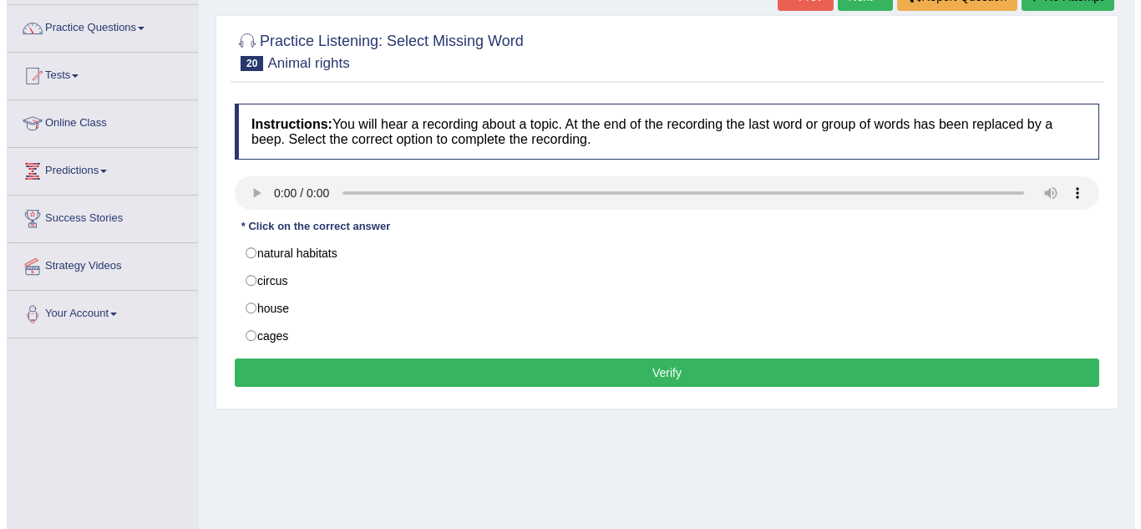
scroll to position [128, 0]
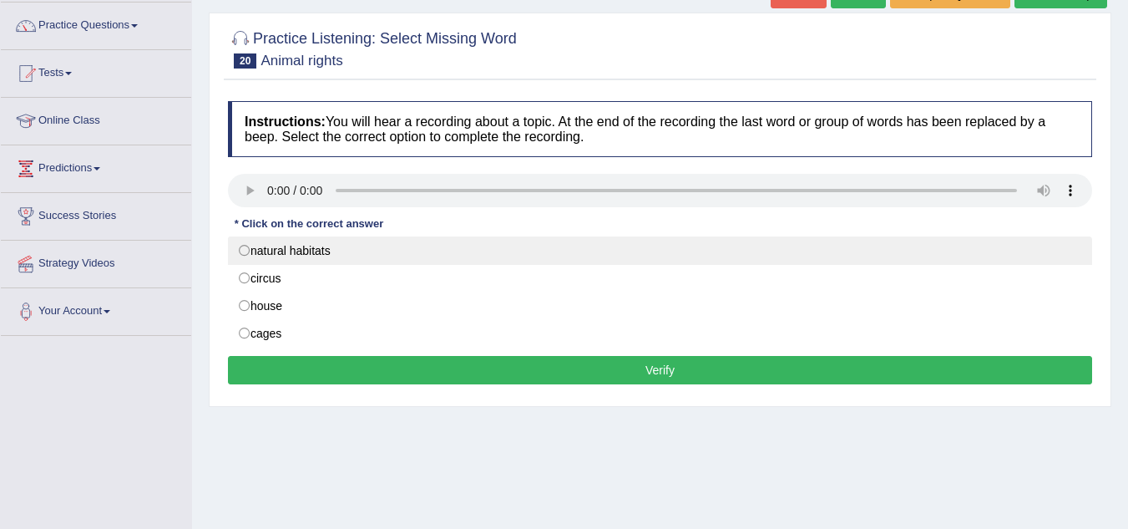
click at [246, 256] on label "natural habitats" at bounding box center [660, 250] width 865 height 28
radio input "true"
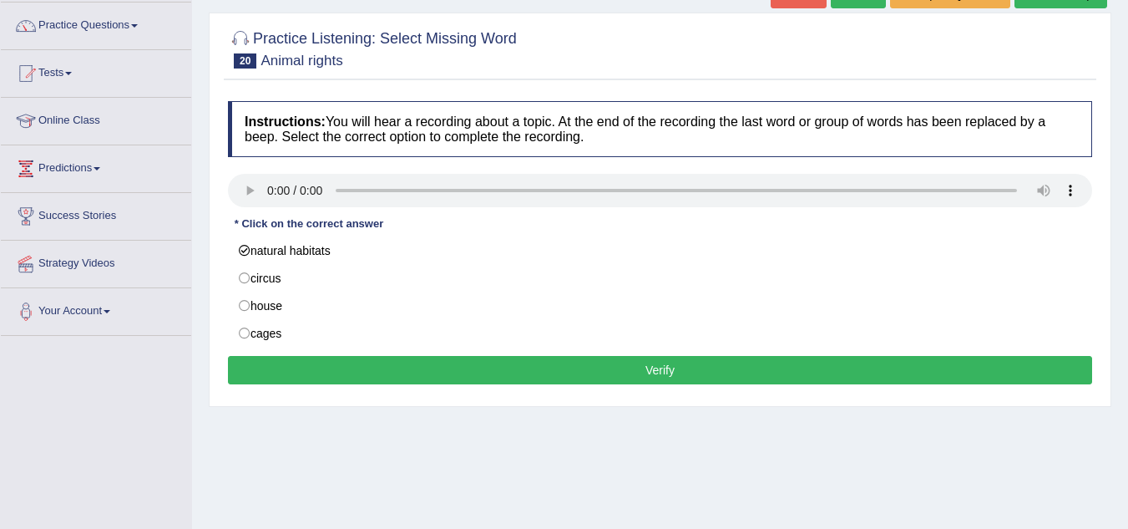
click at [530, 373] on button "Verify" at bounding box center [660, 370] width 865 height 28
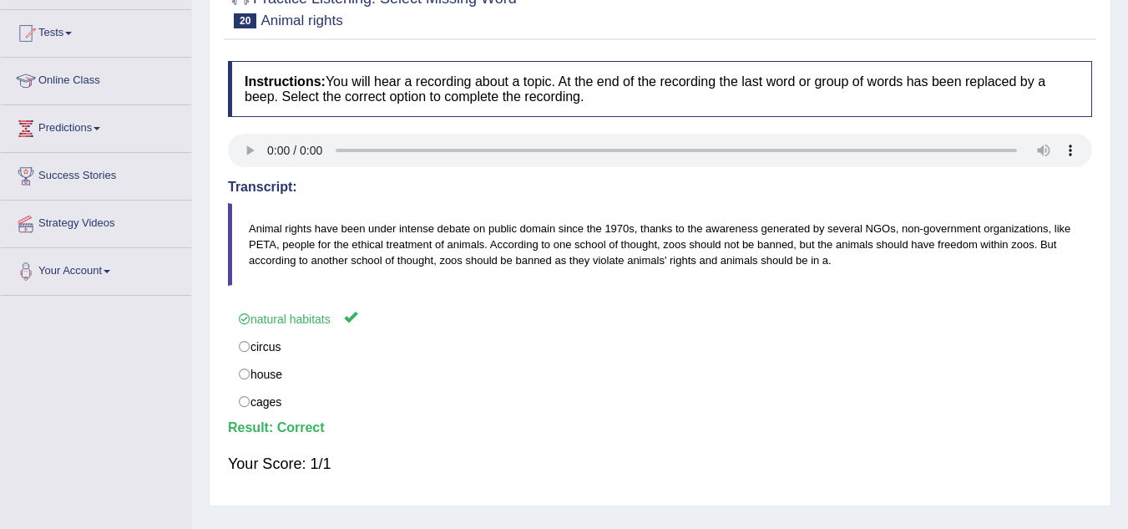
scroll to position [169, 0]
drag, startPoint x: 909, startPoint y: 247, endPoint x: 989, endPoint y: 247, distance: 80.2
click at [989, 247] on blockquote "Animal rights have been under intense debate on public domain since the 1970s, …" at bounding box center [660, 243] width 865 height 83
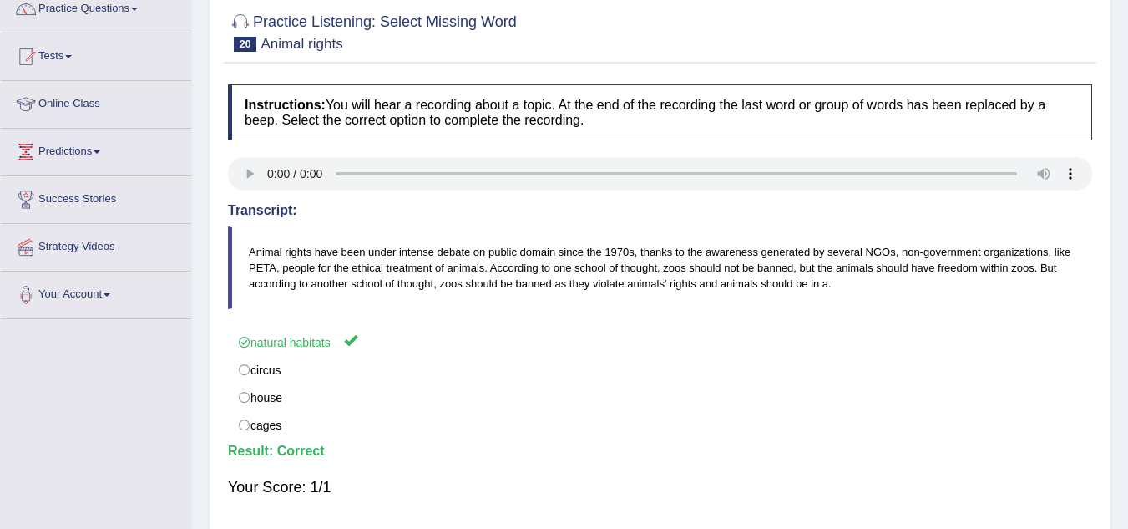
scroll to position [48, 0]
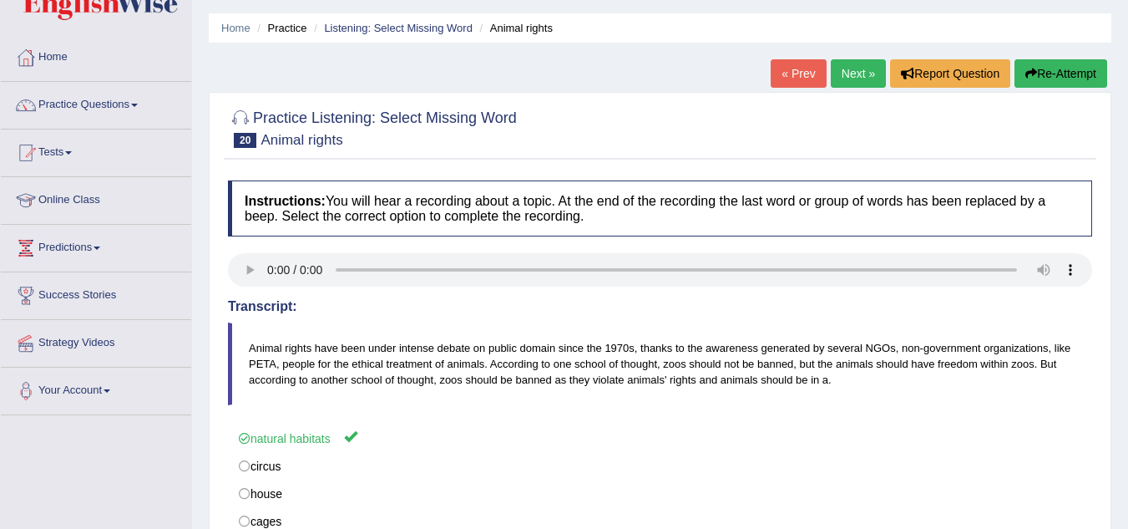
click at [851, 58] on div "Home Practice Listening: Select Missing Word Animal rights « Prev Next » Report…" at bounding box center [660, 369] width 936 height 835
click at [850, 79] on link "Next »" at bounding box center [858, 73] width 55 height 28
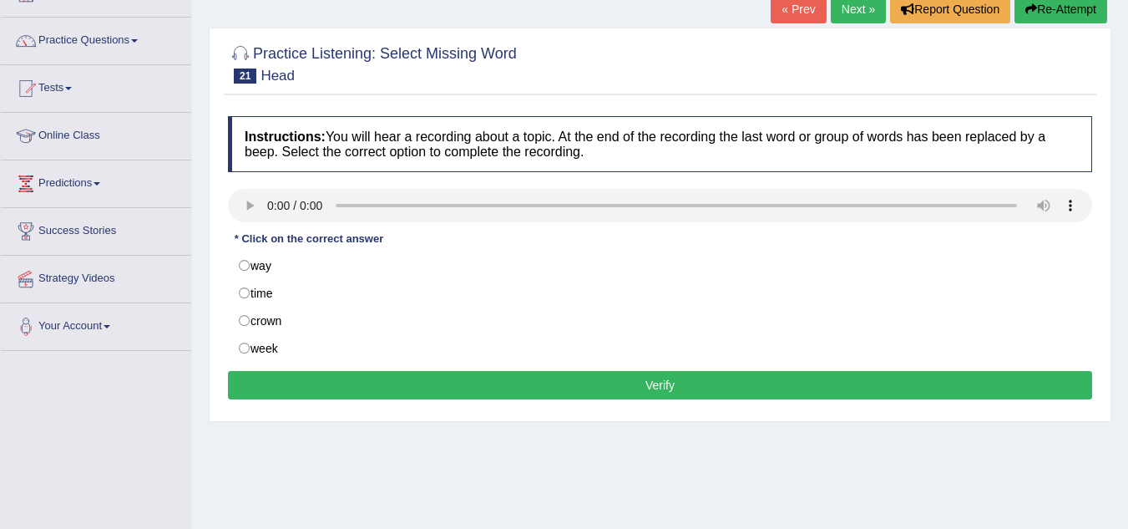
scroll to position [133, 0]
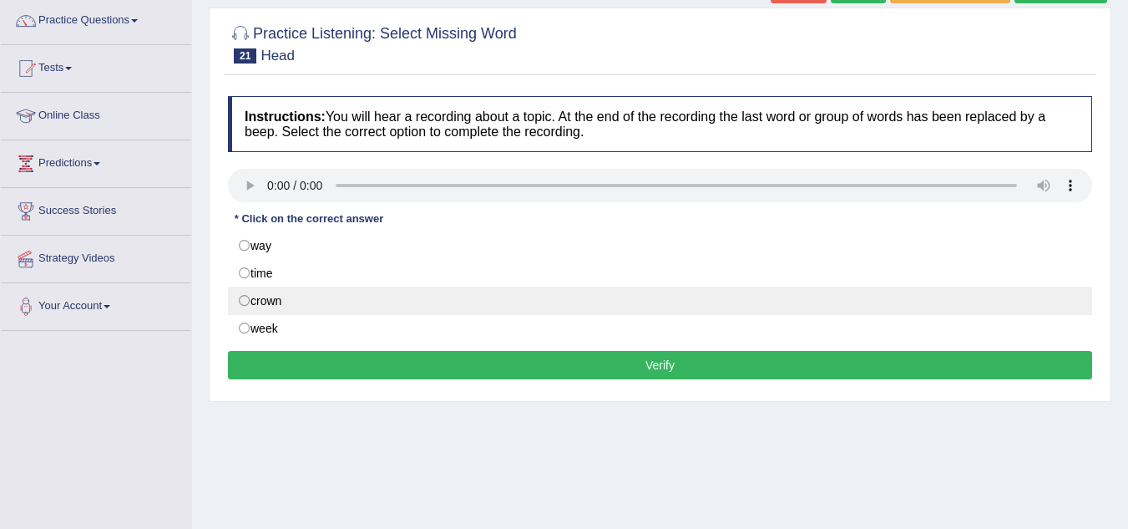
click at [279, 308] on label "crown" at bounding box center [660, 301] width 865 height 28
radio input "true"
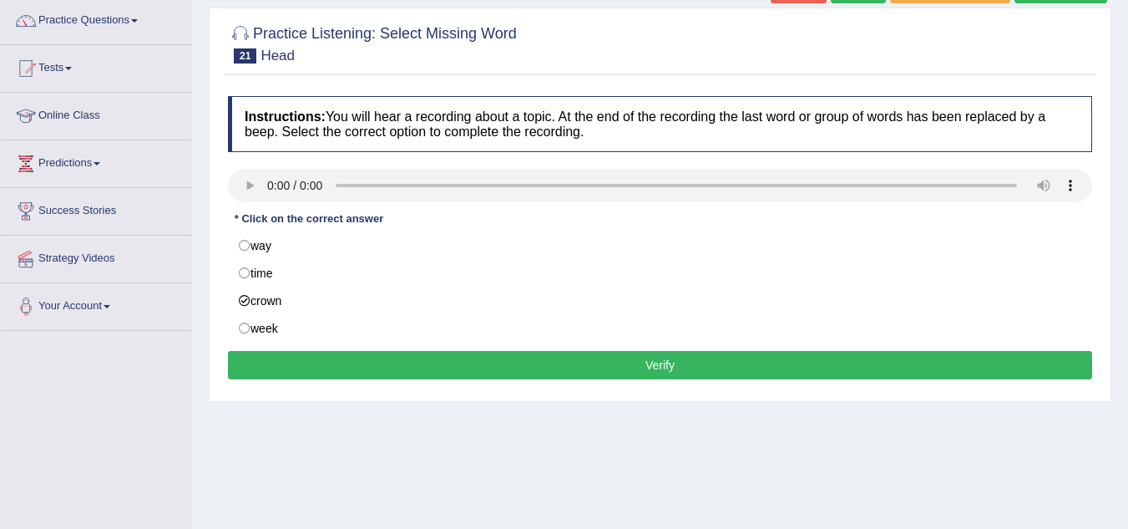
click at [479, 363] on button "Verify" at bounding box center [660, 365] width 865 height 28
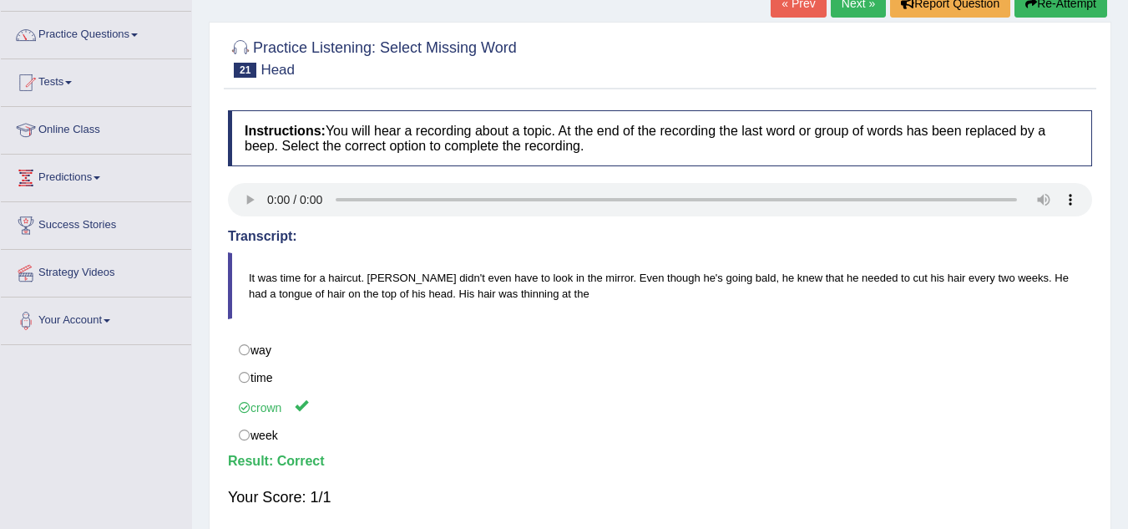
scroll to position [118, 0]
click at [850, 13] on link "Next »" at bounding box center [858, 4] width 55 height 28
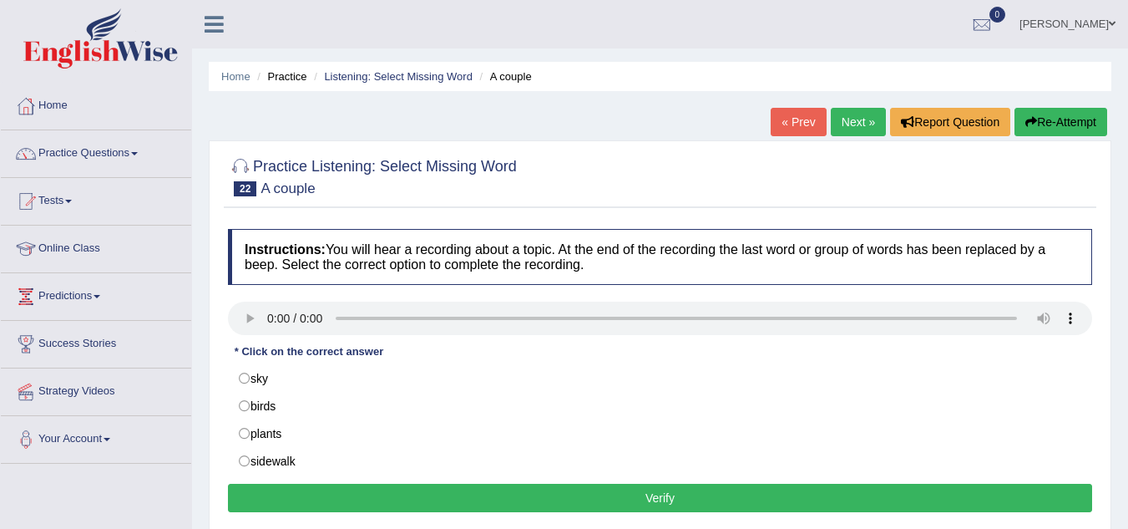
drag, startPoint x: 314, startPoint y: 9, endPoint x: 305, endPoint y: 24, distance: 17.6
click at [305, 24] on div "kaushal Sharma Toggle navigation Username: sk247289 Access Type: Online Subscri…" at bounding box center [660, 24] width 936 height 48
click at [127, 141] on link "Practice Questions" at bounding box center [96, 151] width 190 height 42
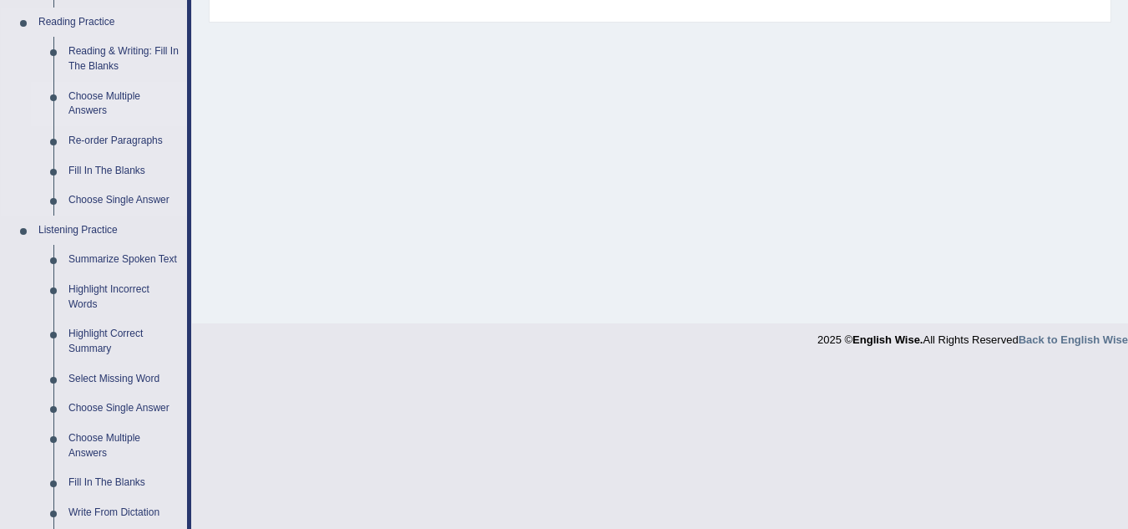
scroll to position [515, 0]
click at [23, 315] on li "Listening Practice Summarize Spoken Text Highlight Incorrect Words Highlight Co…" at bounding box center [94, 384] width 186 height 342
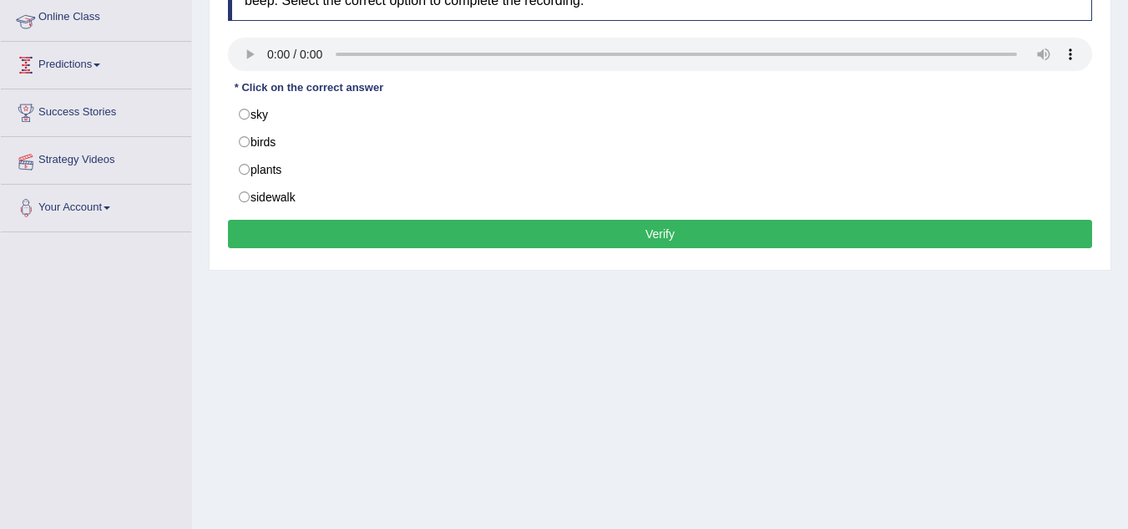
drag, startPoint x: 23, startPoint y: 315, endPoint x: 43, endPoint y: 310, distance: 20.7
click at [43, 310] on div "Toggle navigation Home Practice Questions Speaking Practice Read Aloud Repeat S…" at bounding box center [564, 170] width 1128 height 869
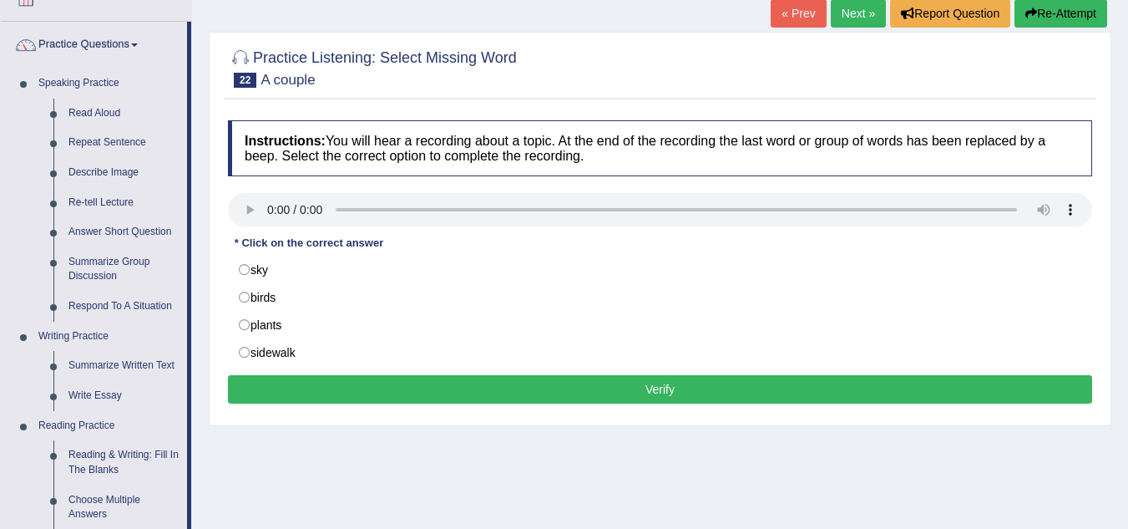
scroll to position [109, 0]
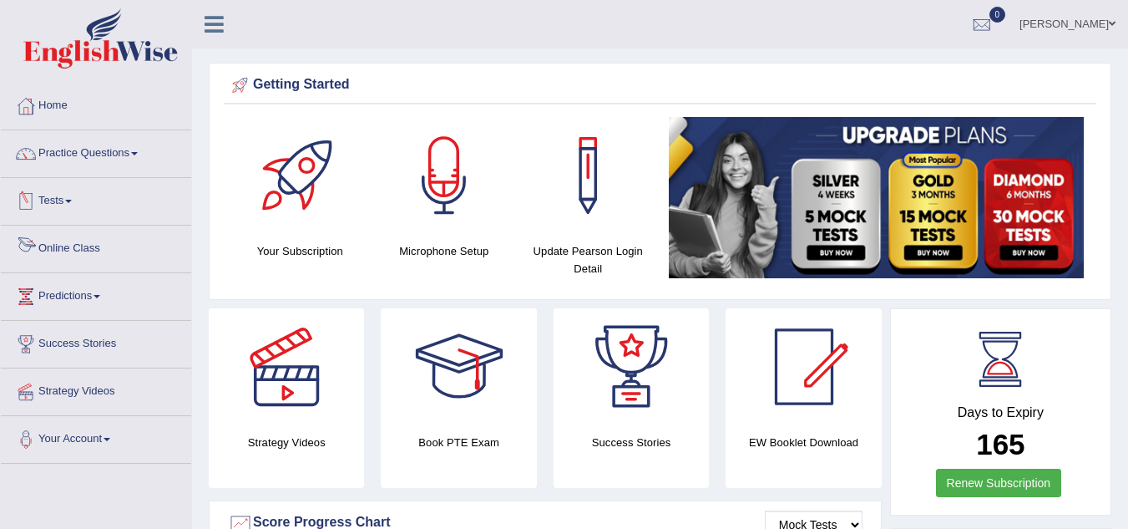
click at [71, 239] on link "Online Class" at bounding box center [96, 247] width 190 height 42
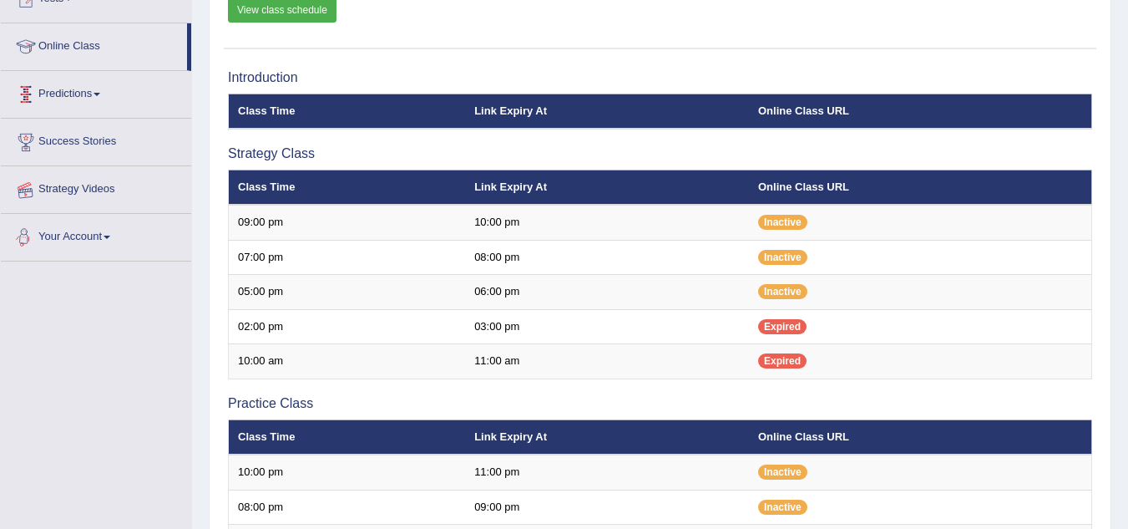
scroll to position [201, 0]
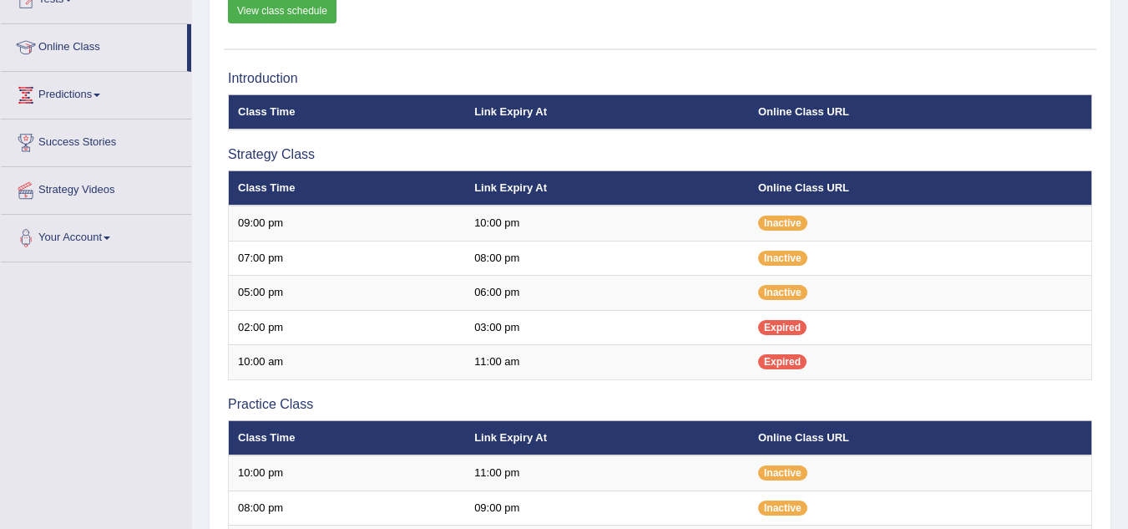
click at [281, 14] on link "View class schedule" at bounding box center [282, 10] width 109 height 25
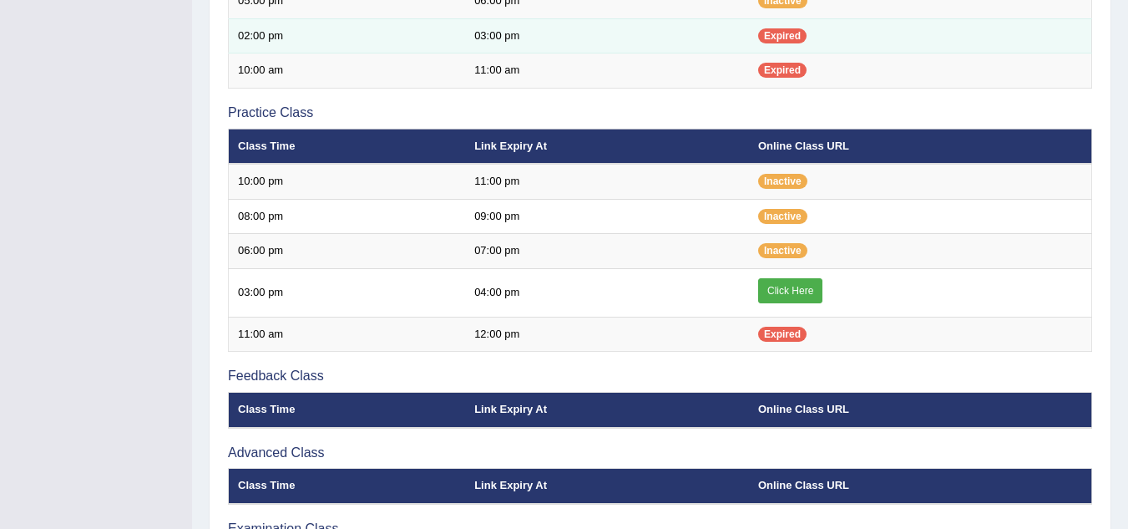
scroll to position [494, 0]
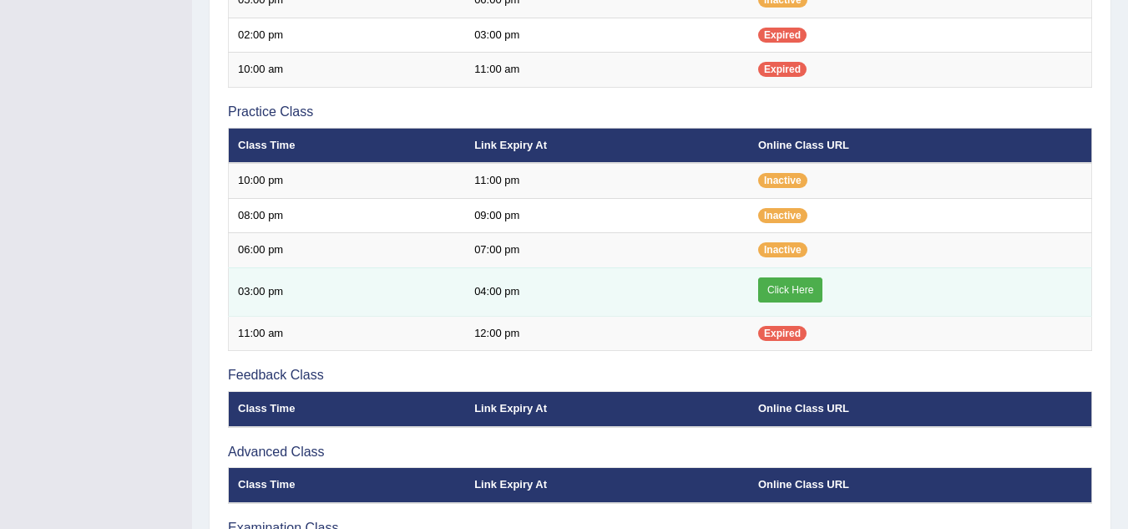
click at [787, 283] on link "Click Here" at bounding box center [790, 289] width 64 height 25
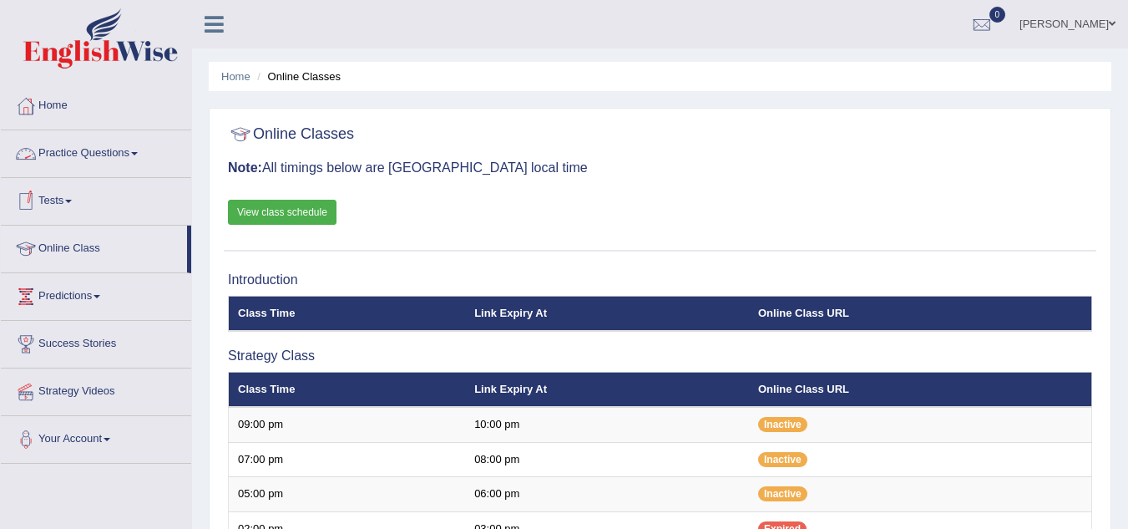
click at [133, 142] on link "Practice Questions" at bounding box center [96, 151] width 190 height 42
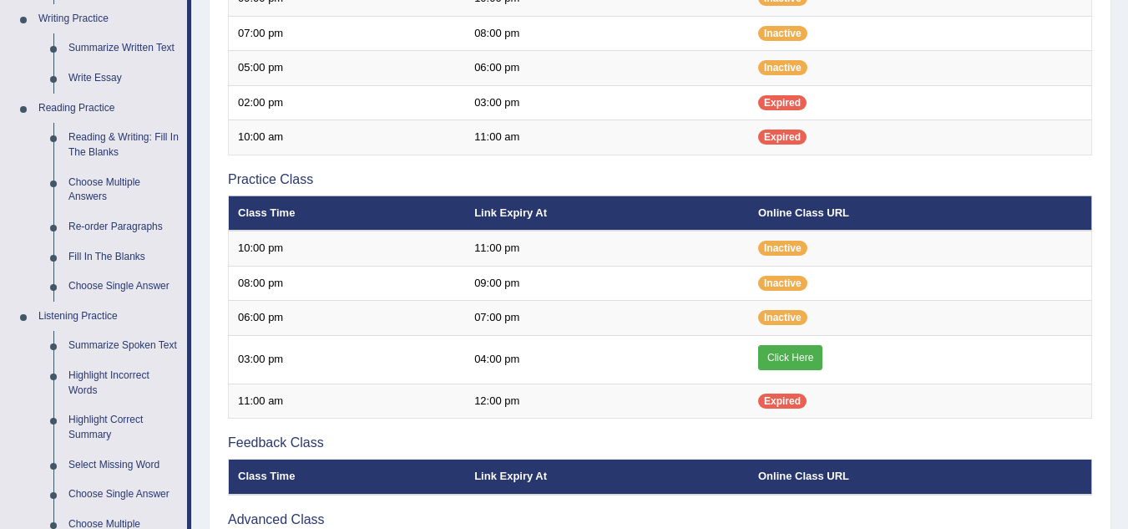
scroll to position [427, 0]
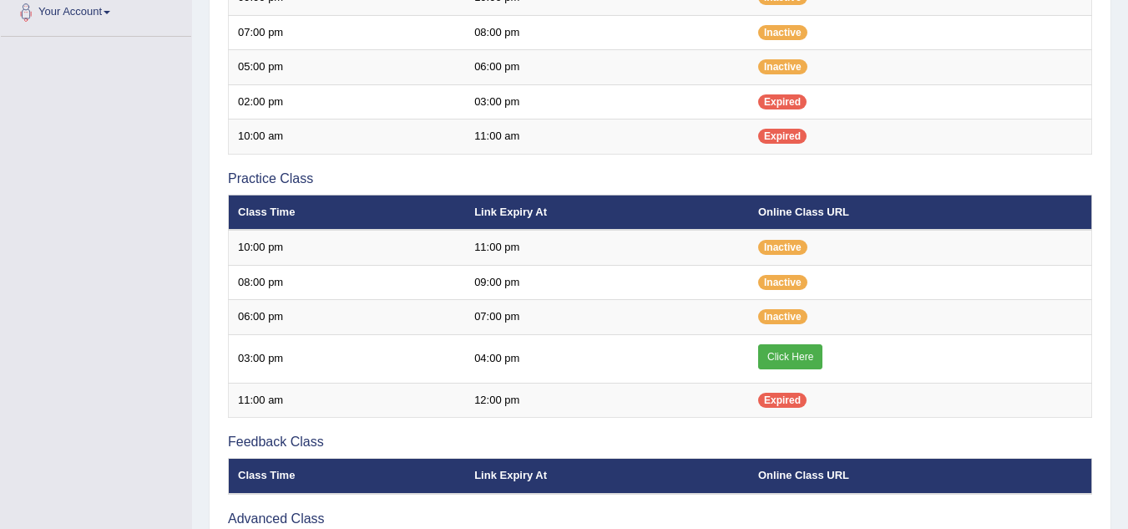
scroll to position [427, 0]
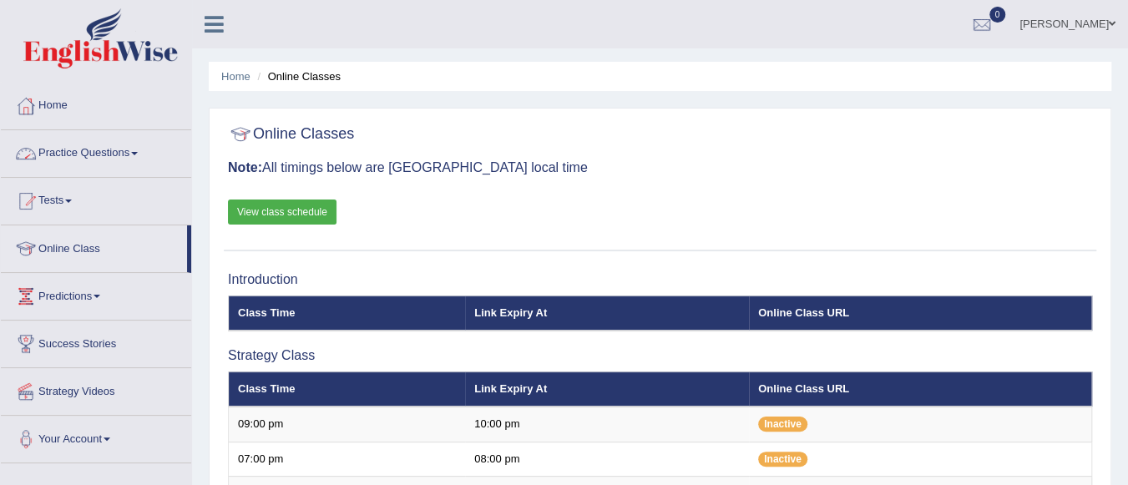
click at [119, 145] on link "Practice Questions" at bounding box center [96, 151] width 190 height 42
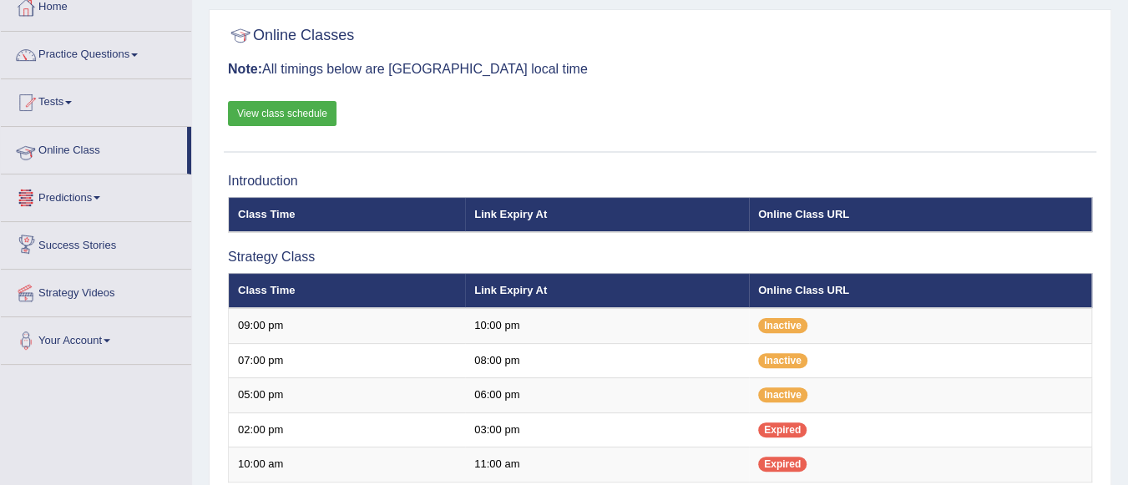
scroll to position [95, 0]
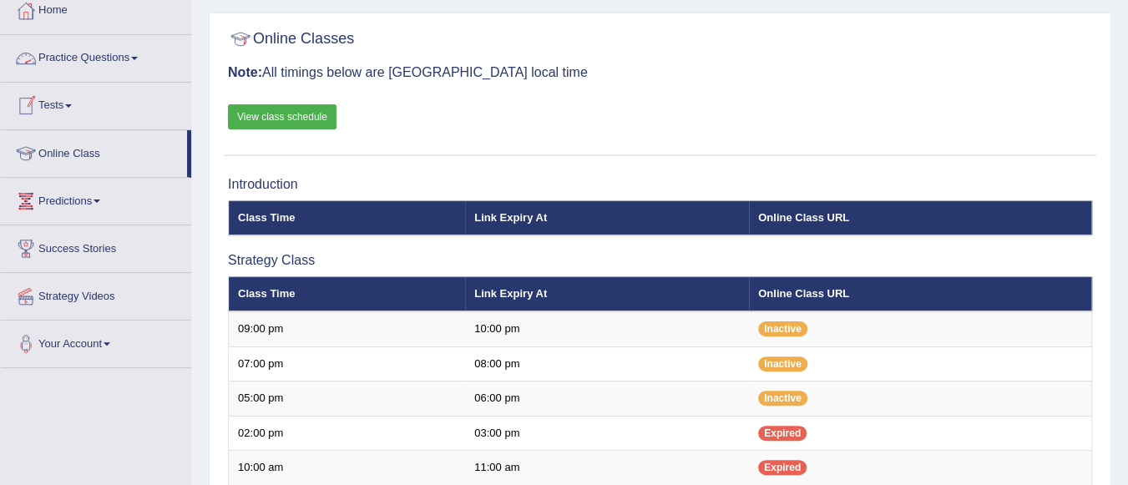
click at [94, 56] on link "Practice Questions" at bounding box center [96, 56] width 190 height 42
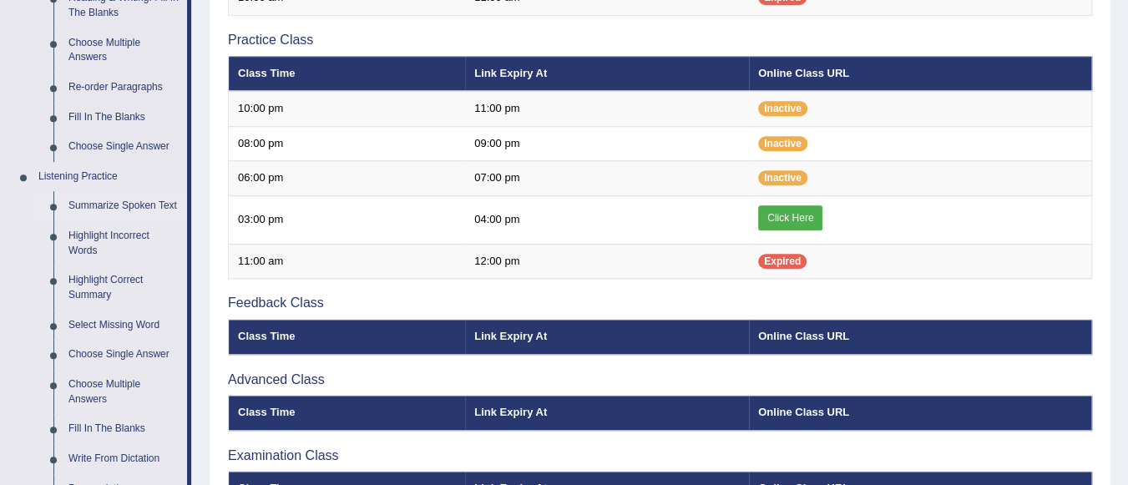
scroll to position [566, 0]
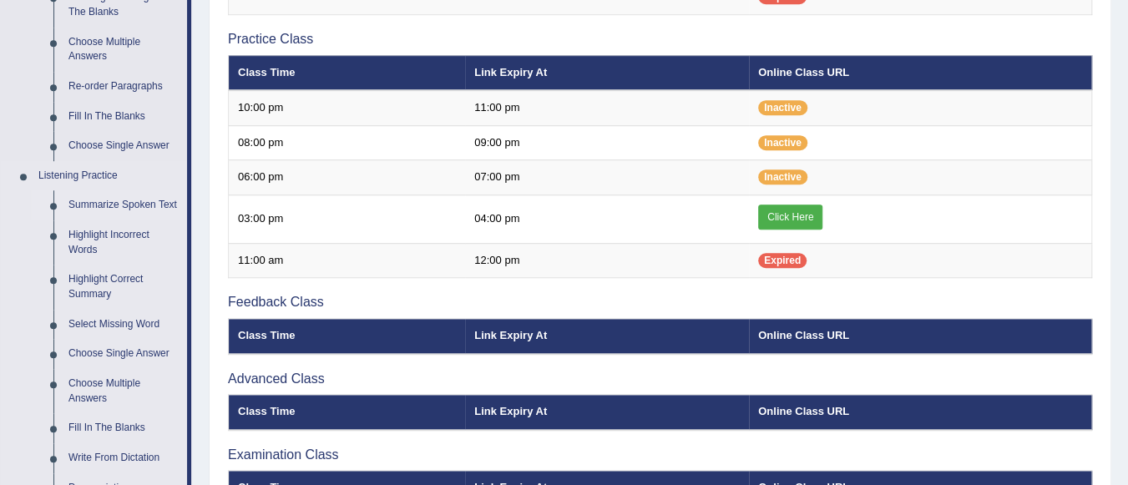
click at [125, 206] on link "Summarize Spoken Text" at bounding box center [124, 205] width 126 height 30
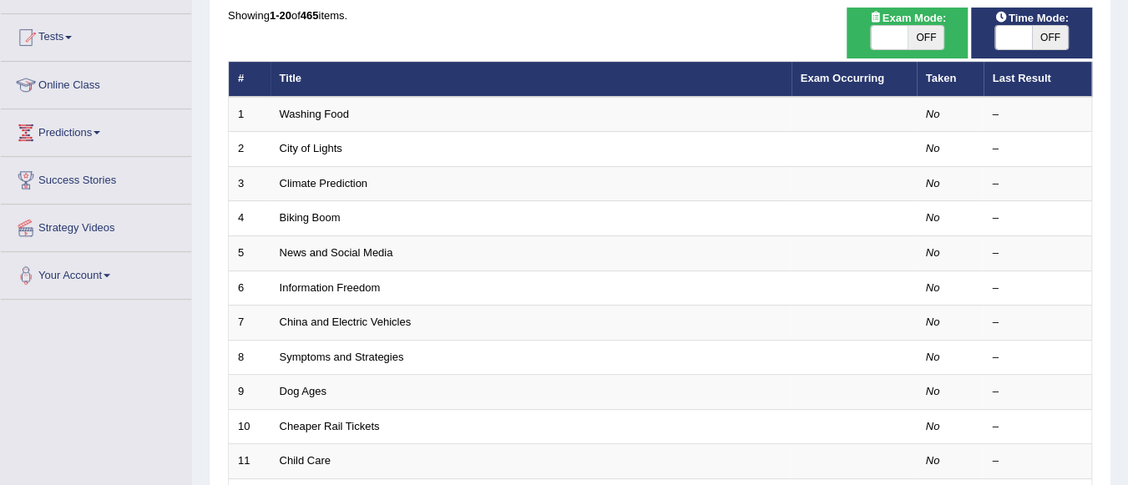
scroll to position [165, 0]
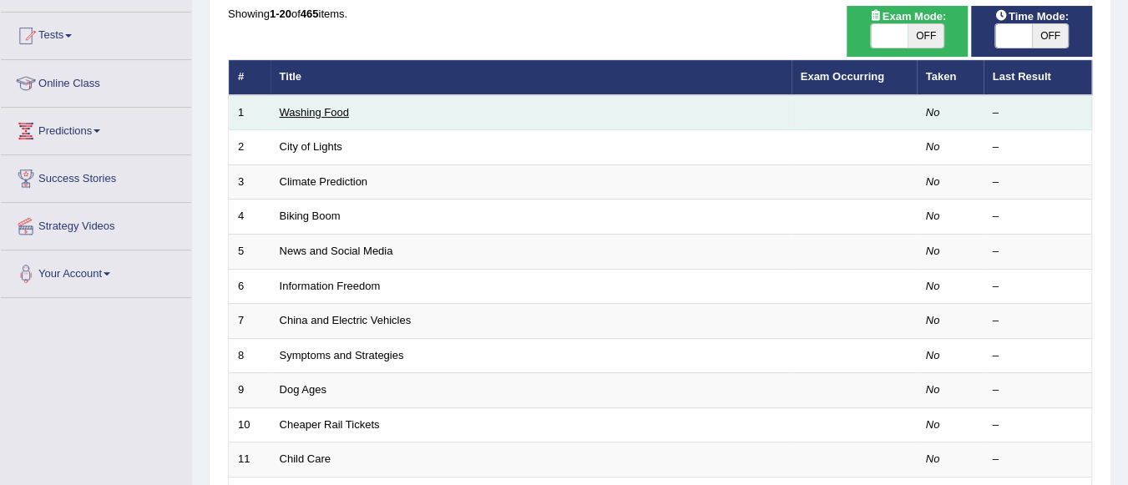
click at [323, 112] on link "Washing Food" at bounding box center [314, 112] width 69 height 13
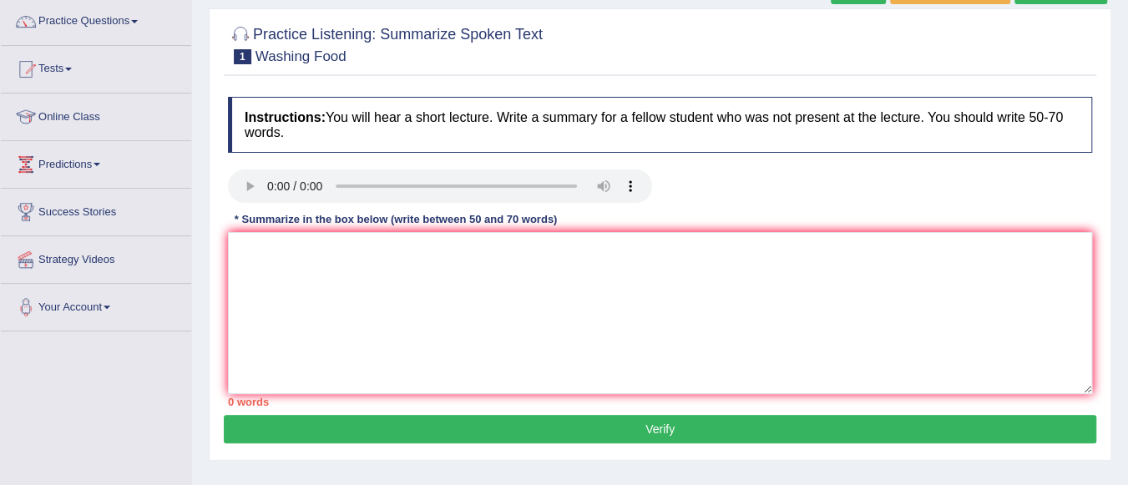
scroll to position [131, 0]
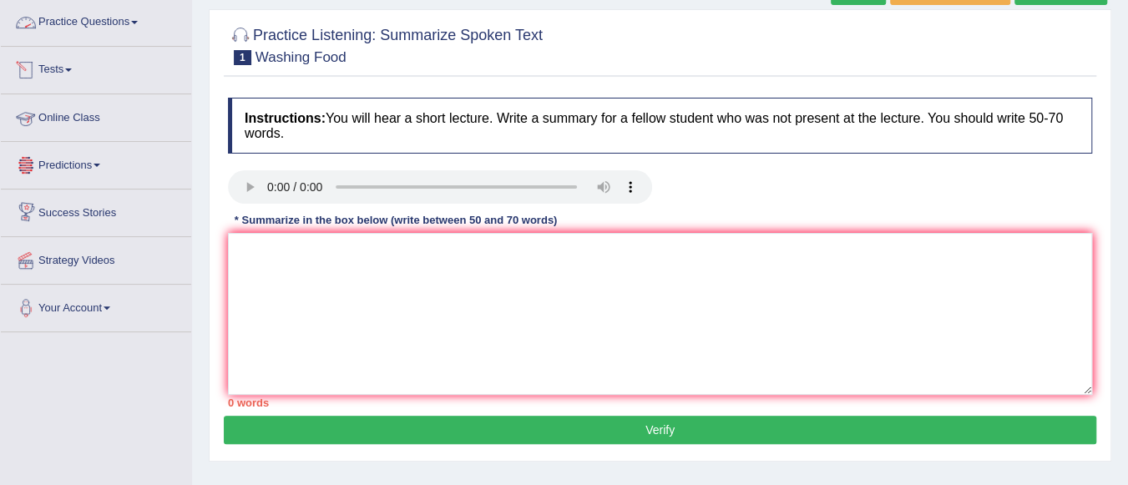
click at [110, 24] on link "Practice Questions" at bounding box center [96, 20] width 190 height 42
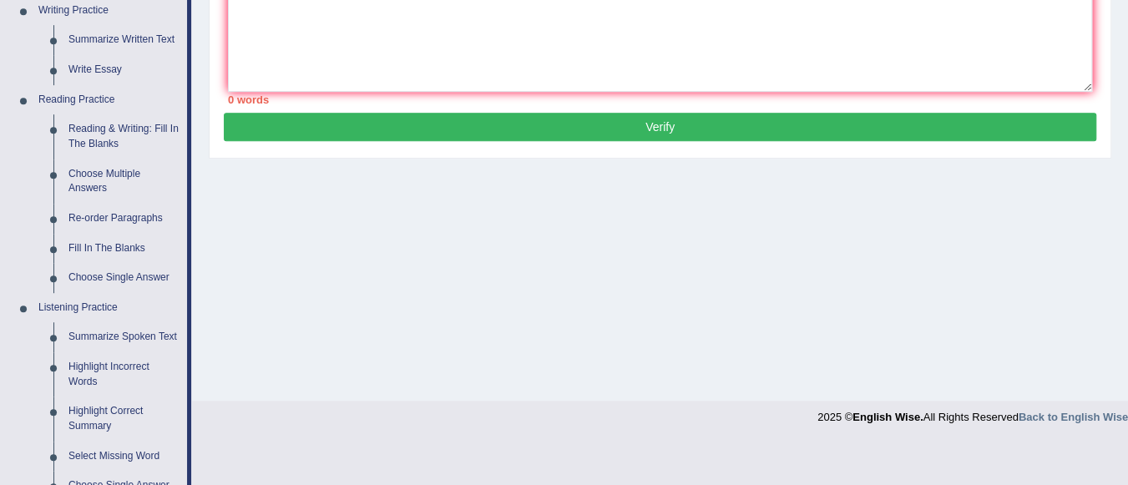
scroll to position [437, 0]
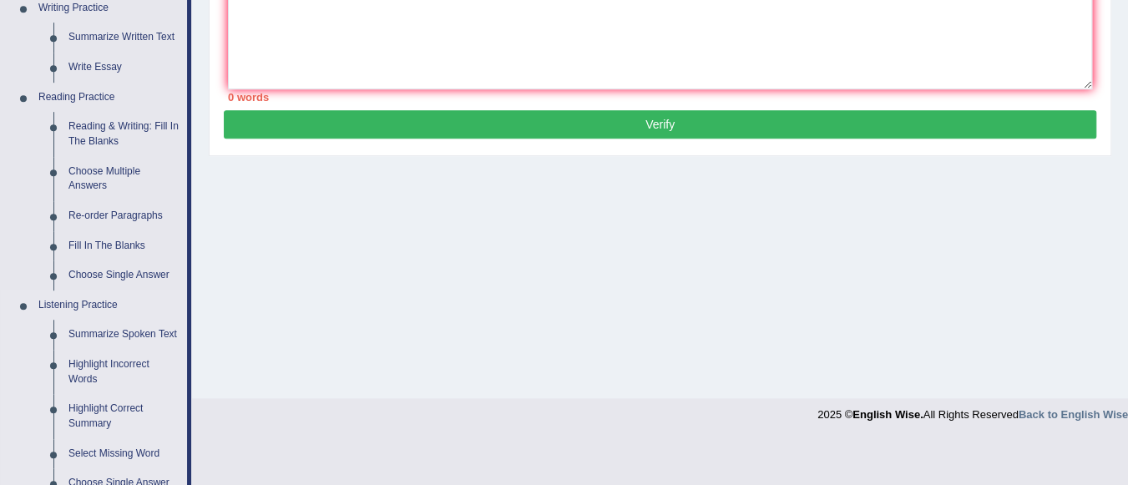
click at [134, 317] on link "Listening Practice" at bounding box center [109, 306] width 156 height 30
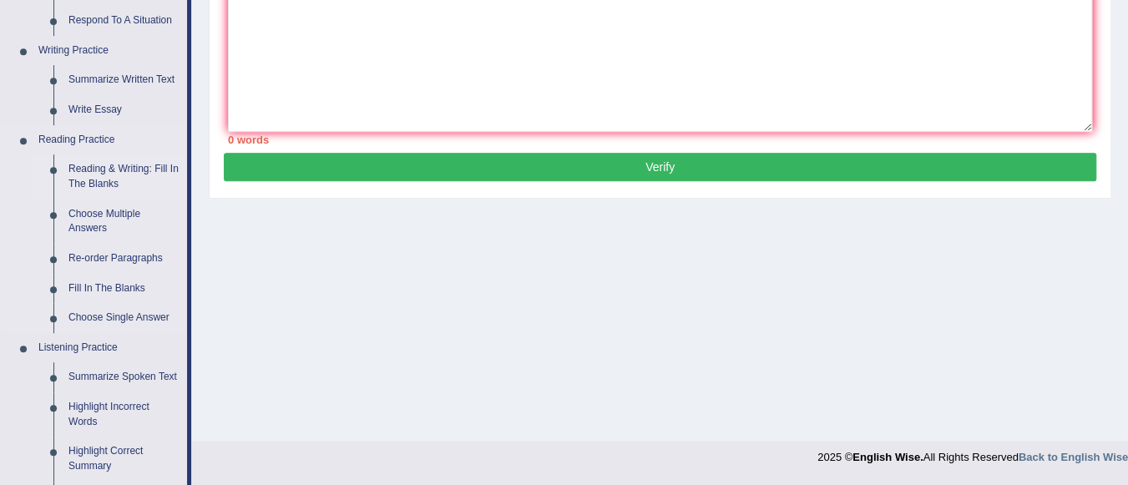
scroll to position [542, 0]
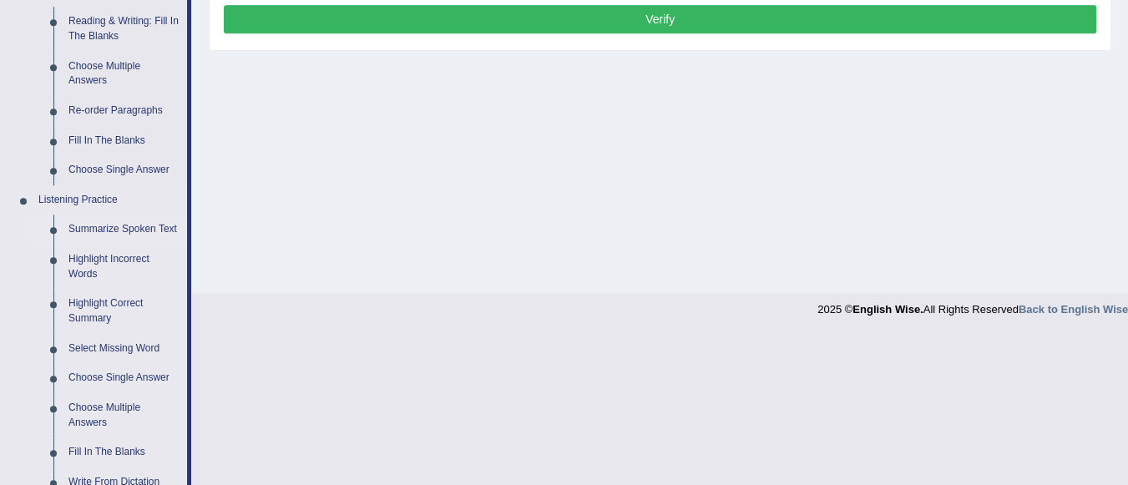
click at [96, 233] on link "Summarize Spoken Text" at bounding box center [124, 230] width 126 height 30
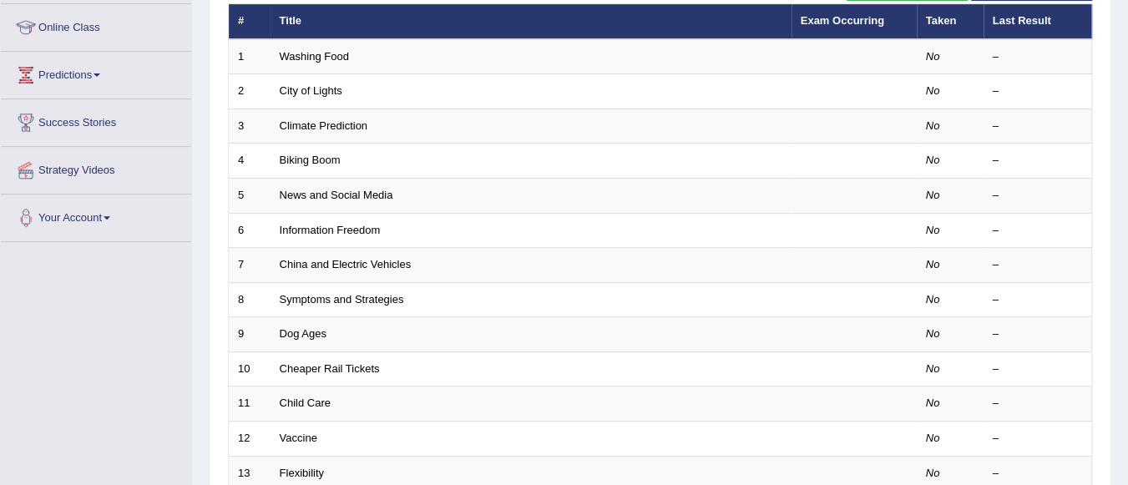
scroll to position [222, 0]
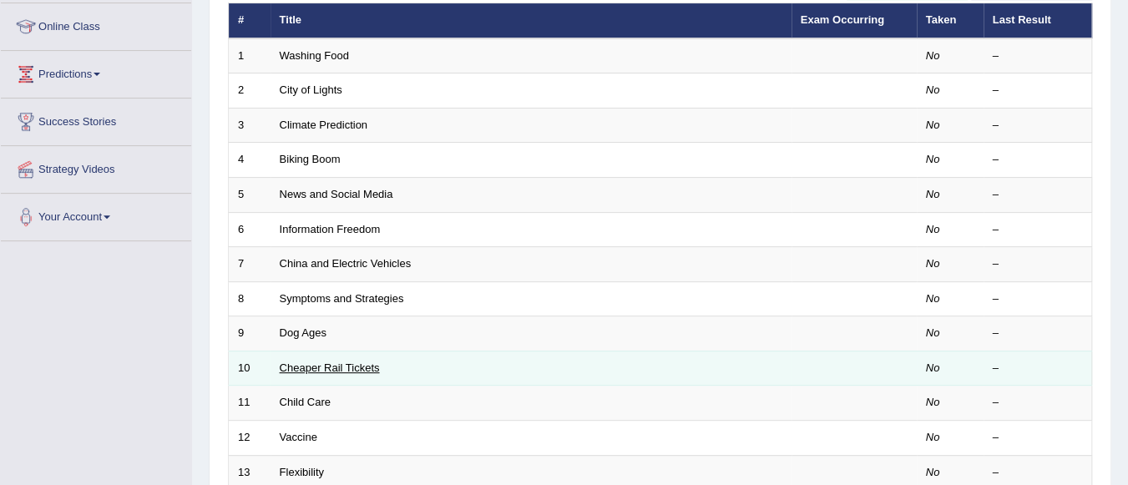
click at [331, 369] on link "Cheaper Rail Tickets" at bounding box center [330, 368] width 100 height 13
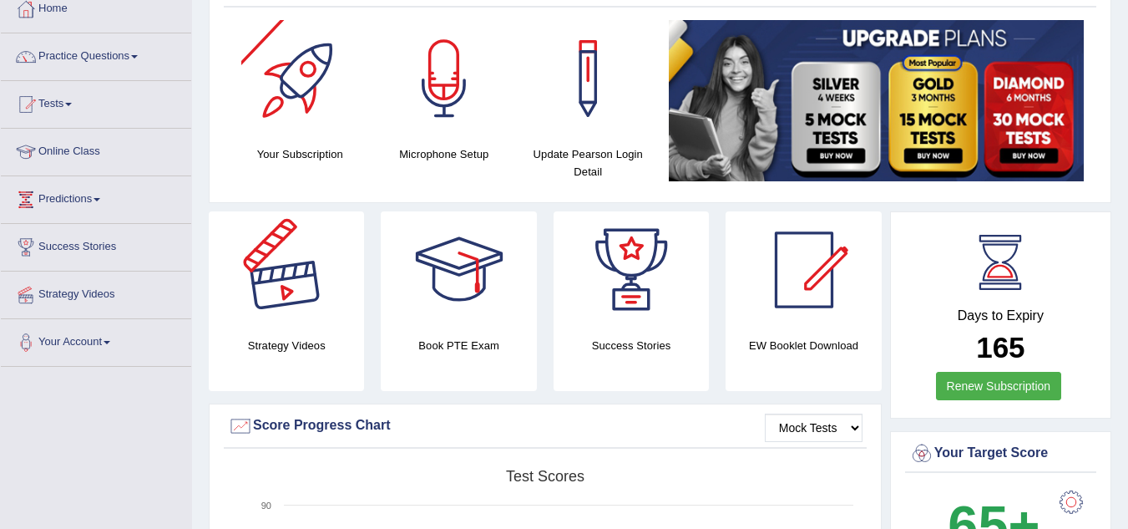
scroll to position [98, 0]
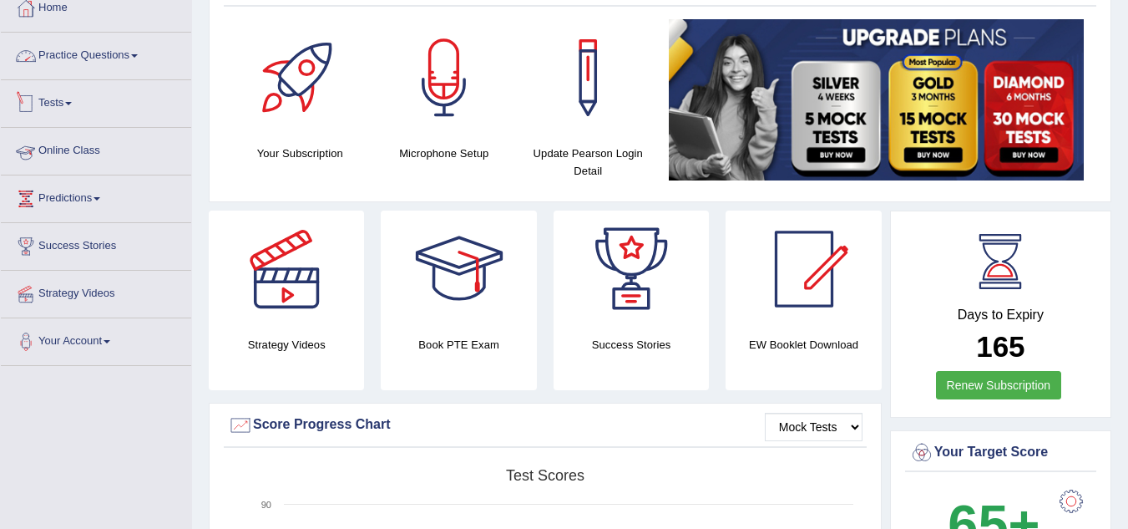
click at [84, 51] on link "Practice Questions" at bounding box center [96, 54] width 190 height 42
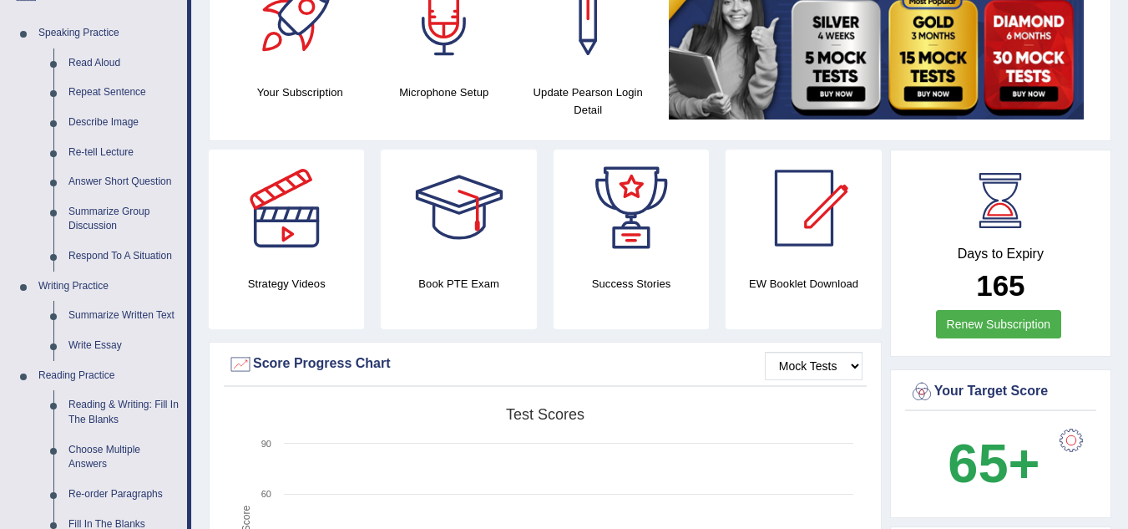
scroll to position [125, 0]
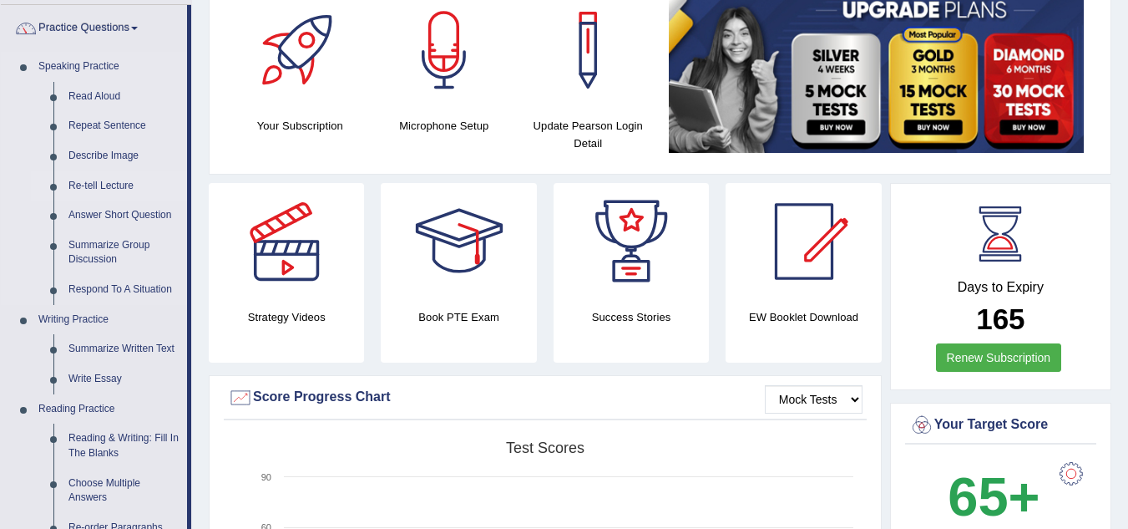
click at [112, 193] on link "Re-tell Lecture" at bounding box center [124, 186] width 126 height 30
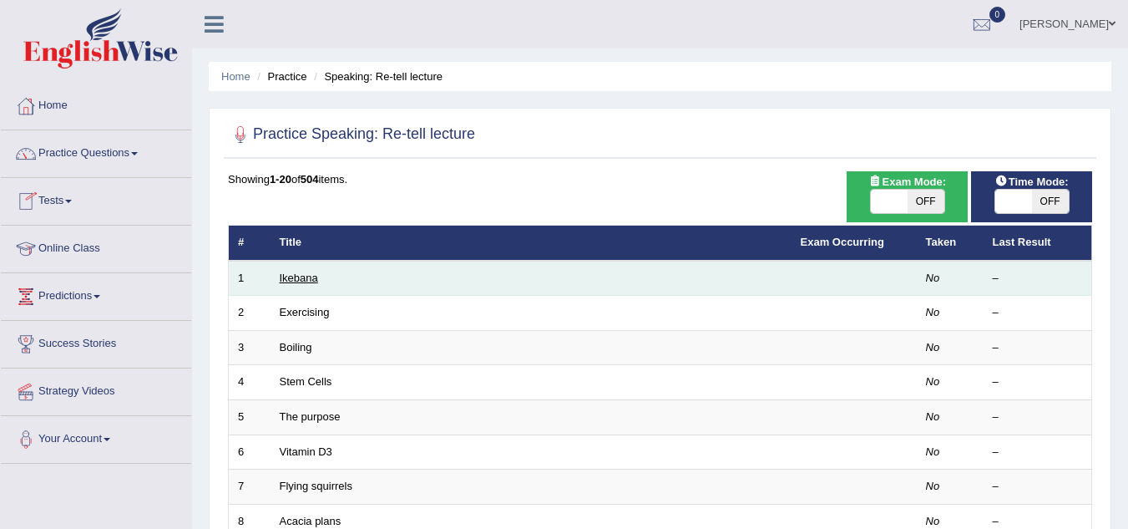
click at [297, 275] on link "Ikebana" at bounding box center [299, 277] width 38 height 13
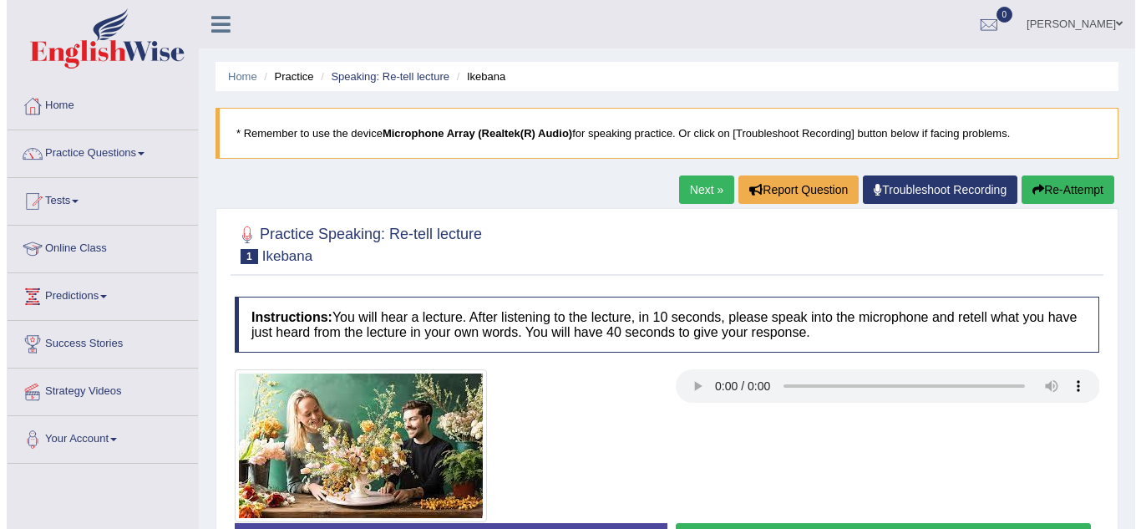
scroll to position [348, 0]
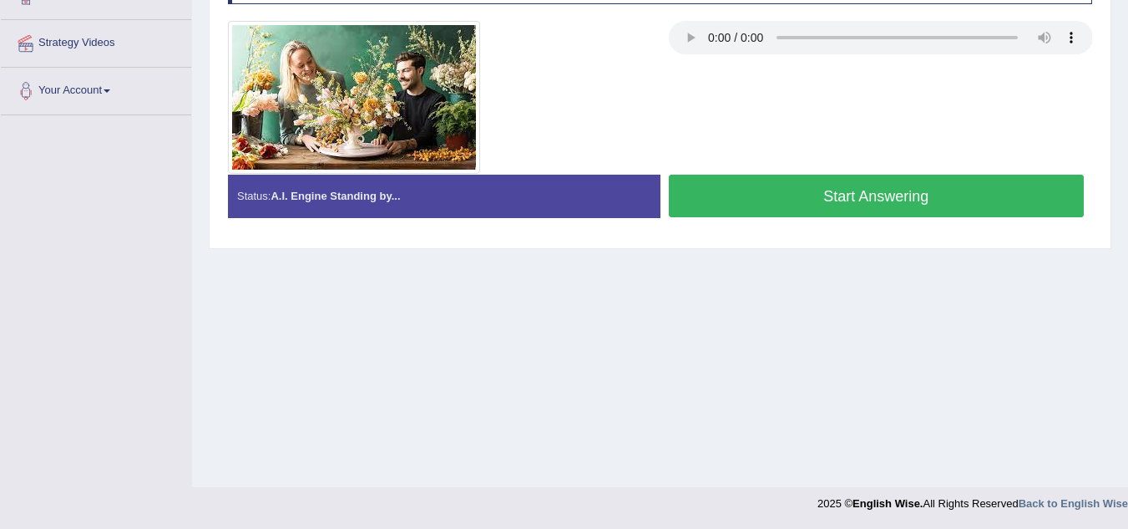
click at [768, 184] on button "Start Answering" at bounding box center [877, 196] width 416 height 43
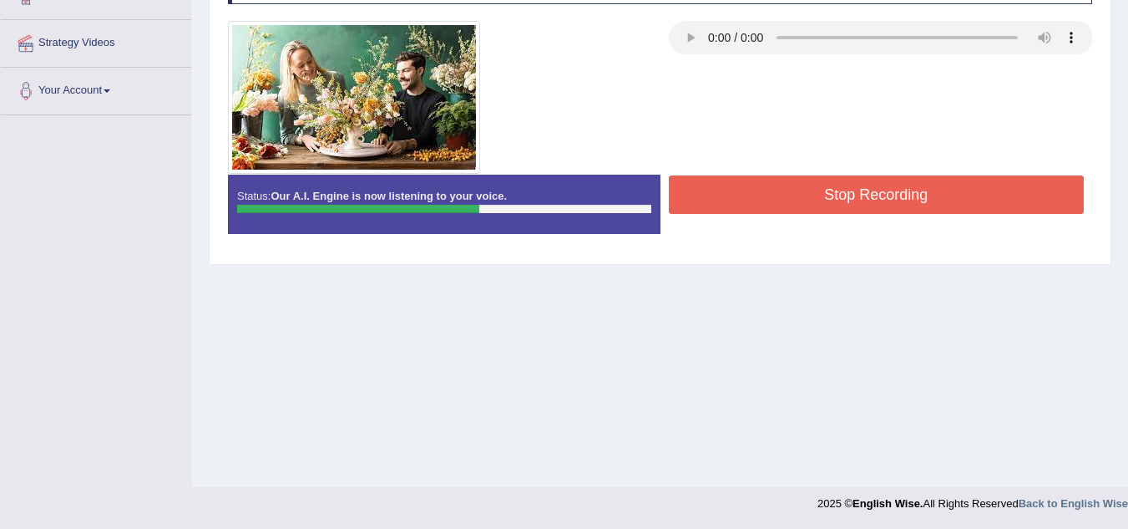
click at [926, 200] on button "Stop Recording" at bounding box center [877, 194] width 416 height 38
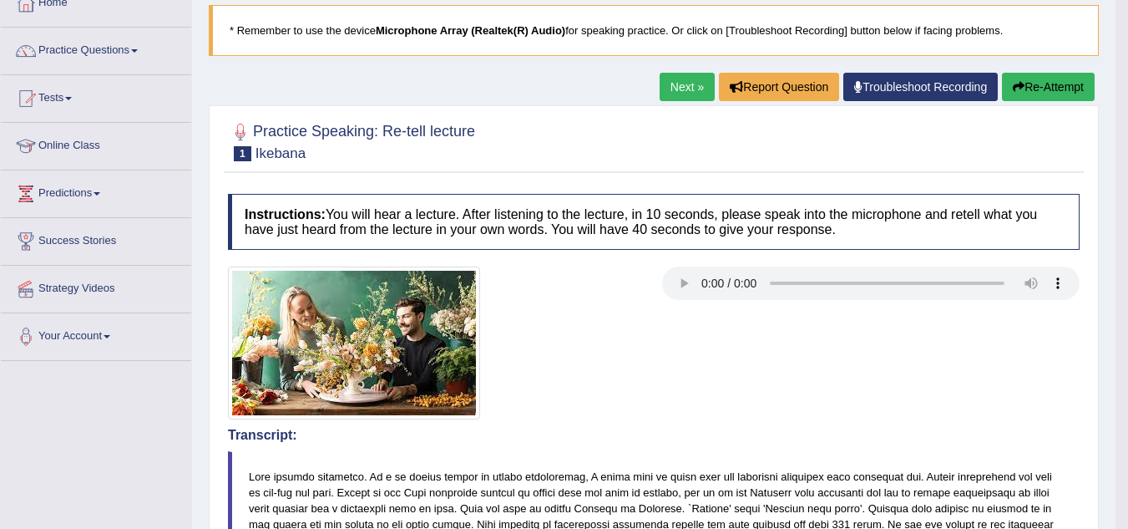
scroll to position [102, 0]
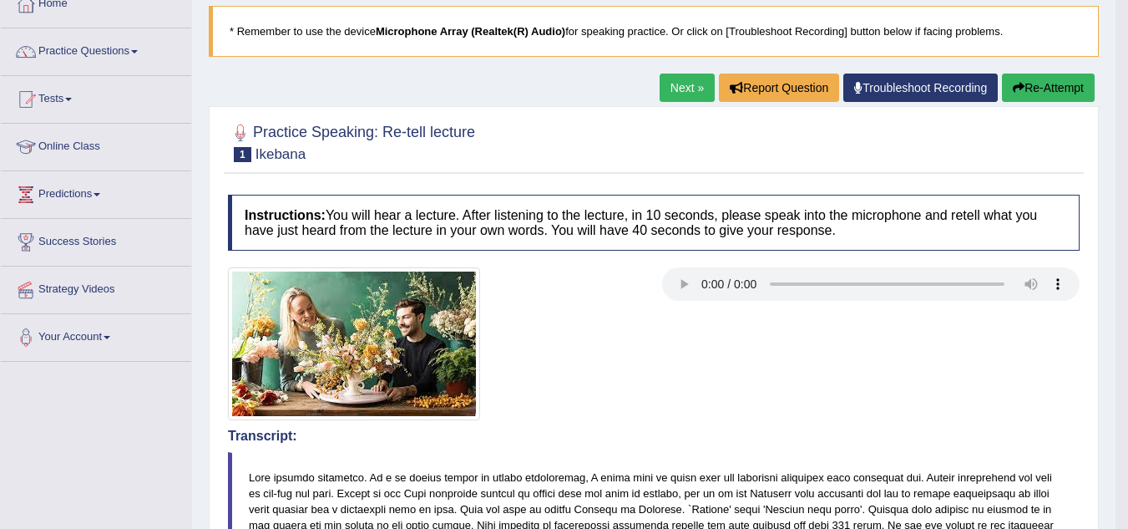
click at [677, 92] on link "Next »" at bounding box center [687, 88] width 55 height 28
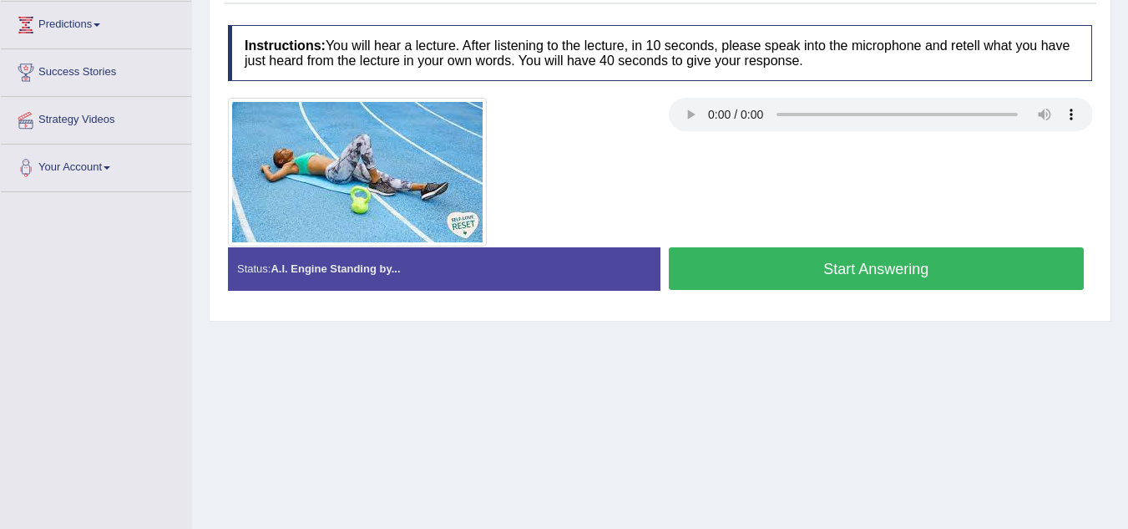
scroll to position [272, 0]
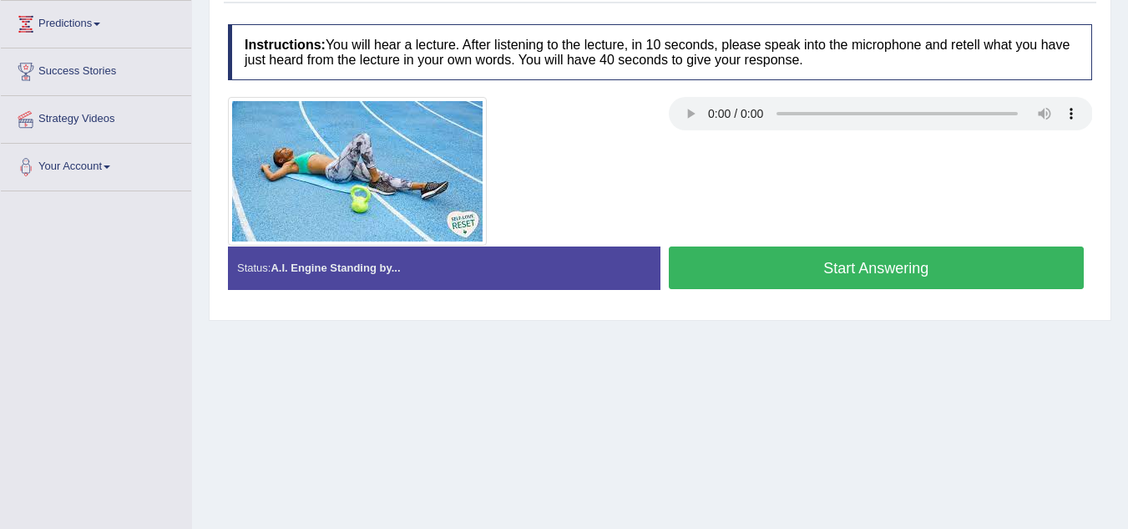
click at [782, 272] on button "Start Answering" at bounding box center [877, 267] width 416 height 43
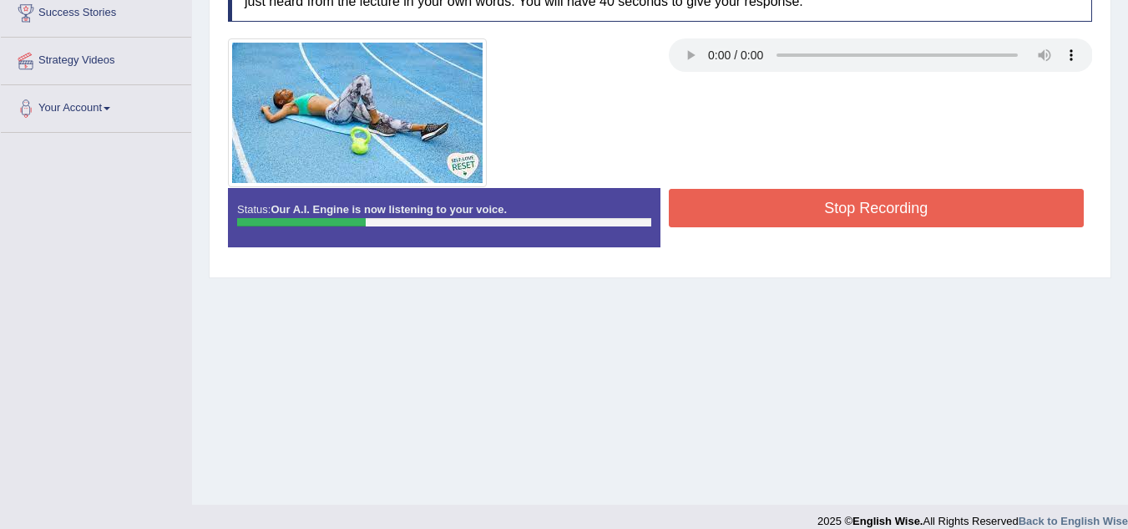
scroll to position [348, 0]
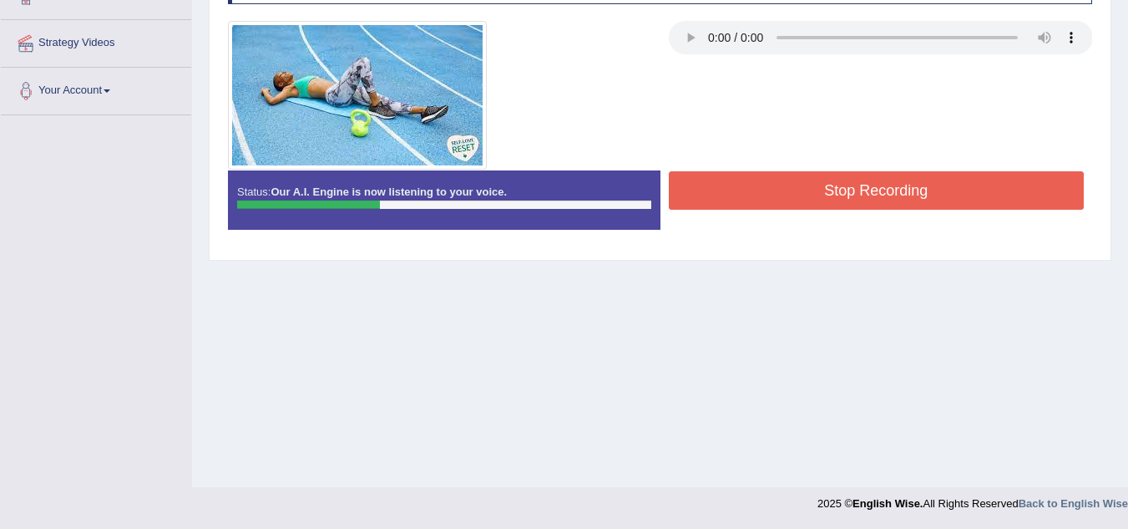
click at [780, 205] on button "Stop Recording" at bounding box center [877, 190] width 416 height 38
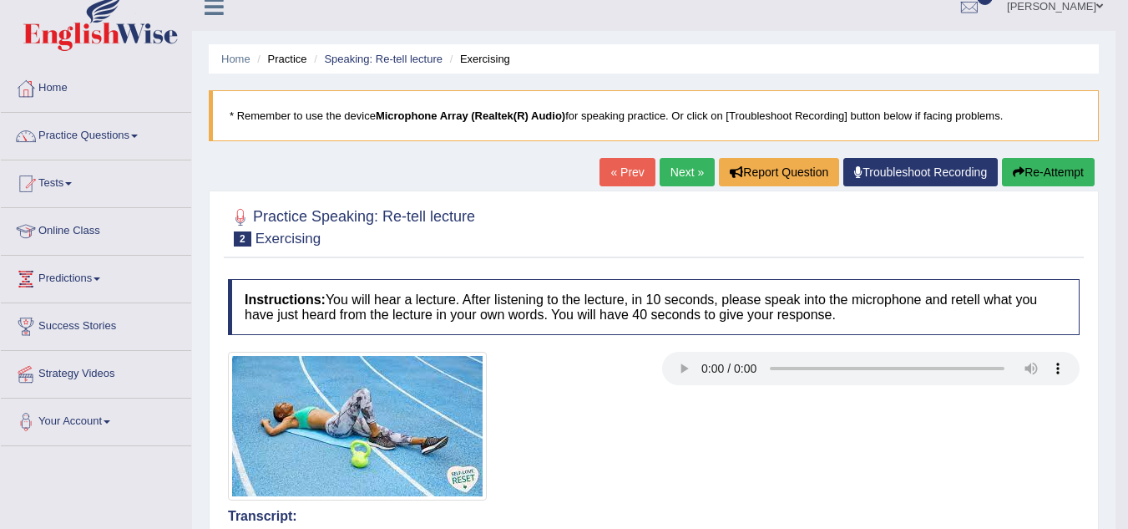
scroll to position [191, 0]
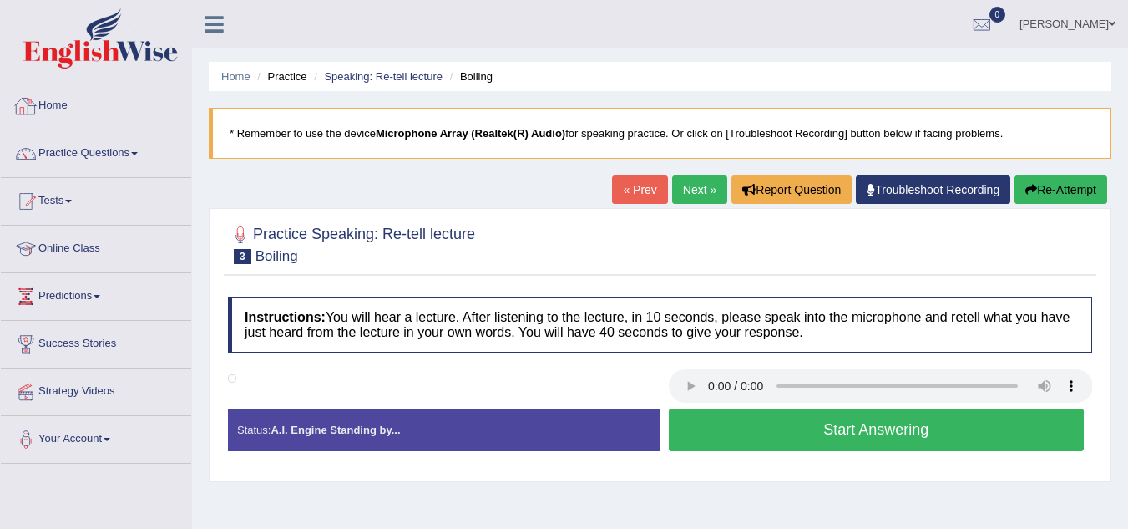
click at [216, 21] on icon at bounding box center [214, 24] width 19 height 22
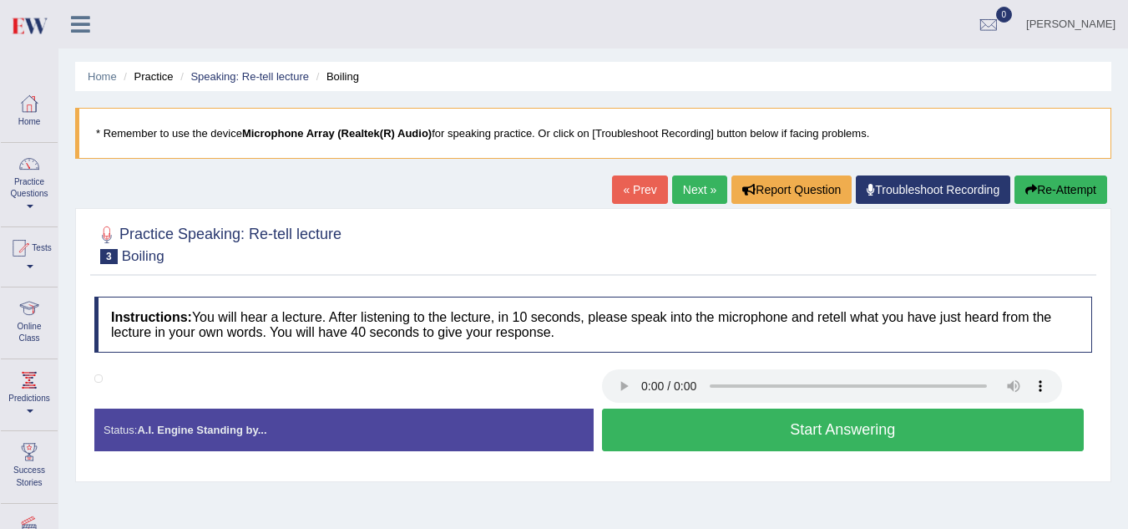
click at [81, 35] on div at bounding box center [87, 18] width 58 height 37
click at [84, 24] on icon at bounding box center [80, 24] width 19 height 22
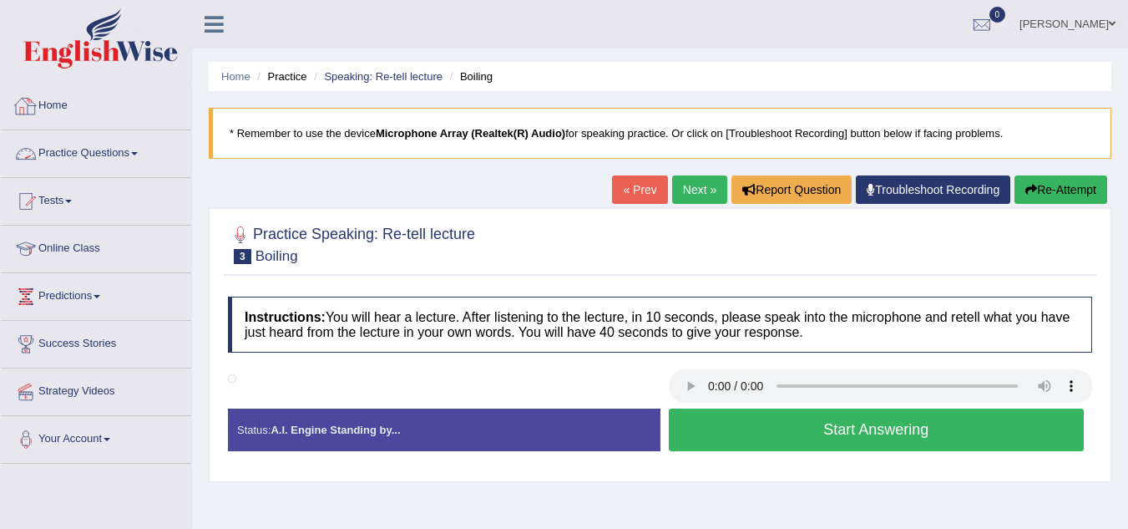
drag, startPoint x: 138, startPoint y: 127, endPoint x: 133, endPoint y: 153, distance: 26.4
click at [133, 153] on ul "Home Practice Questions Speaking Practice Read Aloud Repeat Sentence Describe I…" at bounding box center [96, 273] width 190 height 381
click at [133, 153] on link "Practice Questions" at bounding box center [96, 151] width 190 height 42
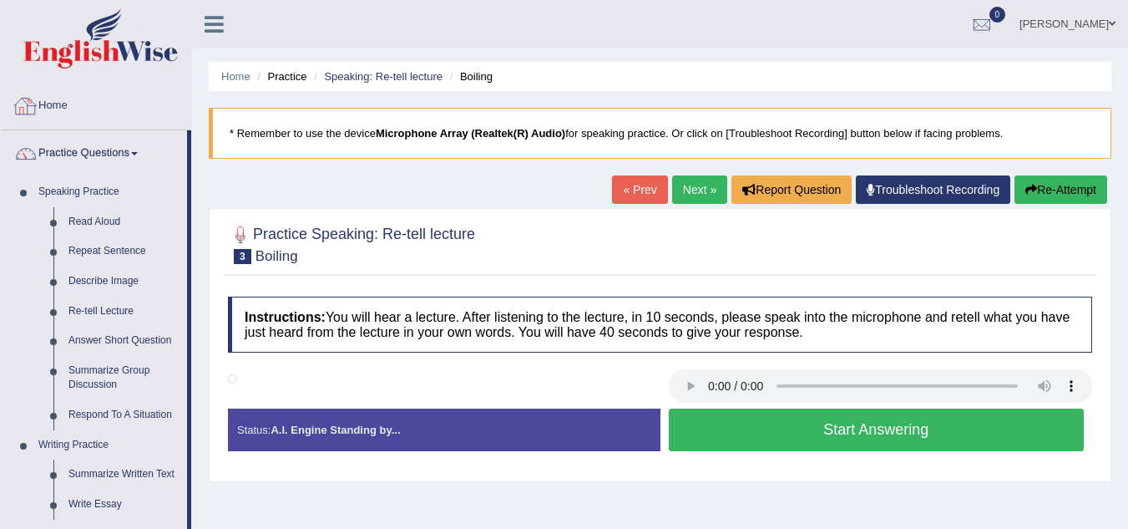
click at [216, 19] on icon at bounding box center [214, 24] width 19 height 22
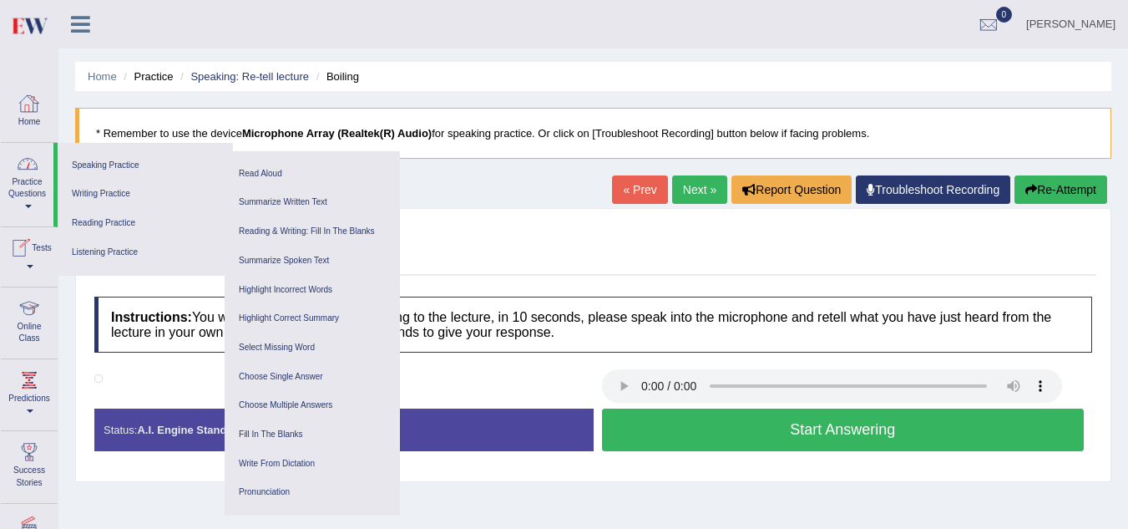
click at [64, 29] on link at bounding box center [80, 22] width 44 height 25
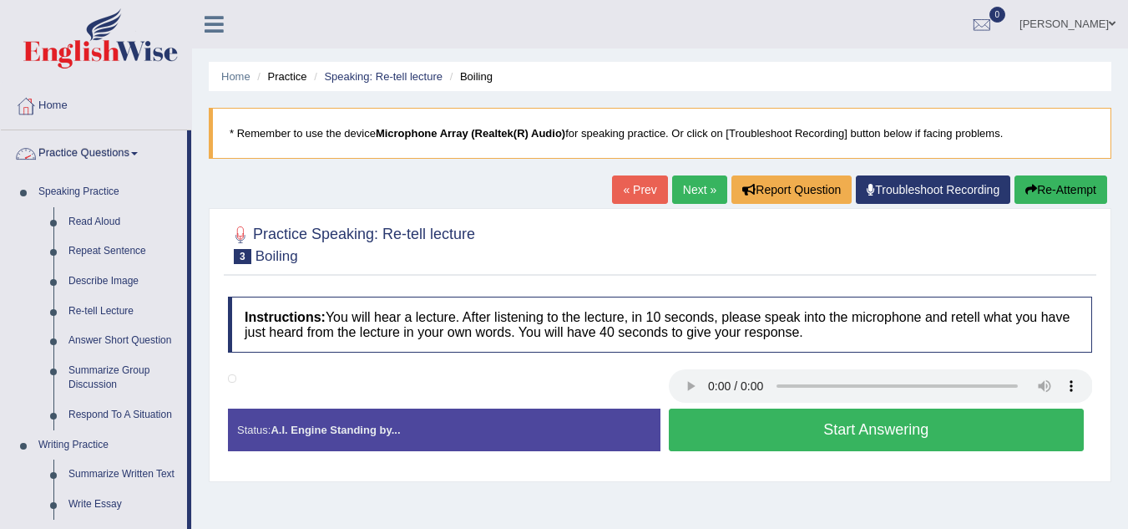
click at [98, 151] on link "Practice Questions" at bounding box center [94, 151] width 186 height 42
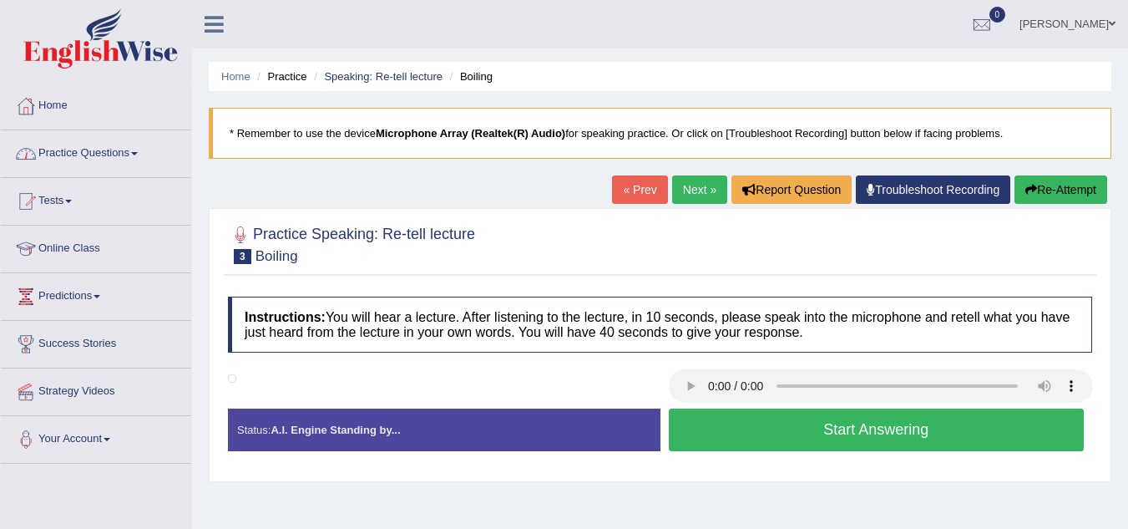
click at [98, 151] on link "Practice Questions" at bounding box center [96, 151] width 190 height 42
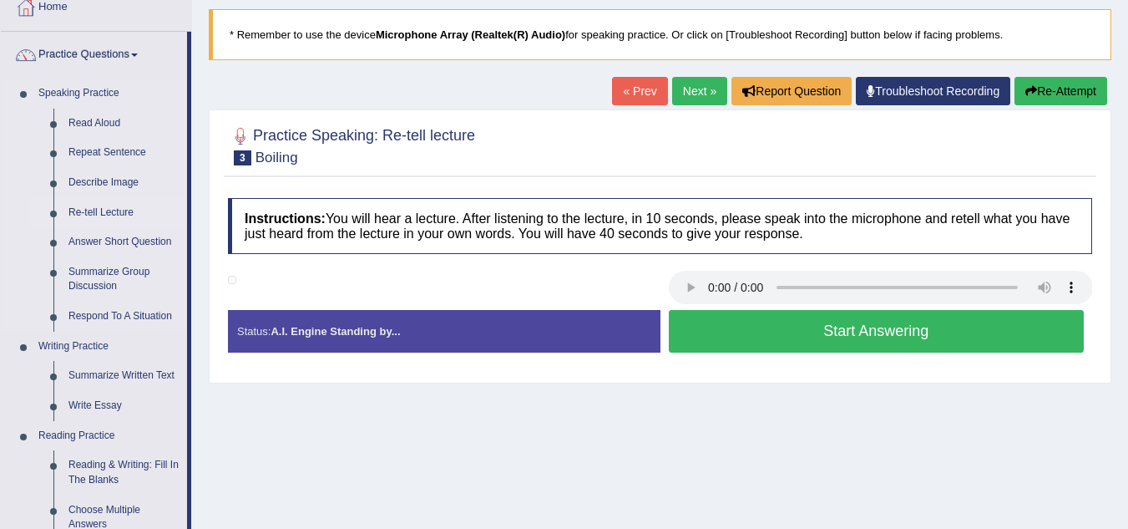
scroll to position [99, 0]
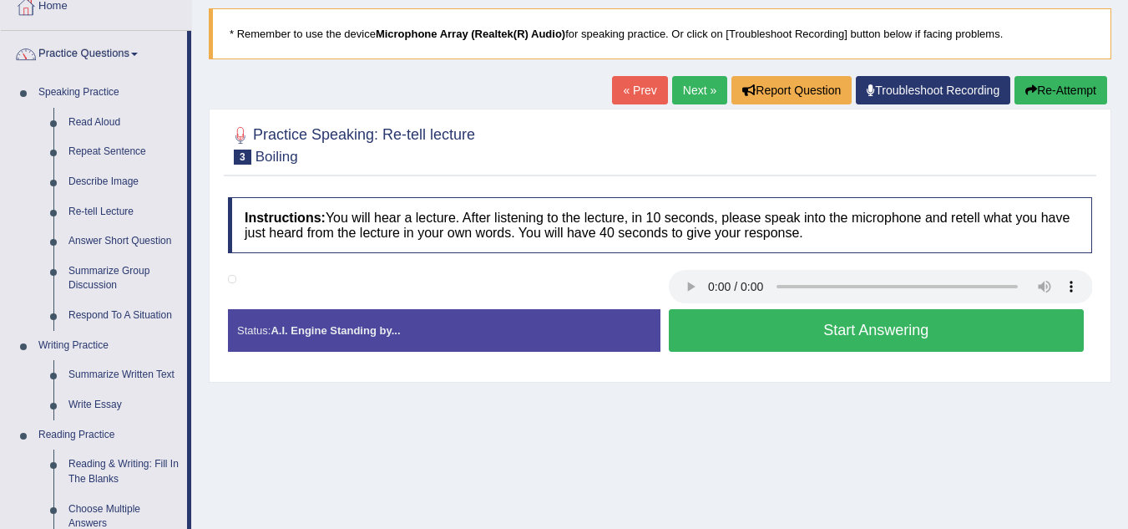
click at [423, 59] on blockquote "* Remember to use the device Microphone Array (Realtek(R) Audio) for speaking p…" at bounding box center [660, 33] width 903 height 51
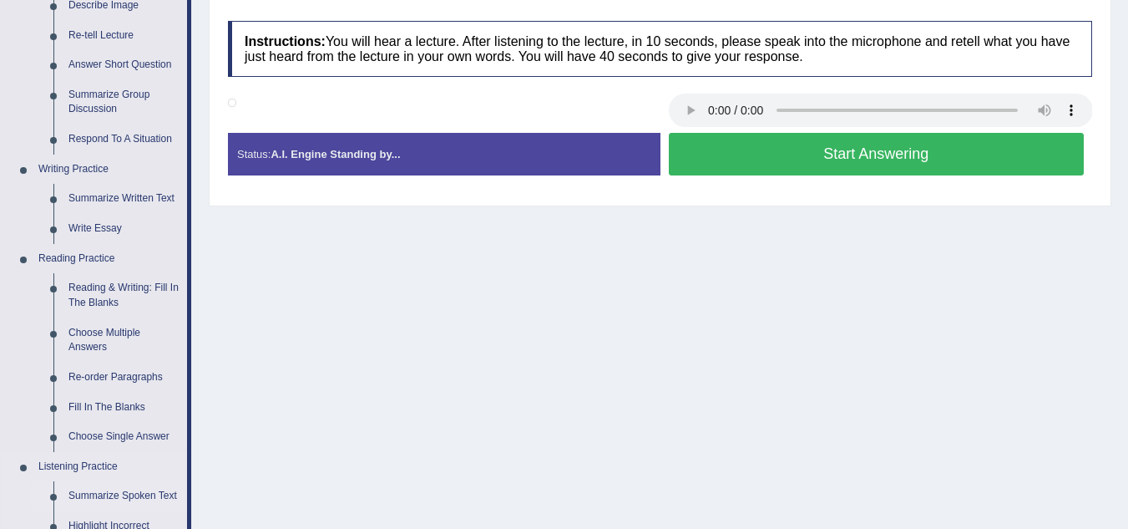
scroll to position [276, 0]
